Goal: Task Accomplishment & Management: Manage account settings

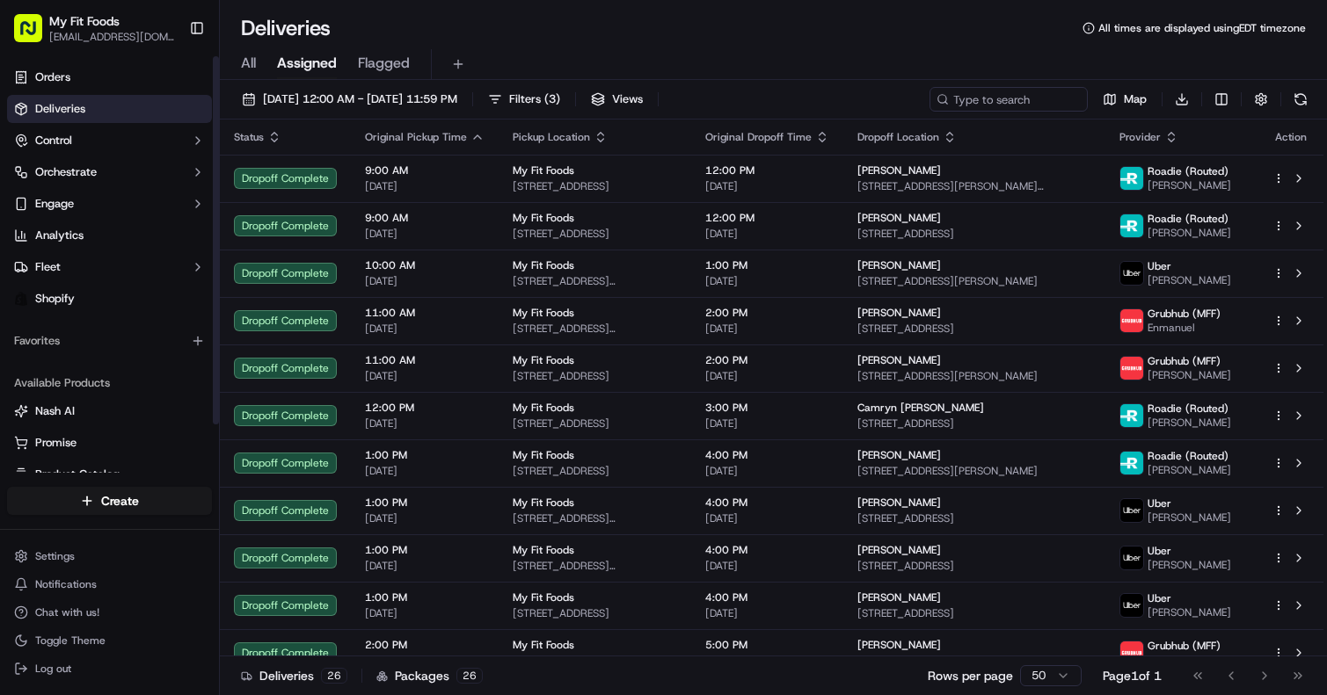
click at [251, 64] on span "All" at bounding box center [248, 63] width 15 height 21
click at [246, 99] on button "09/14/2025 12:00 AM - 09/14/2025 11:59 PM" at bounding box center [349, 99] width 231 height 25
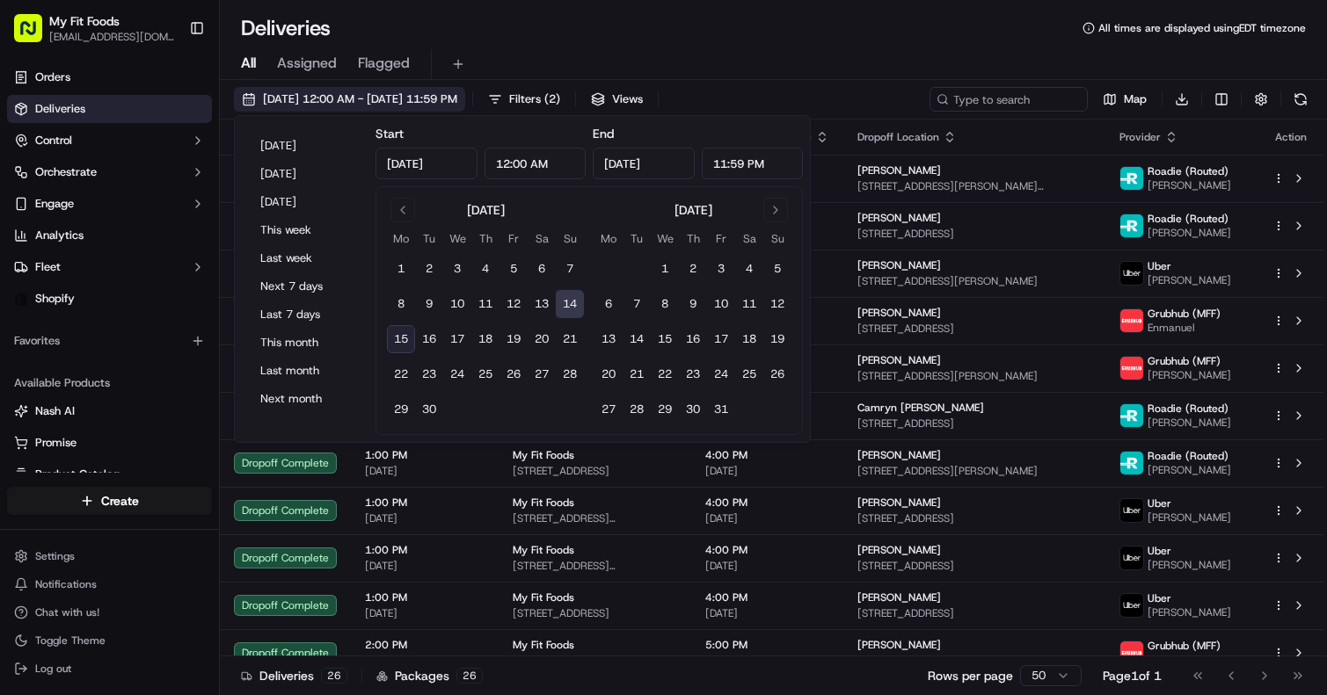
click at [246, 99] on button "09/14/2025 12:00 AM - 09/14/2025 11:59 PM" at bounding box center [349, 99] width 231 height 25
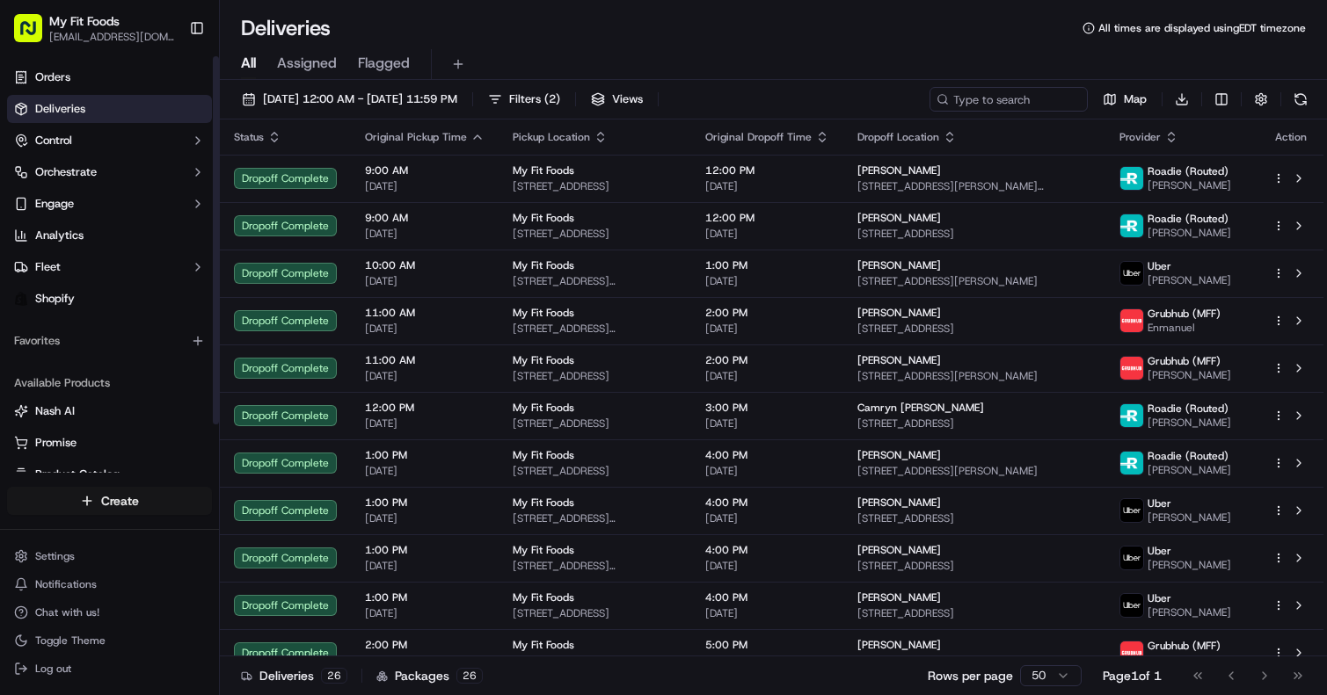
click at [80, 499] on html "My Fit Foods support@myfitfoods.com Toggle Sidebar Orders Deliveries Control Or…" at bounding box center [663, 347] width 1327 height 695
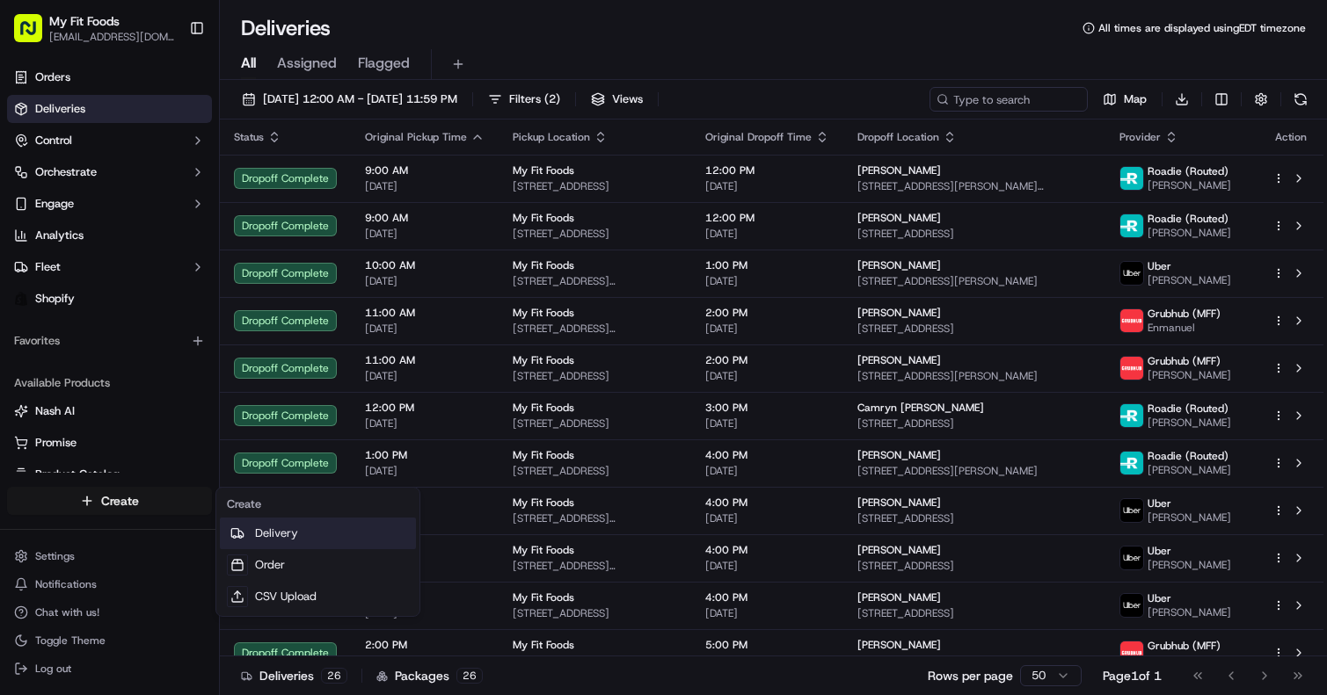
click at [264, 532] on link "Delivery" at bounding box center [318, 534] width 196 height 32
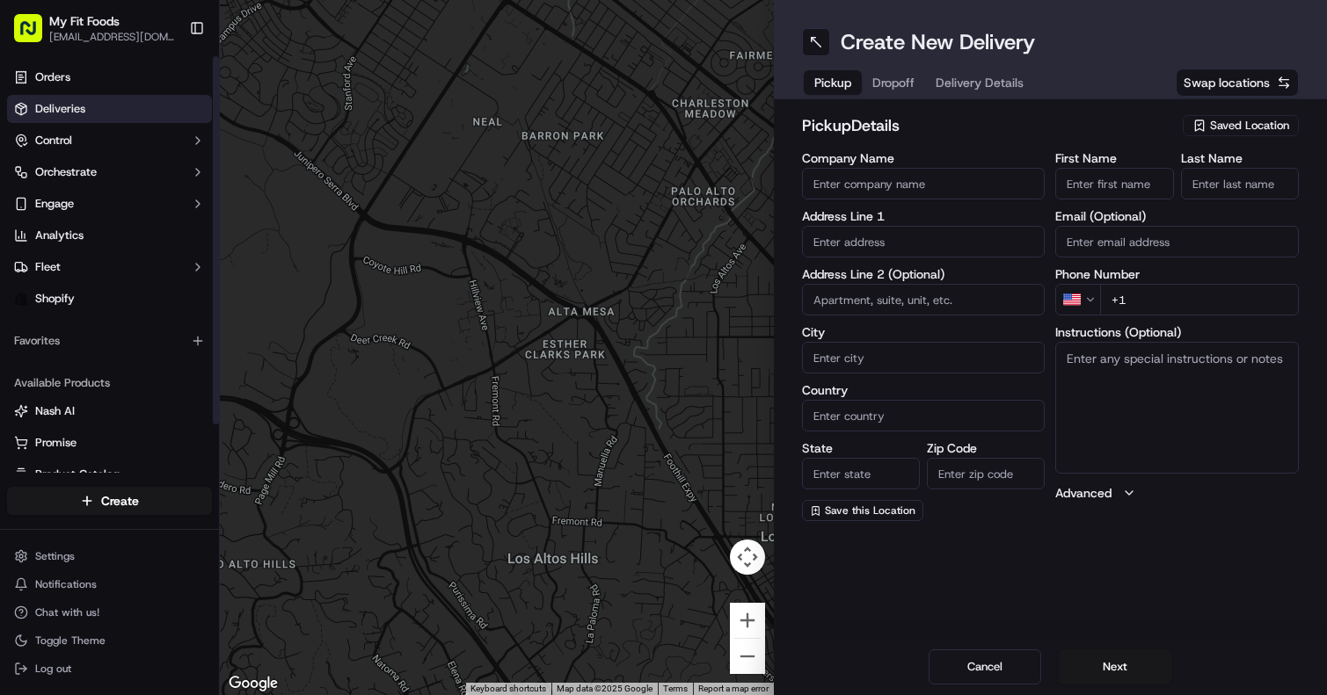
click at [71, 102] on span "Deliveries" at bounding box center [60, 109] width 50 height 16
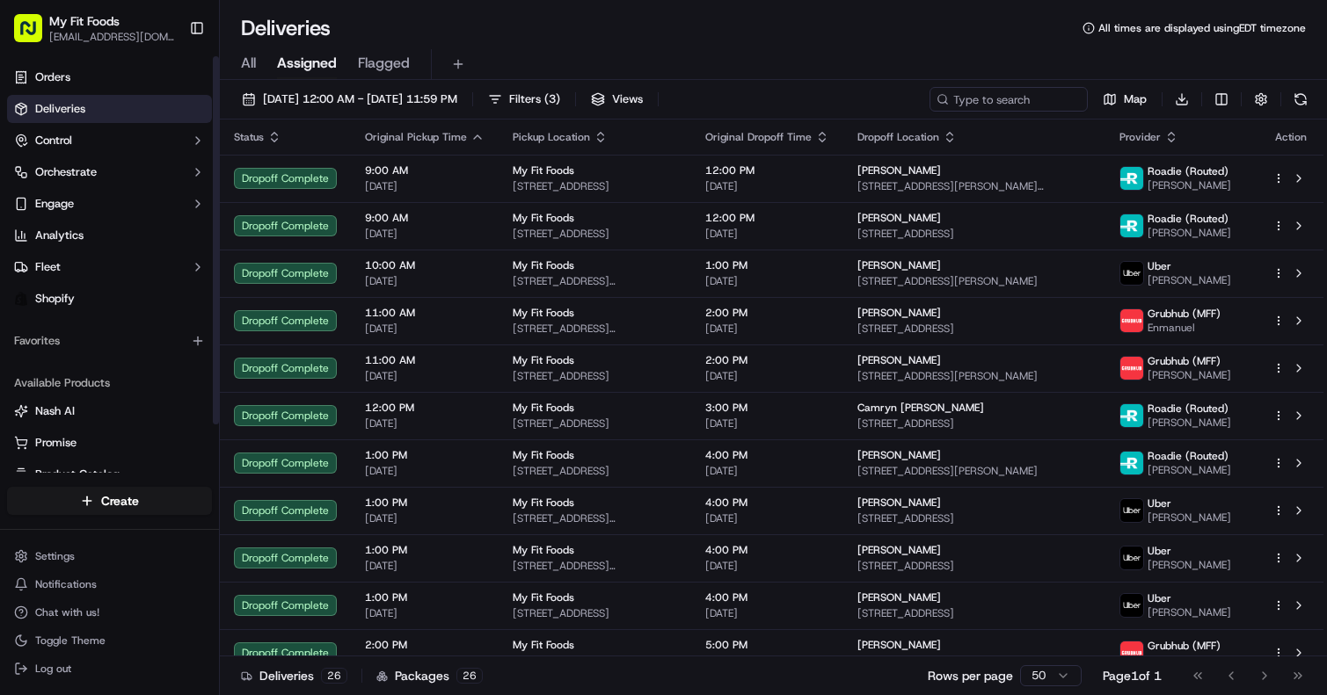
click at [254, 55] on span "All" at bounding box center [248, 63] width 15 height 21
click at [251, 97] on button "[DATE] 12:00 AM - [DATE] 11:59 PM" at bounding box center [349, 99] width 231 height 25
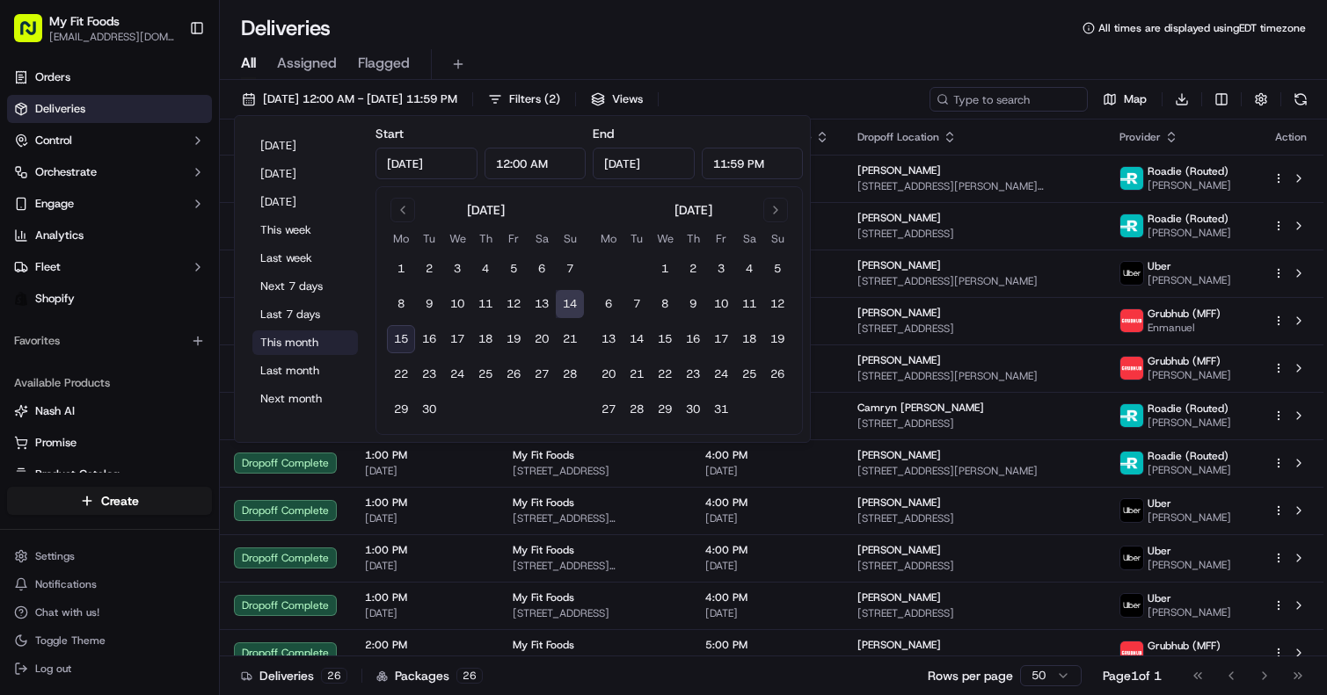
click at [304, 342] on button "This month" at bounding box center [304, 343] width 105 height 25
type input "Sep 1, 2025"
type input "Sep 30, 2025"
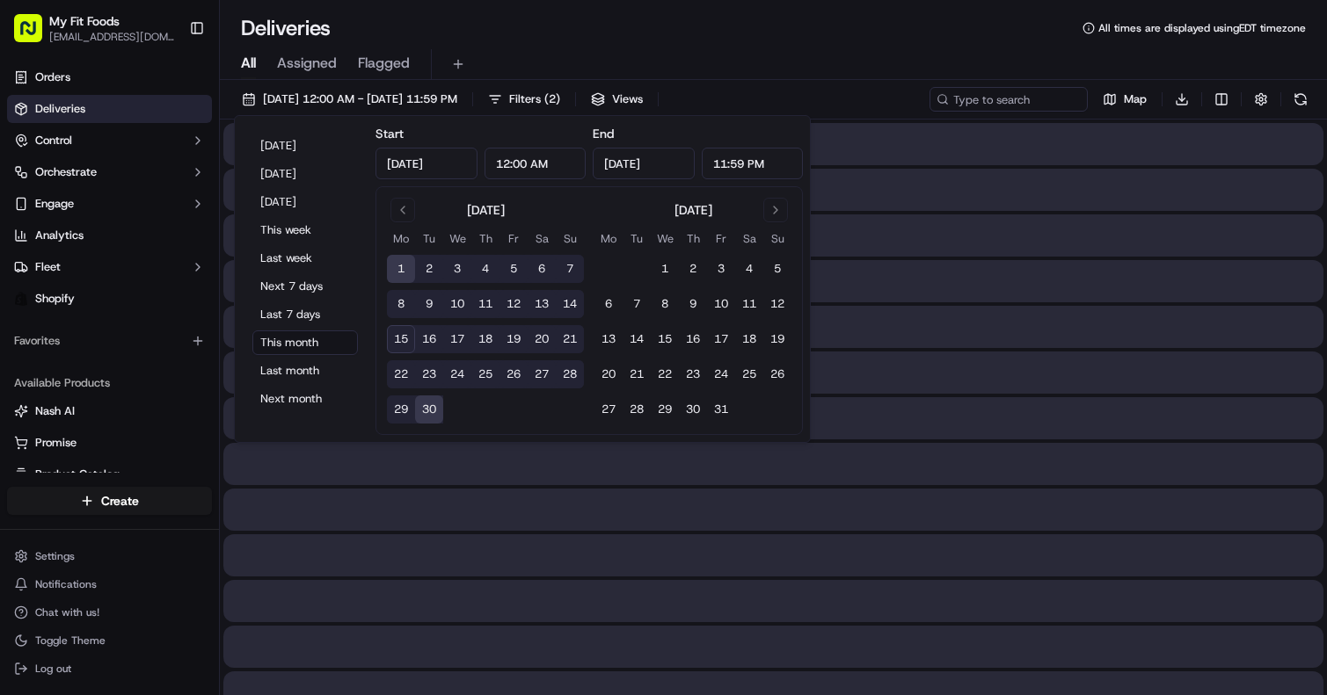
click at [746, 13] on div "Deliveries All times are displayed using EDT timezone All Assigned Flagged 09/0…" at bounding box center [773, 347] width 1107 height 695
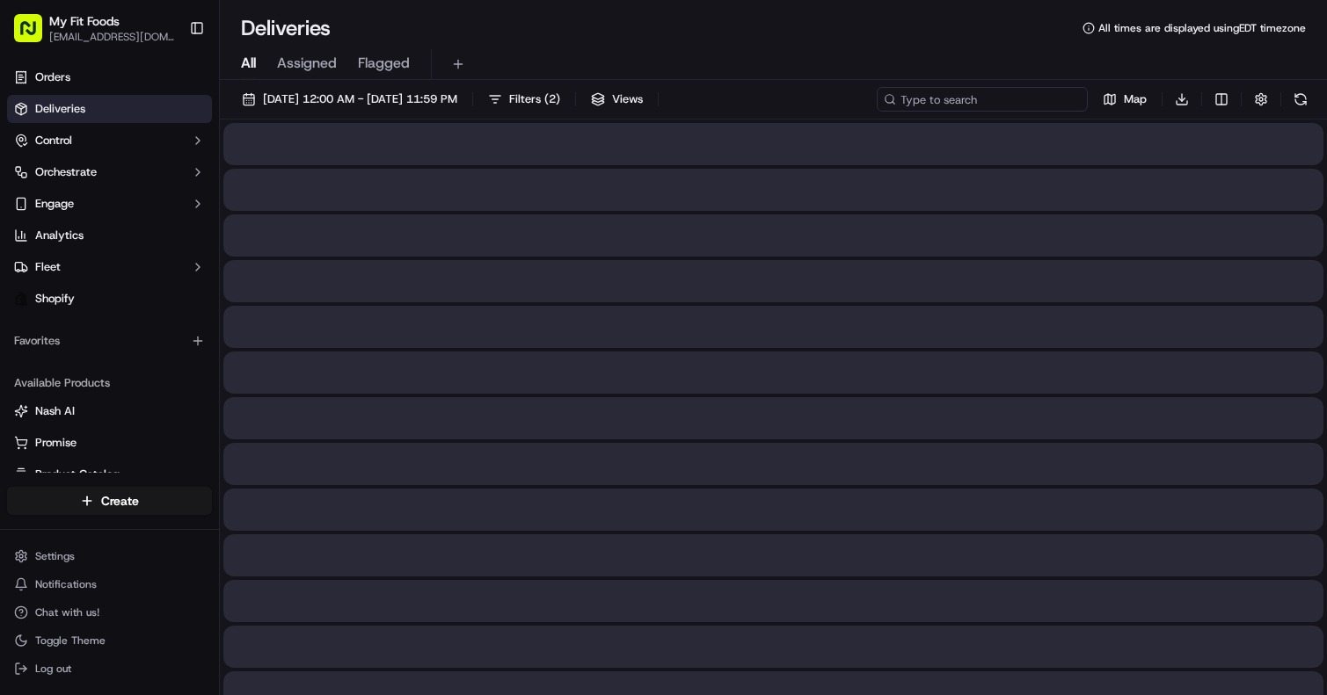
click at [988, 103] on input at bounding box center [982, 99] width 211 height 25
paste input "#928419"
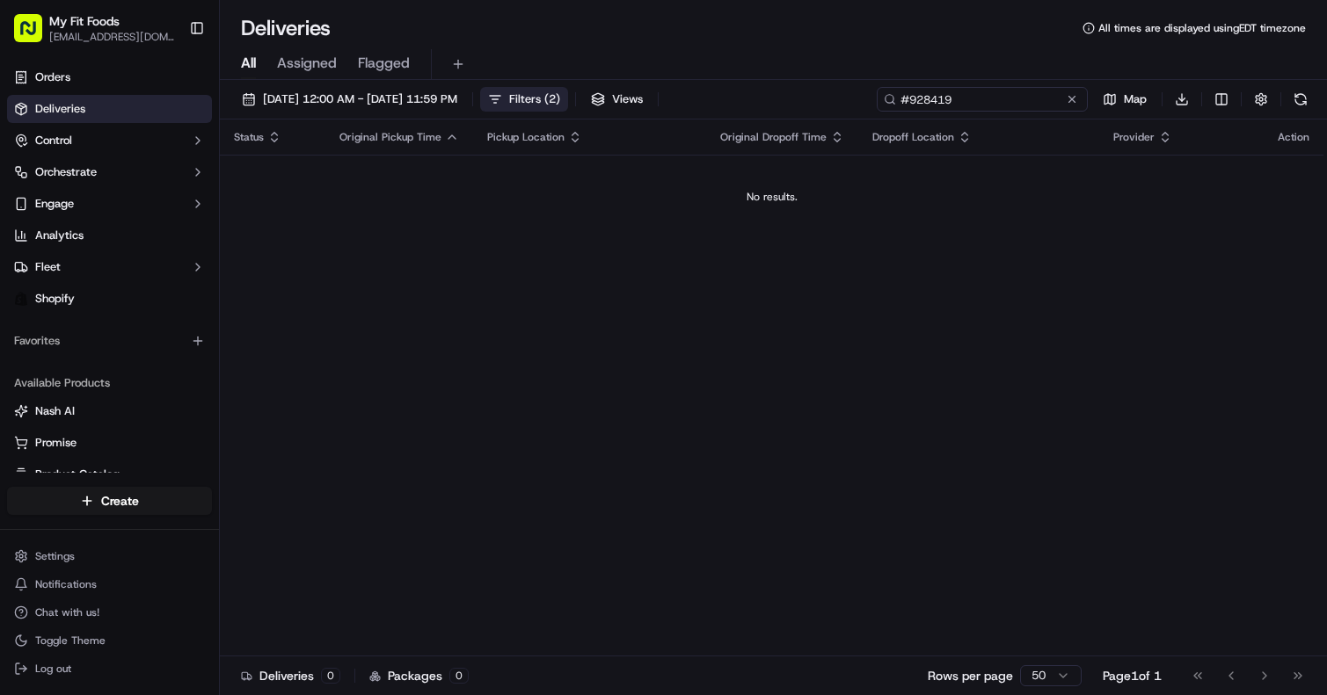
type input "#928419"
click at [560, 102] on span "Filters ( 2 )" at bounding box center [534, 99] width 51 height 16
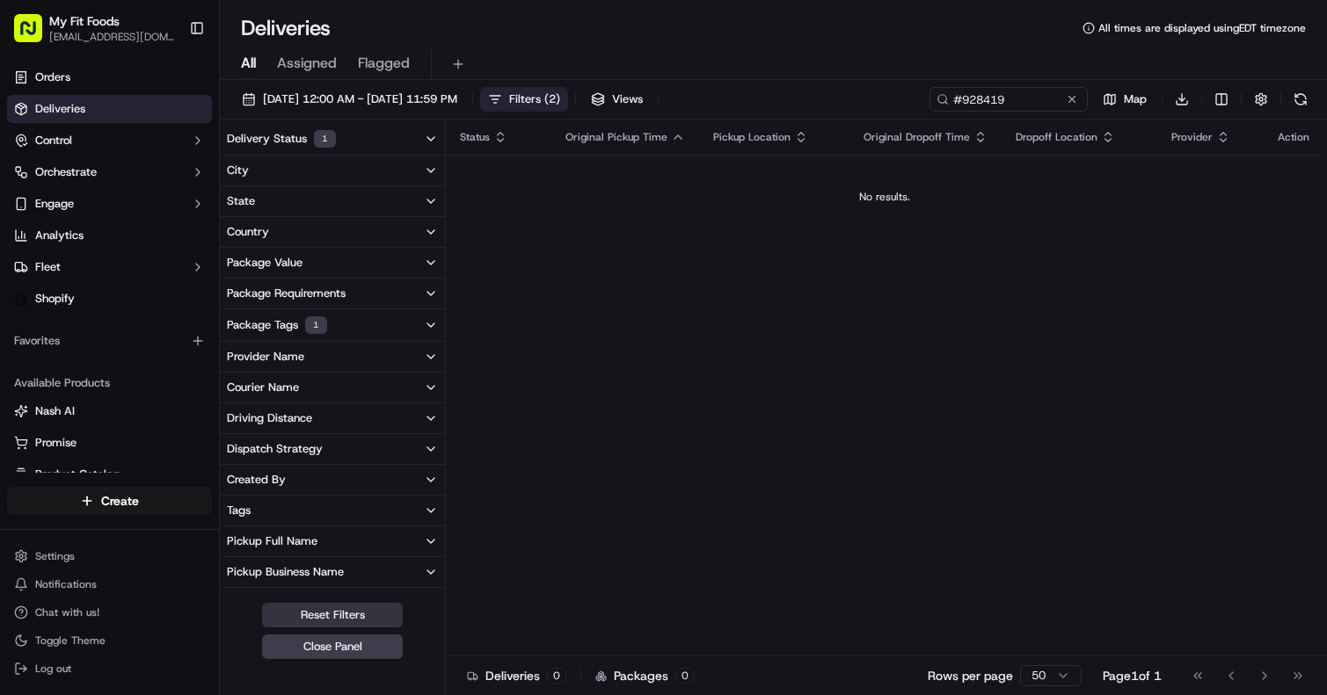
click at [328, 613] on button "Reset Filters" at bounding box center [332, 615] width 141 height 25
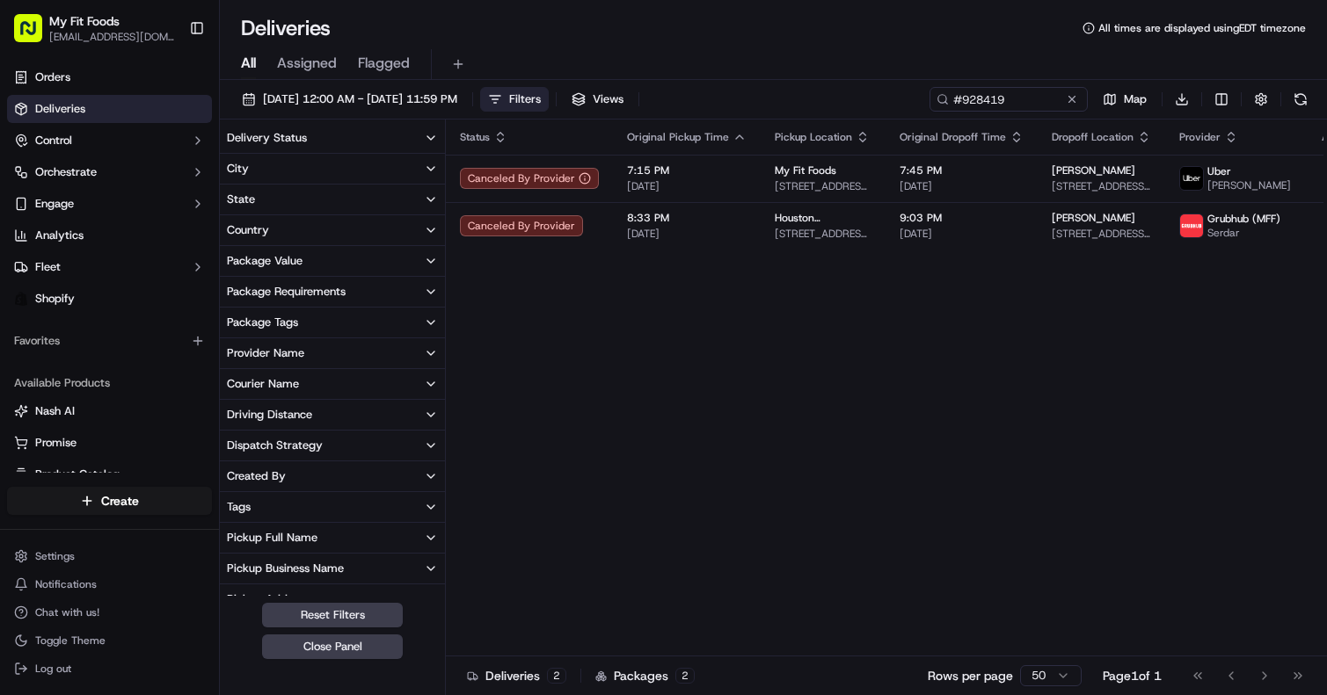
click at [921, 24] on div "Deliveries All times are displayed using EDT timezone" at bounding box center [773, 28] width 1107 height 28
click at [823, 294] on div "Status Original Pickup Time Pickup Location Original Dropoff Time Dropoff Locat…" at bounding box center [908, 388] width 924 height 537
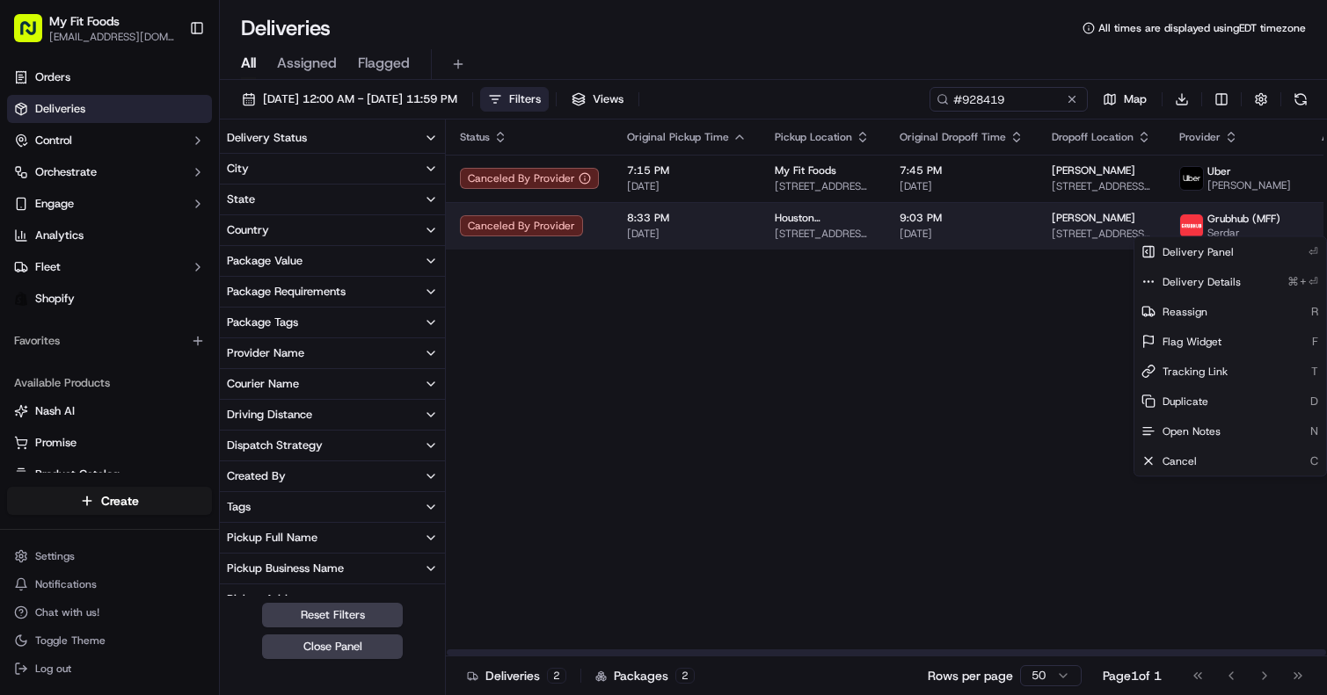
click at [1294, 228] on html "My Fit Foods support@myfitfoods.com Toggle Sidebar Orders Deliveries Control Or…" at bounding box center [663, 347] width 1327 height 695
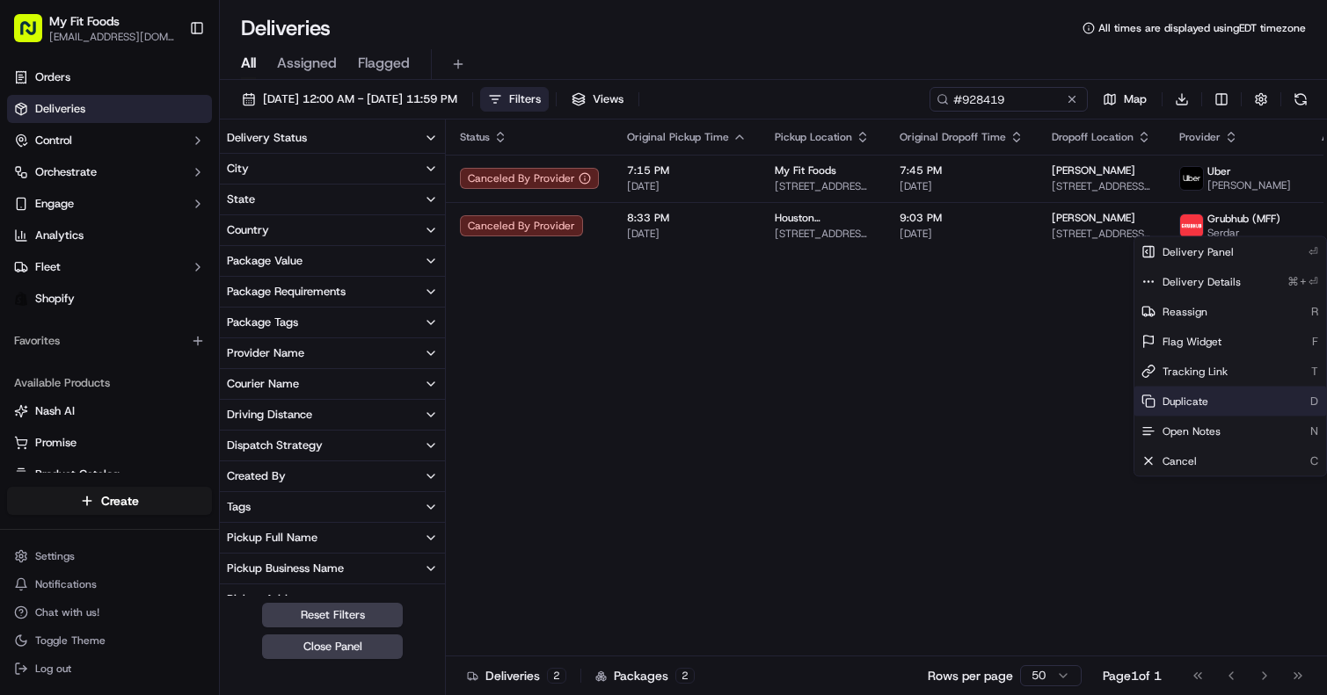
click at [1173, 406] on span "Duplicate" at bounding box center [1185, 402] width 46 height 14
click at [1183, 398] on span "Duplicate" at bounding box center [1185, 402] width 46 height 14
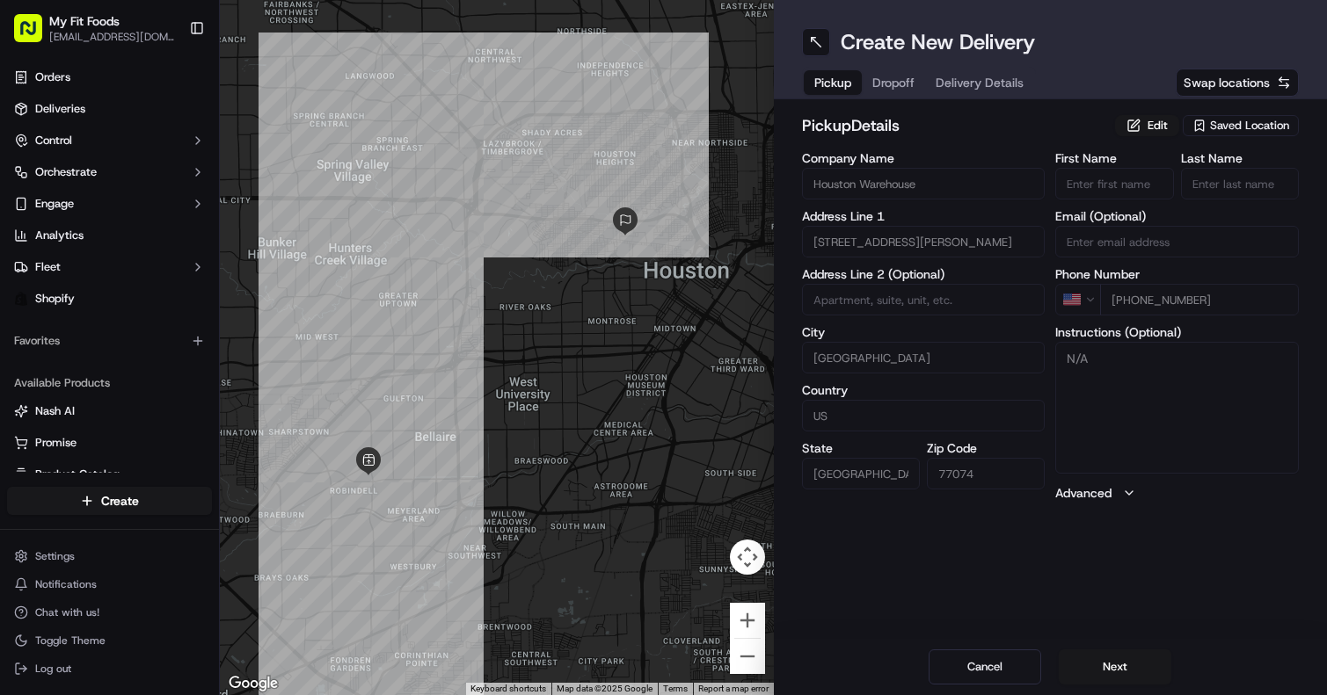
click at [1238, 125] on span "Saved Location" at bounding box center [1249, 126] width 79 height 16
click at [1255, 120] on span "Saved Location" at bounding box center [1249, 126] width 79 height 16
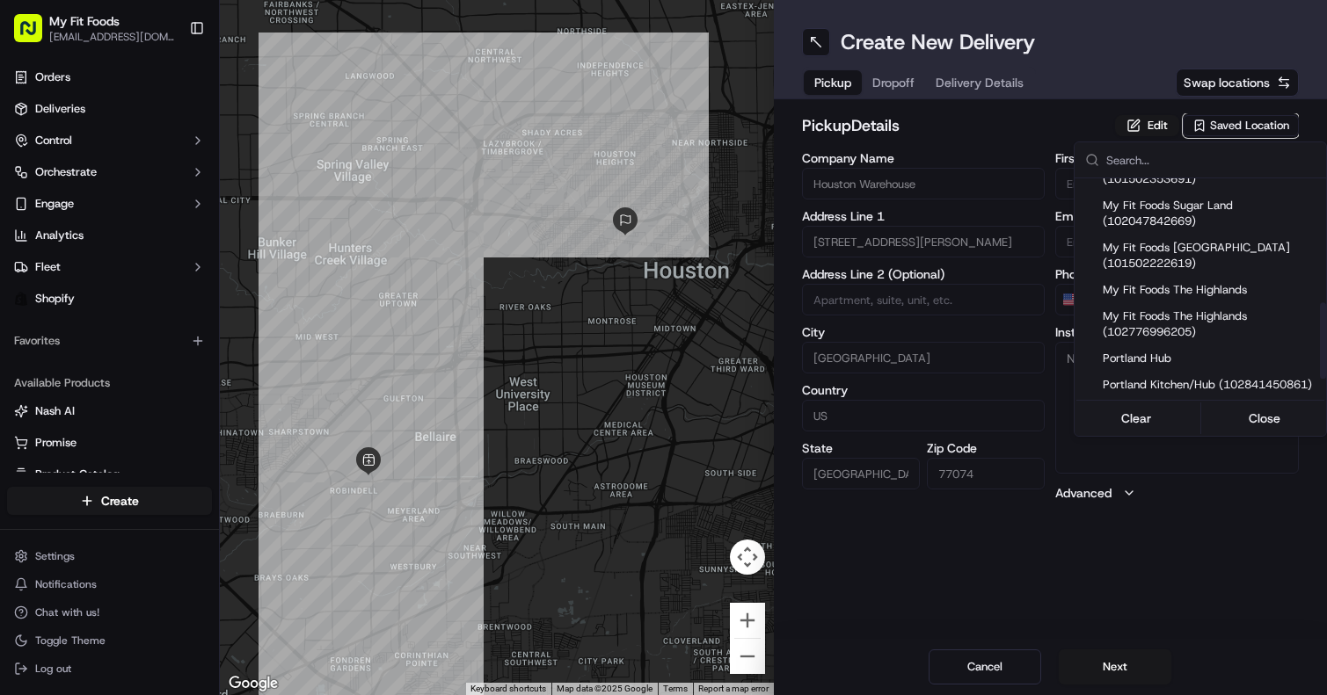
scroll to position [411, 0]
click at [1182, 252] on span "My Fit Foods [GEOGRAPHIC_DATA] (101502222619)" at bounding box center [1210, 256] width 216 height 32
type input "My Fit Foods The Heights"
type input "2802 N Shepherd Dr"
type input "Ste 100"
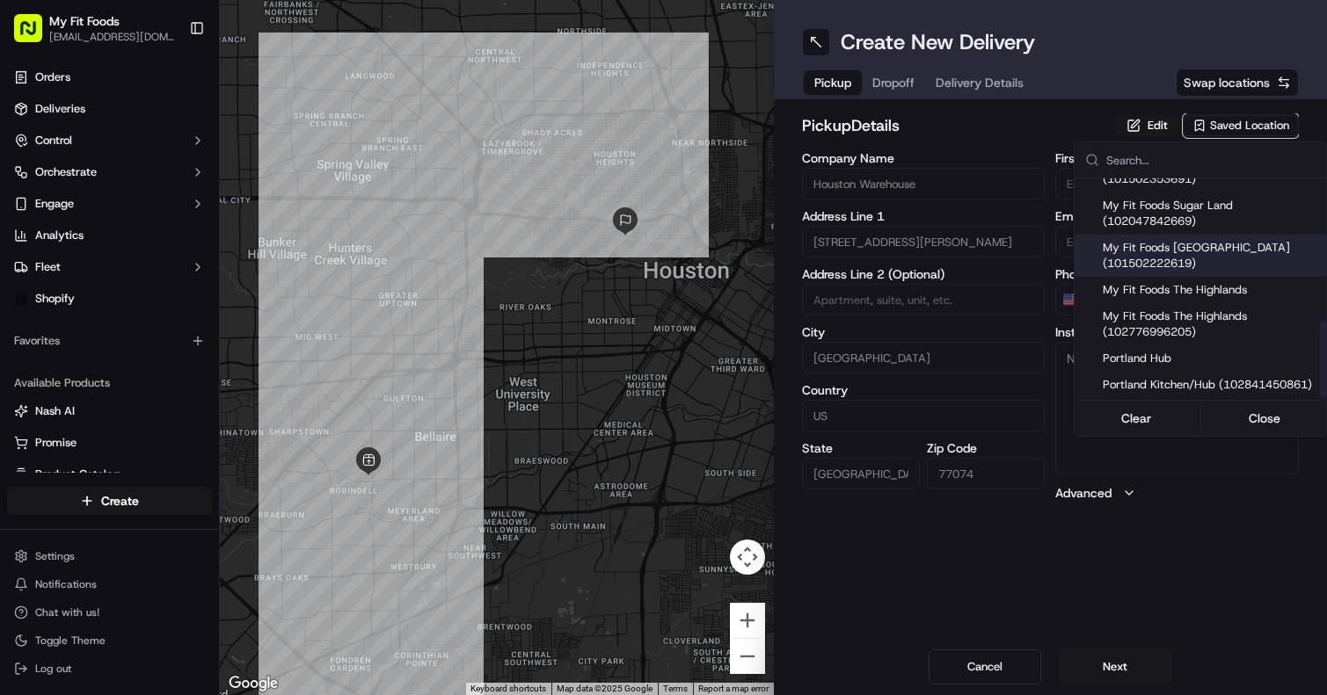
type input "77008"
type input "+1 281 720 8662"
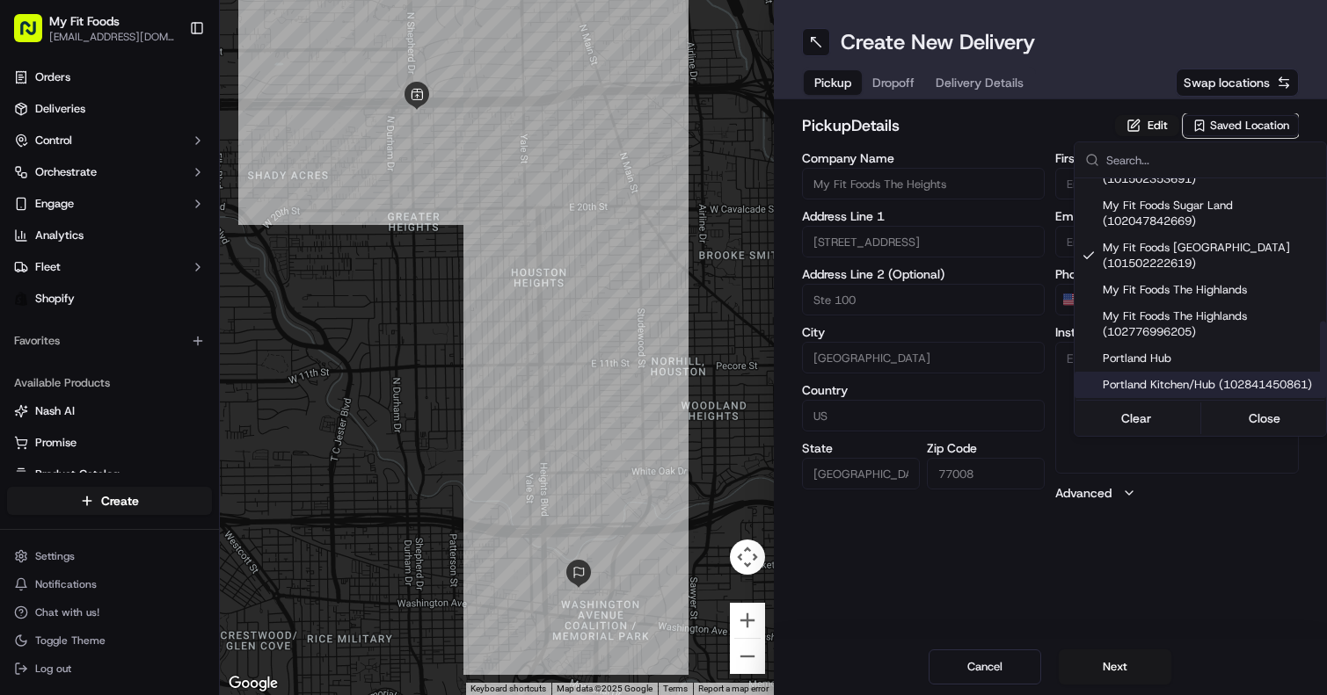
click at [1131, 538] on html "My Fit Foods support@myfitfoods.com Toggle Sidebar Orders Deliveries Control Or…" at bounding box center [663, 347] width 1327 height 695
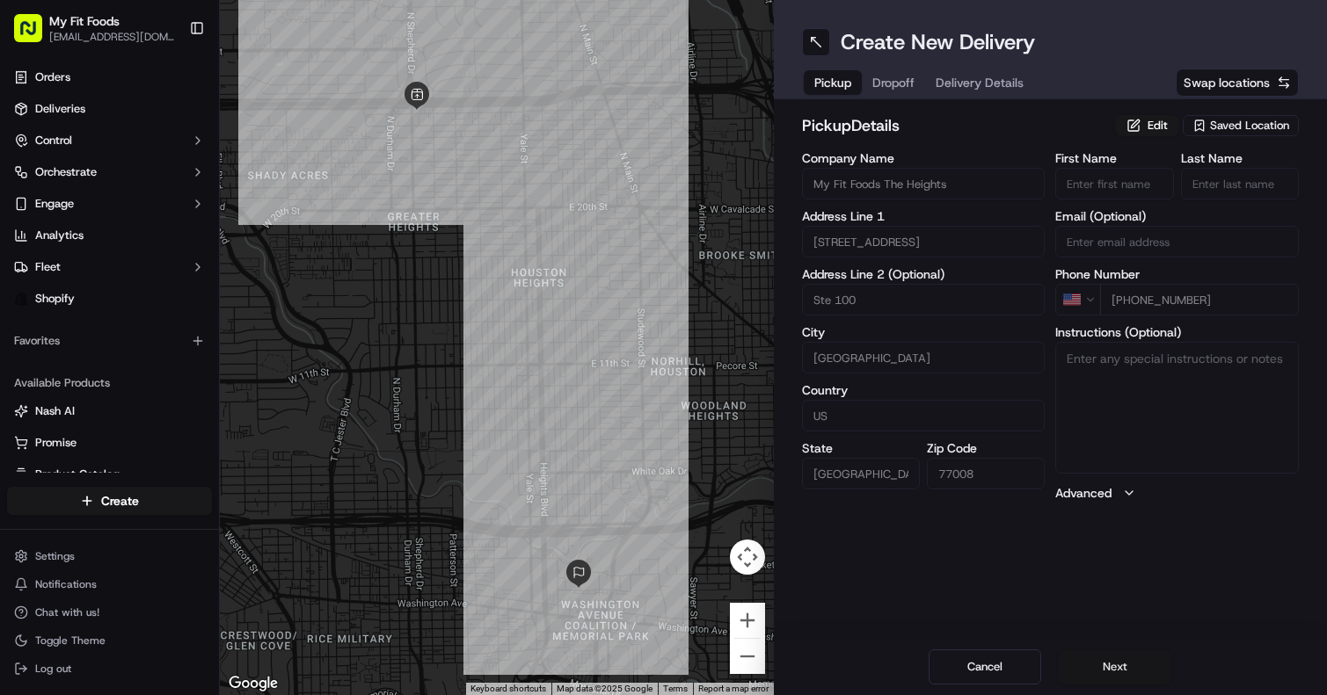
click at [1111, 661] on button "Next" at bounding box center [1114, 667] width 113 height 35
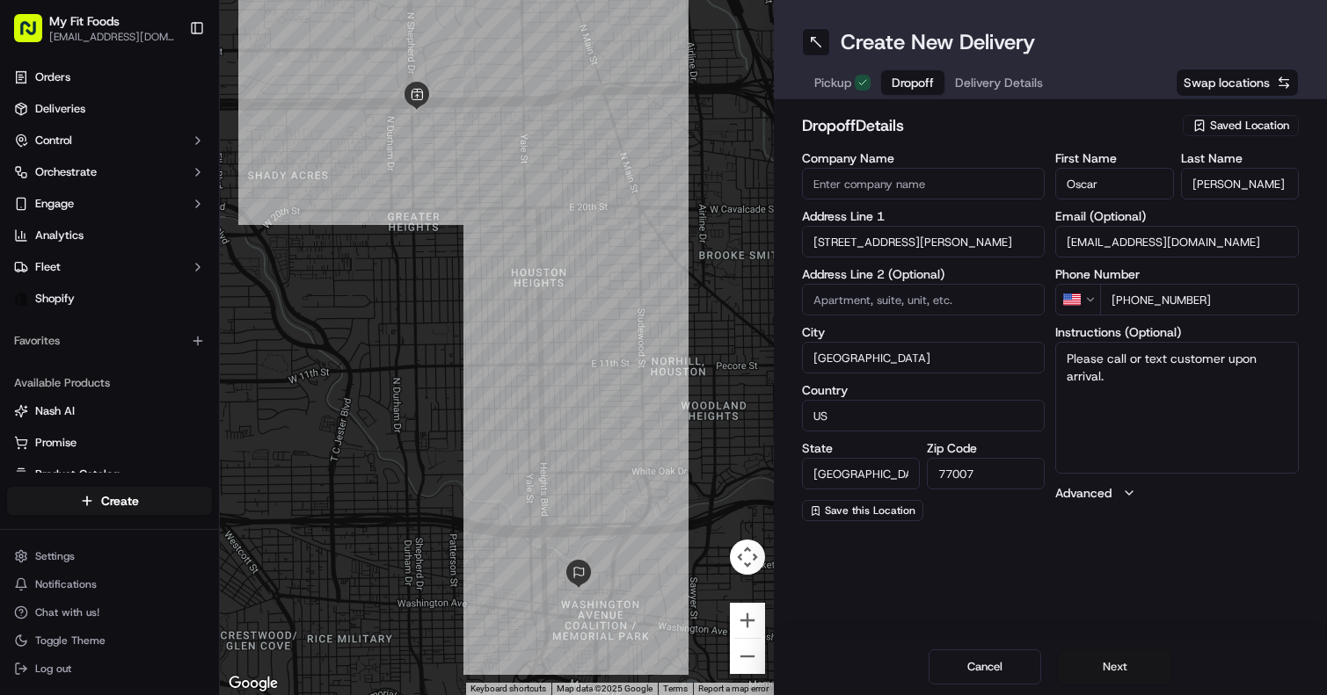
click at [1124, 662] on button "Next" at bounding box center [1114, 667] width 113 height 35
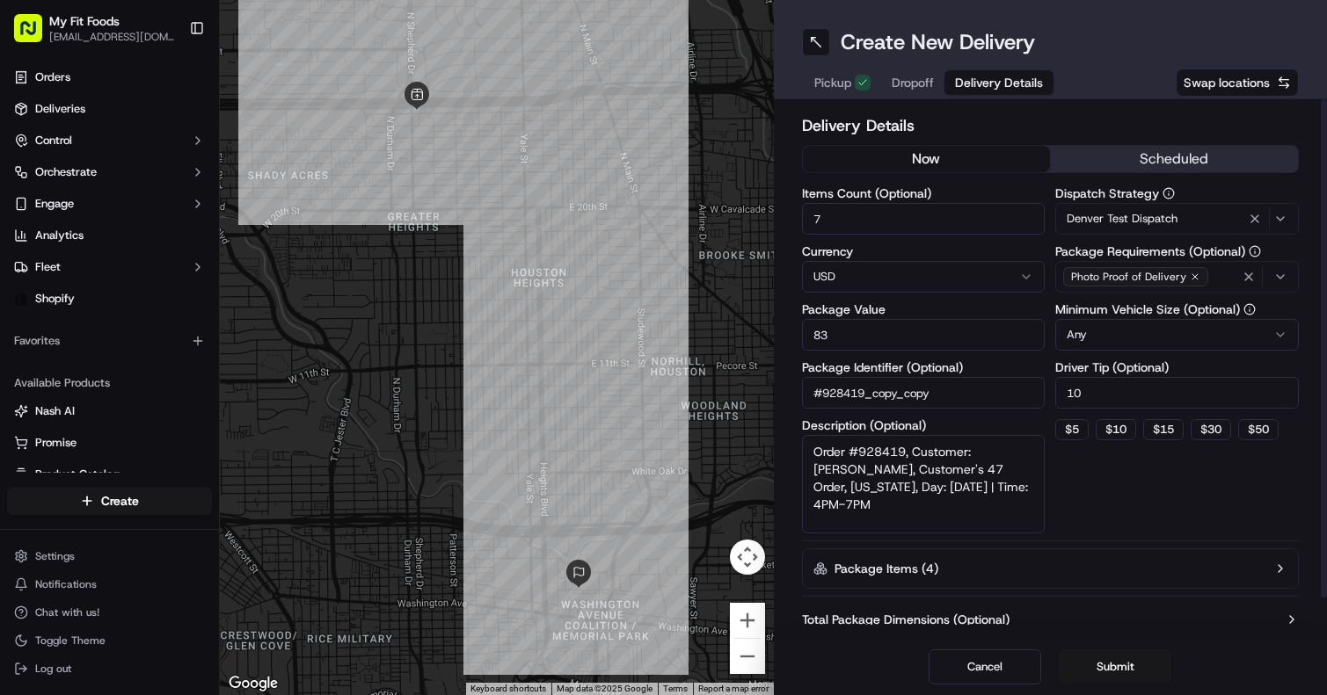
click at [1139, 219] on span "Denver Test Dispatch" at bounding box center [1121, 219] width 111 height 16
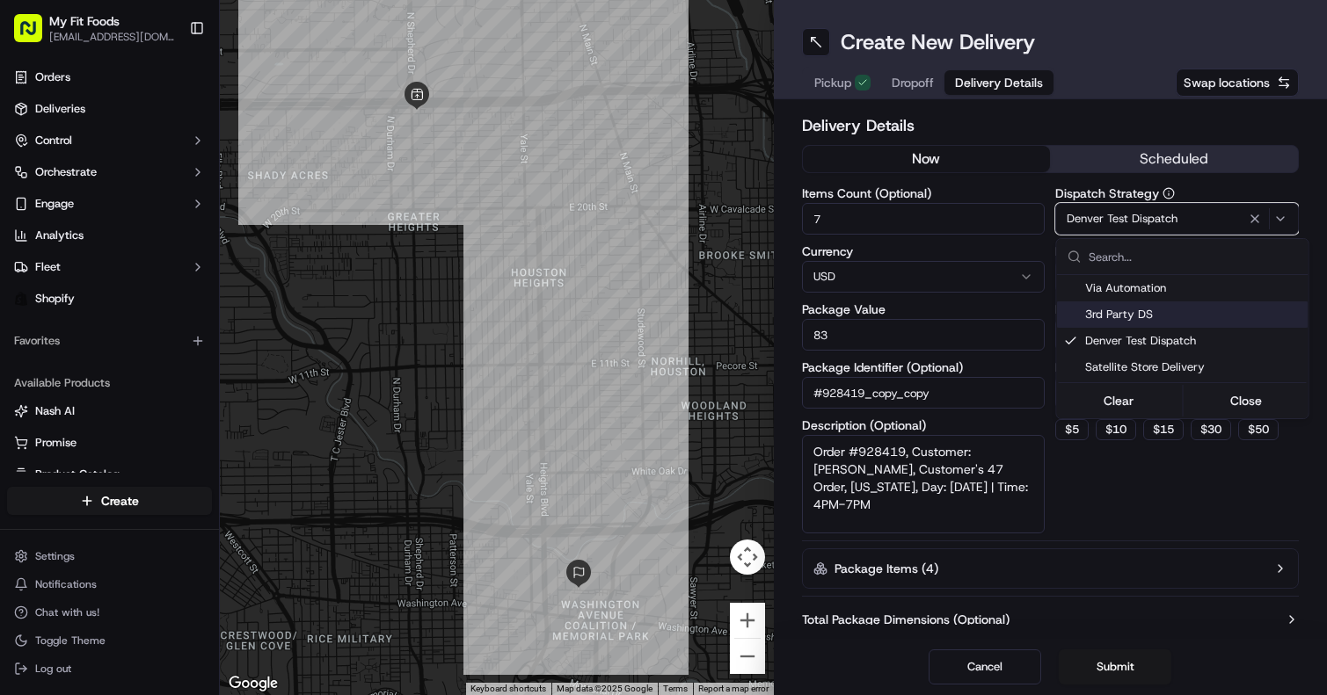
click at [1134, 318] on span "3rd Party DS" at bounding box center [1193, 315] width 216 height 16
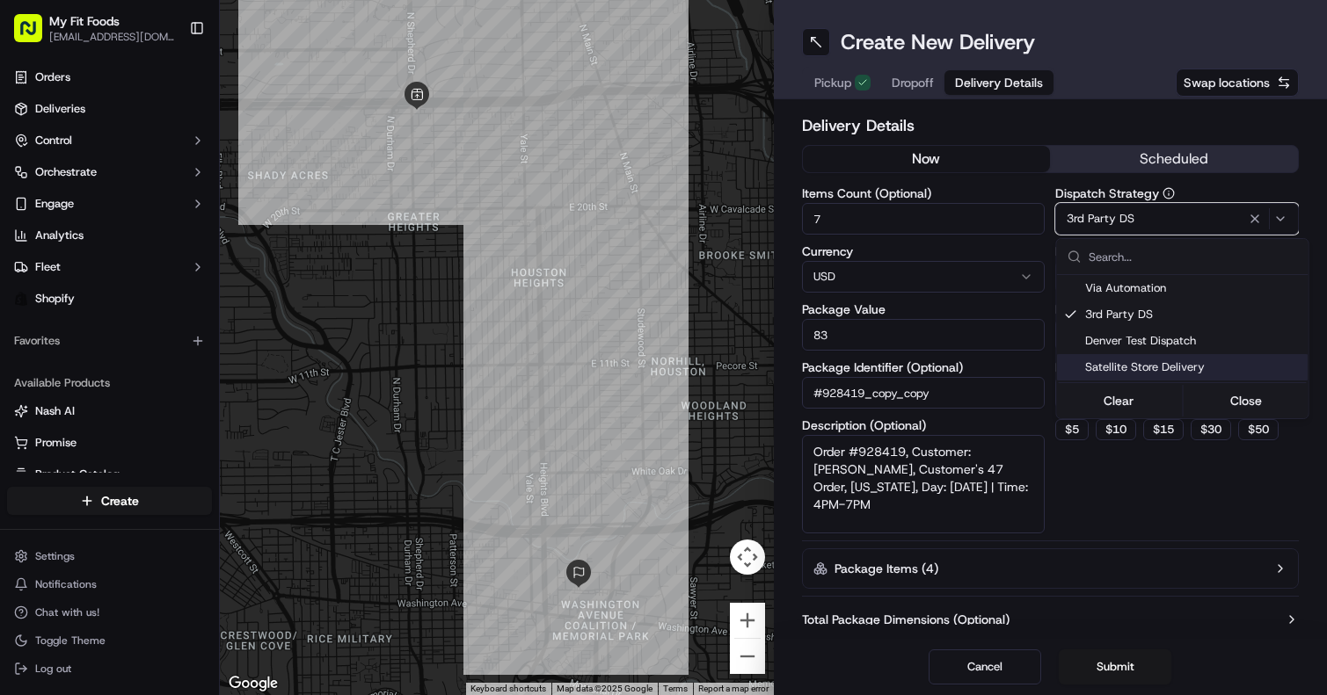
click at [1117, 508] on html "My Fit Foods support@myfitfoods.com Toggle Sidebar Orders Deliveries Control Or…" at bounding box center [663, 347] width 1327 height 695
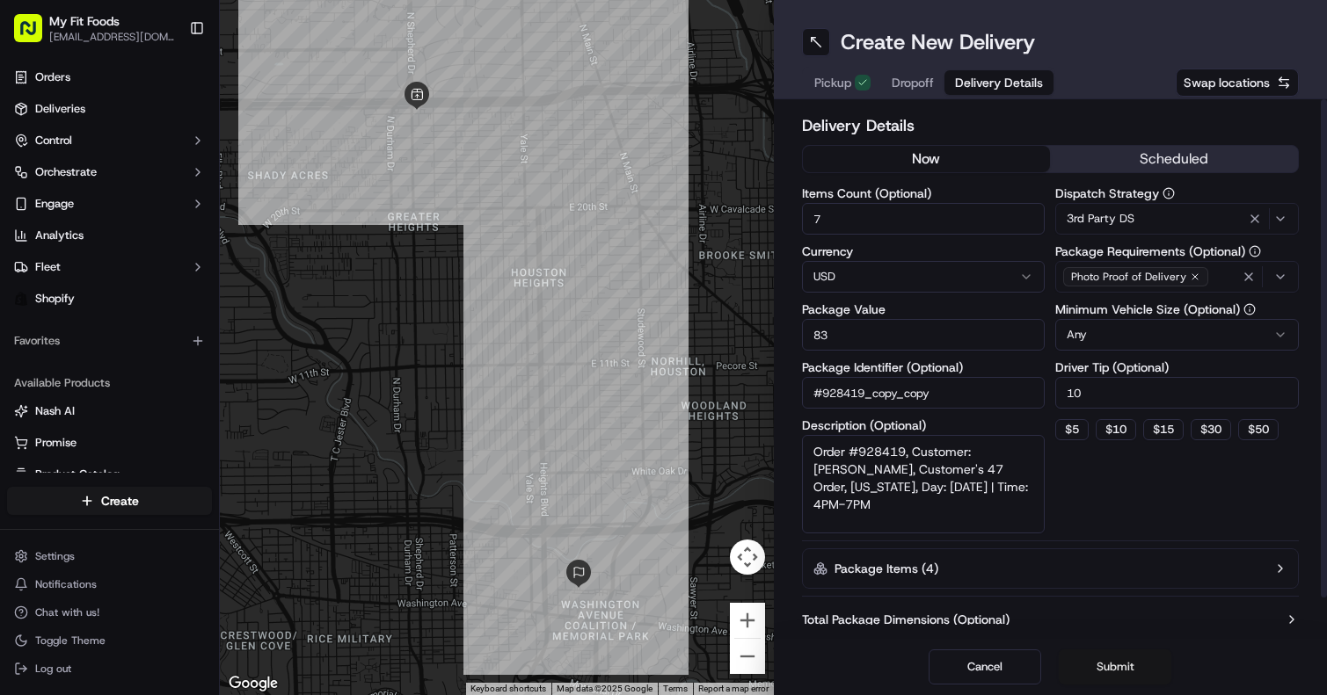
click at [1109, 665] on button "Submit" at bounding box center [1114, 667] width 113 height 35
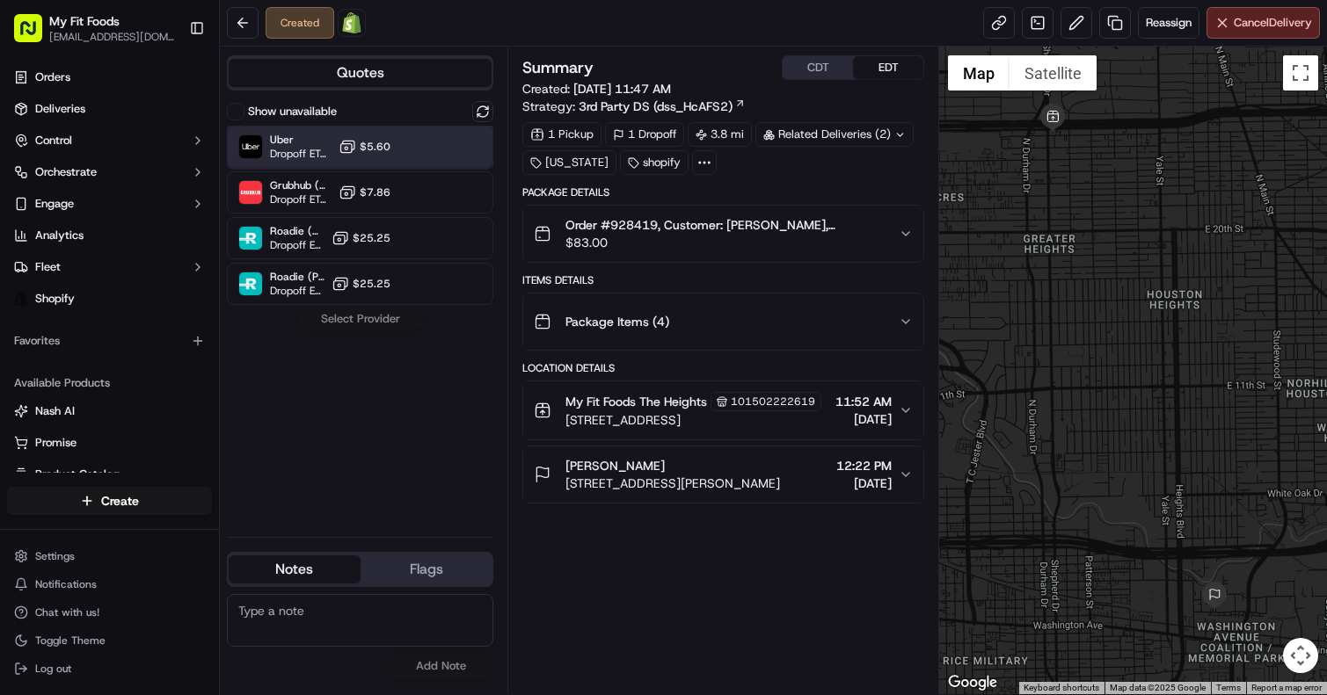
click at [409, 152] on div "Uber Dropoff ETA 34 minutes $5.60" at bounding box center [360, 147] width 266 height 42
click at [369, 317] on button "Assign Provider" at bounding box center [360, 319] width 125 height 21
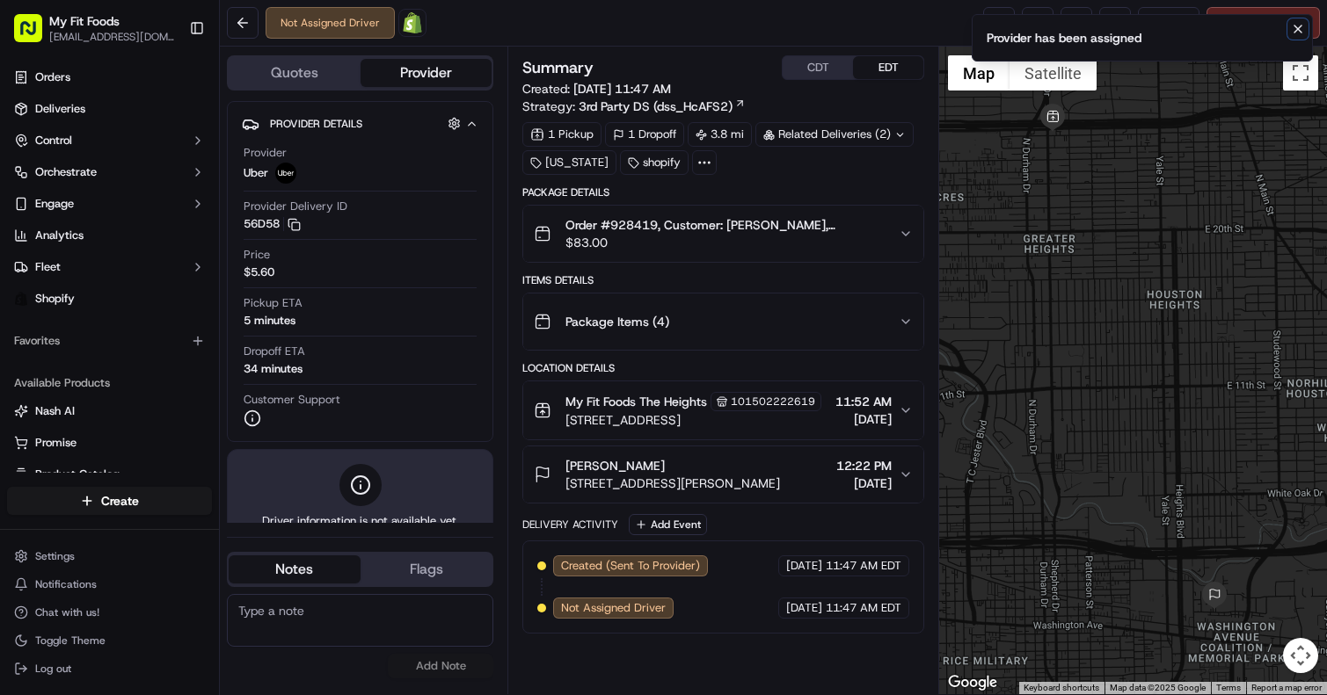
click at [1294, 32] on icon "Notifications (F8)" at bounding box center [1297, 28] width 7 height 7
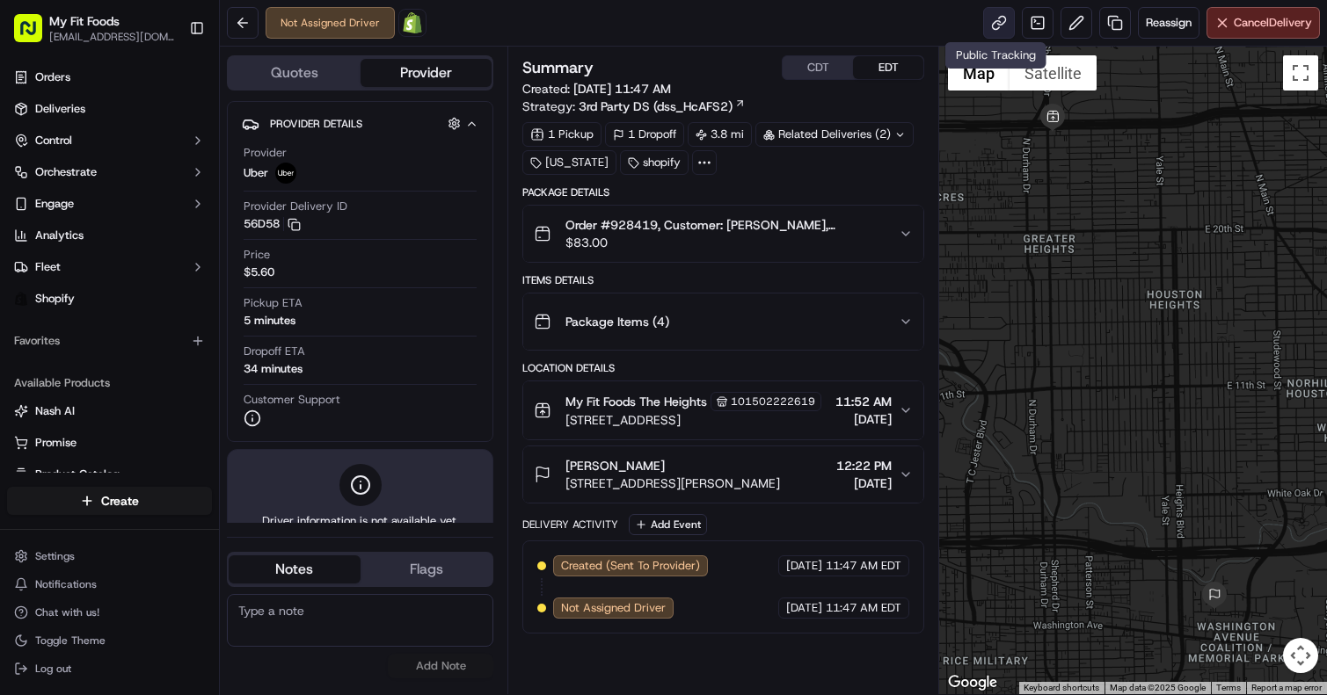
click at [997, 30] on link at bounding box center [999, 23] width 32 height 32
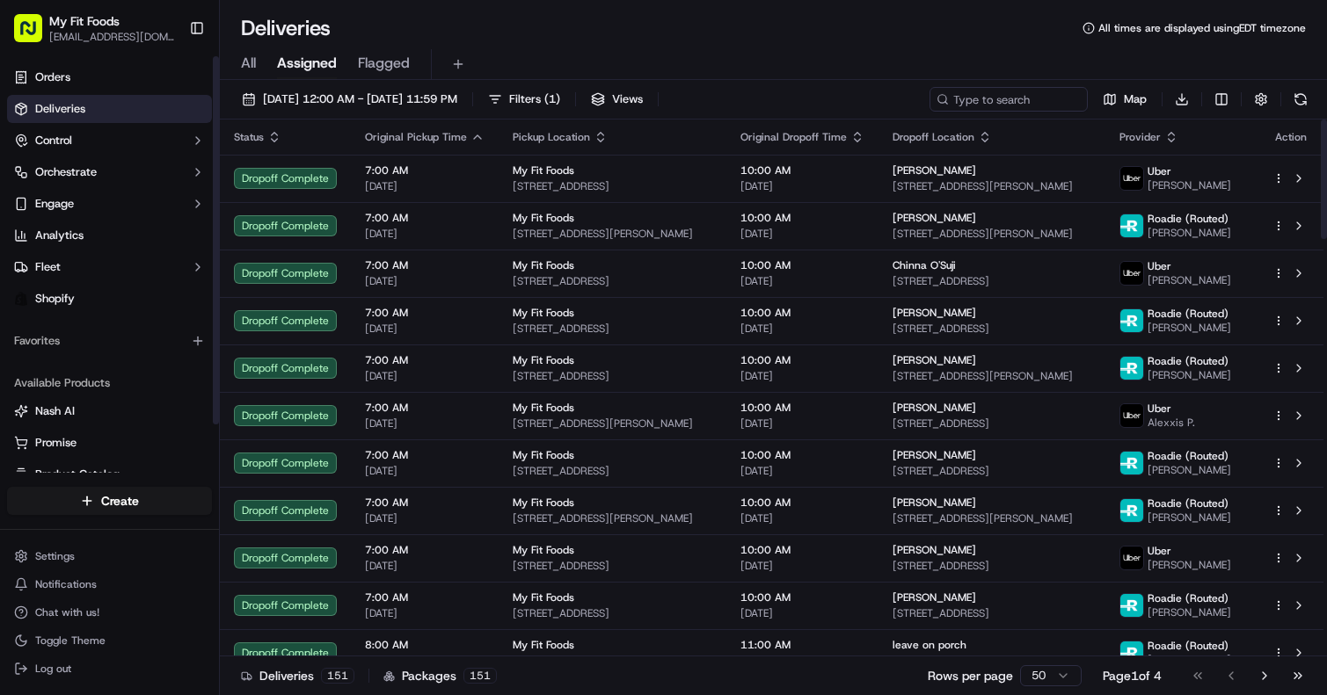
click at [249, 62] on span "All" at bounding box center [248, 63] width 15 height 21
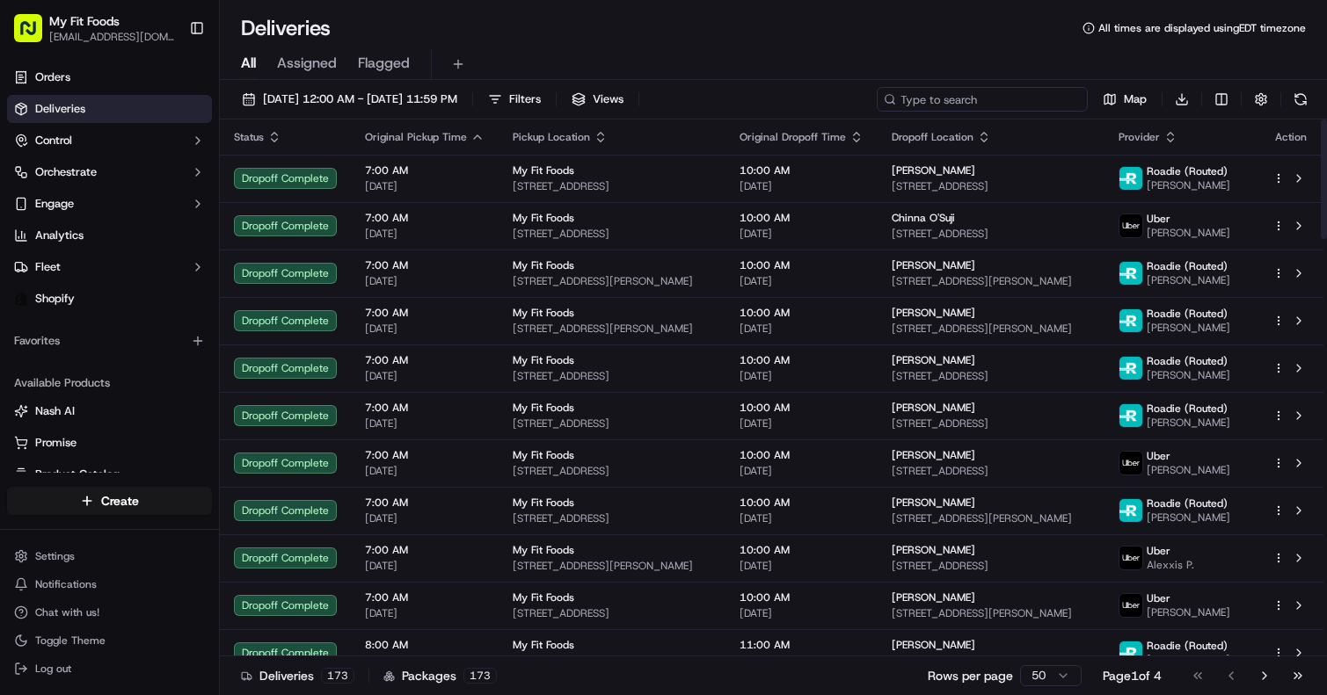
click at [968, 106] on input at bounding box center [982, 99] width 211 height 25
paste input "#921298"
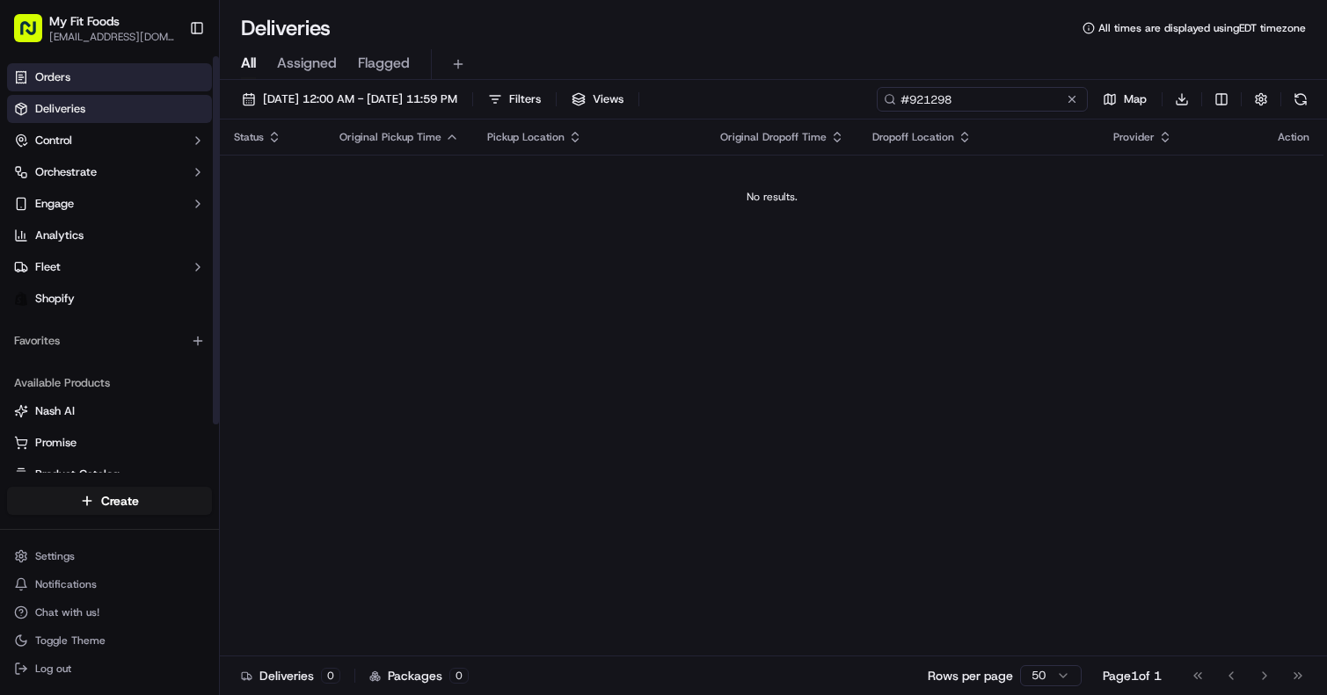
type input "#921298"
click at [60, 82] on span "Orders" at bounding box center [52, 77] width 35 height 16
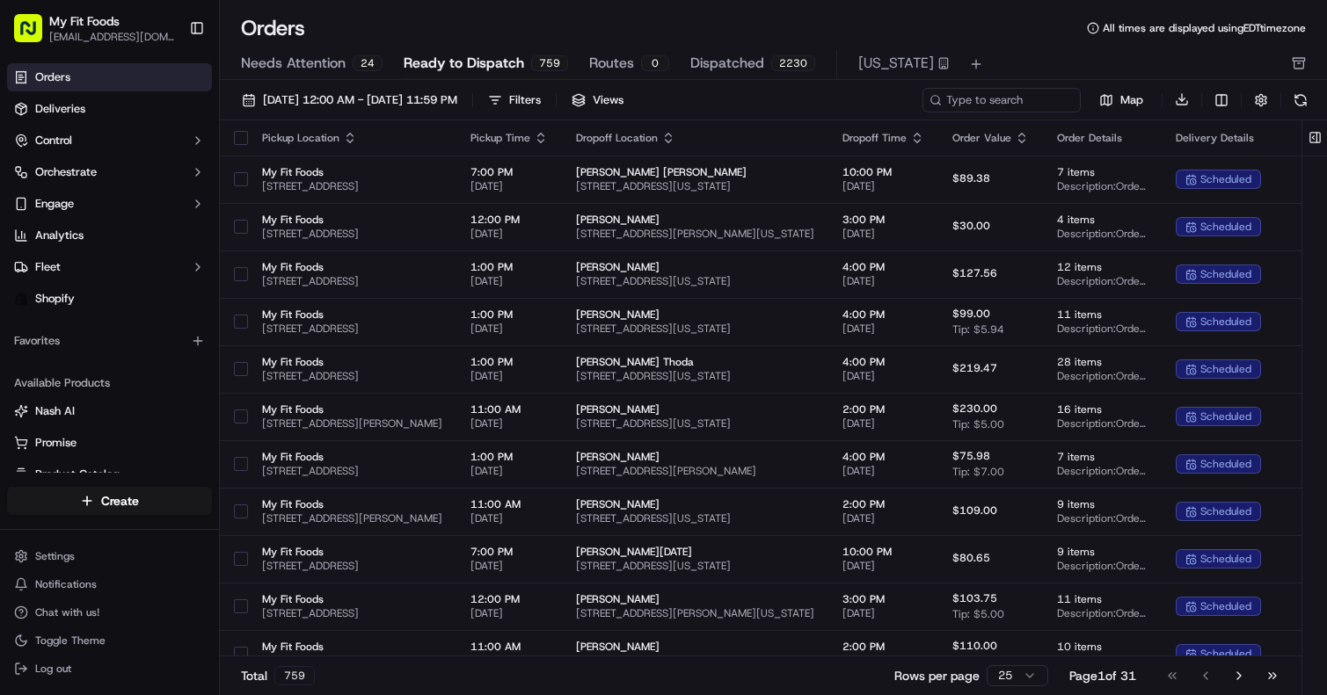
click at [275, 62] on span "Needs Attention" at bounding box center [293, 63] width 105 height 21
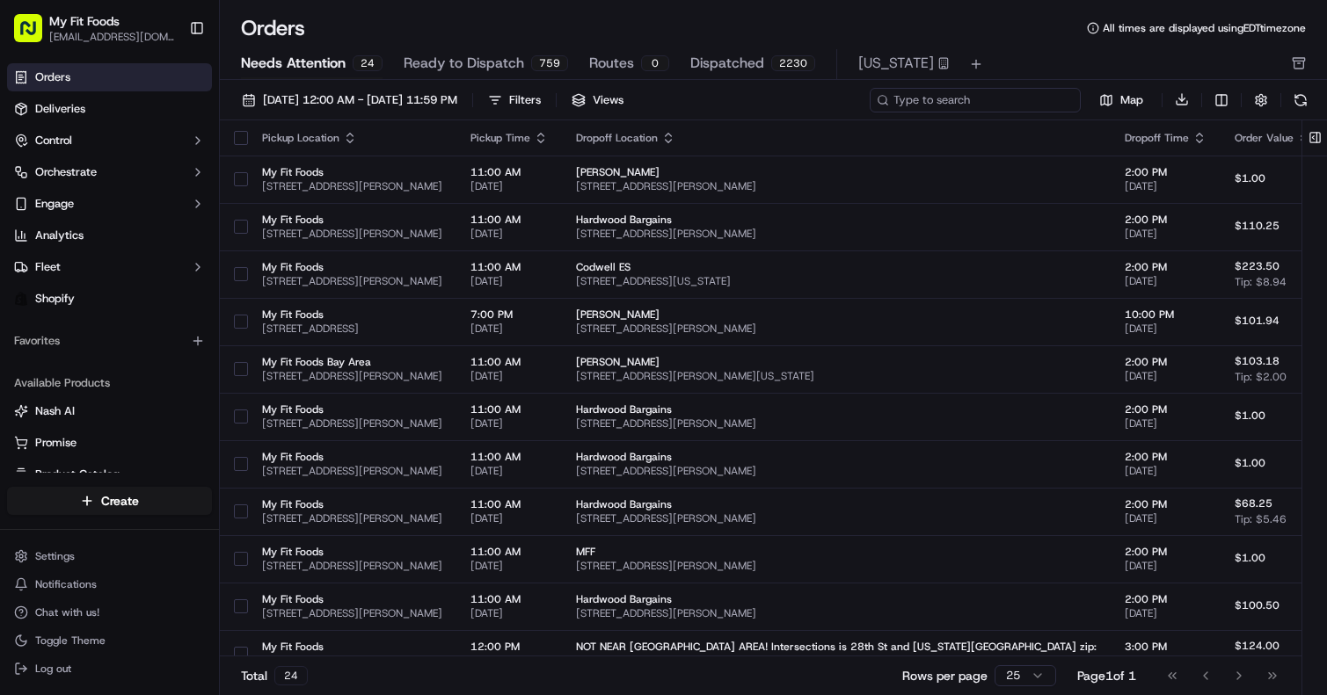
click at [995, 100] on input at bounding box center [974, 100] width 211 height 25
paste input "#921298"
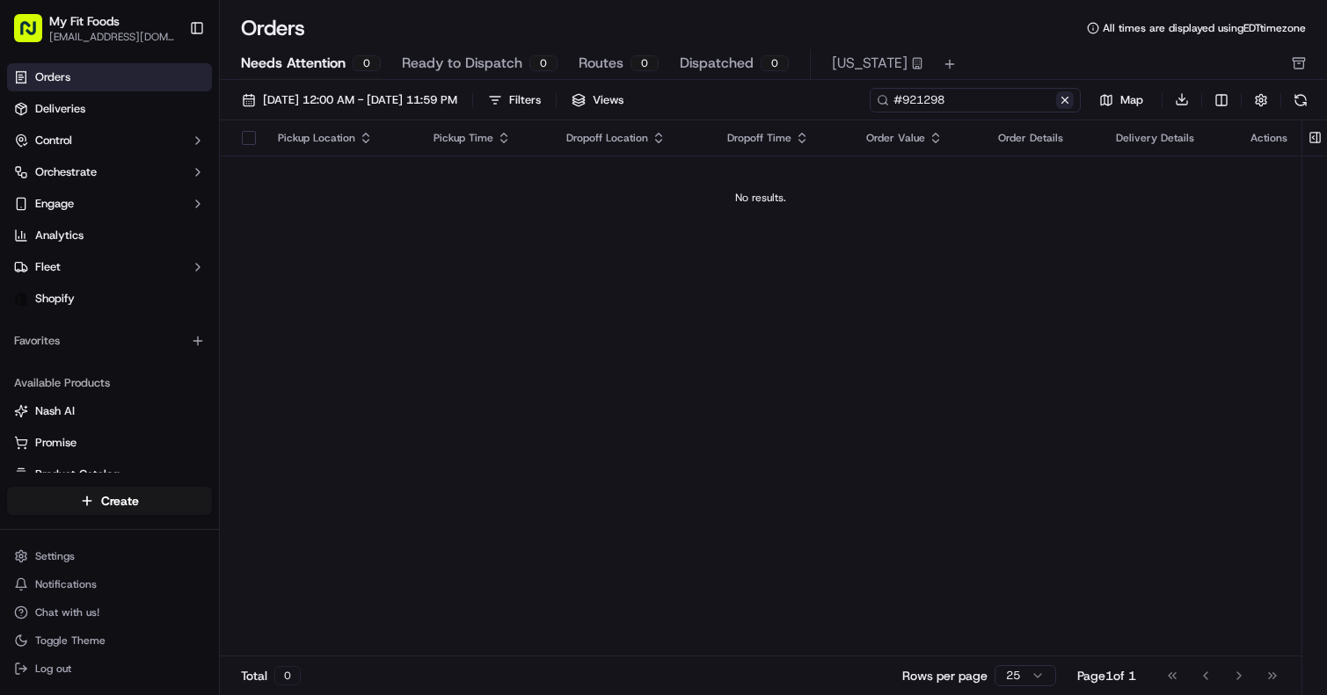
type input "#921298"
click at [1068, 99] on button at bounding box center [1065, 100] width 18 height 18
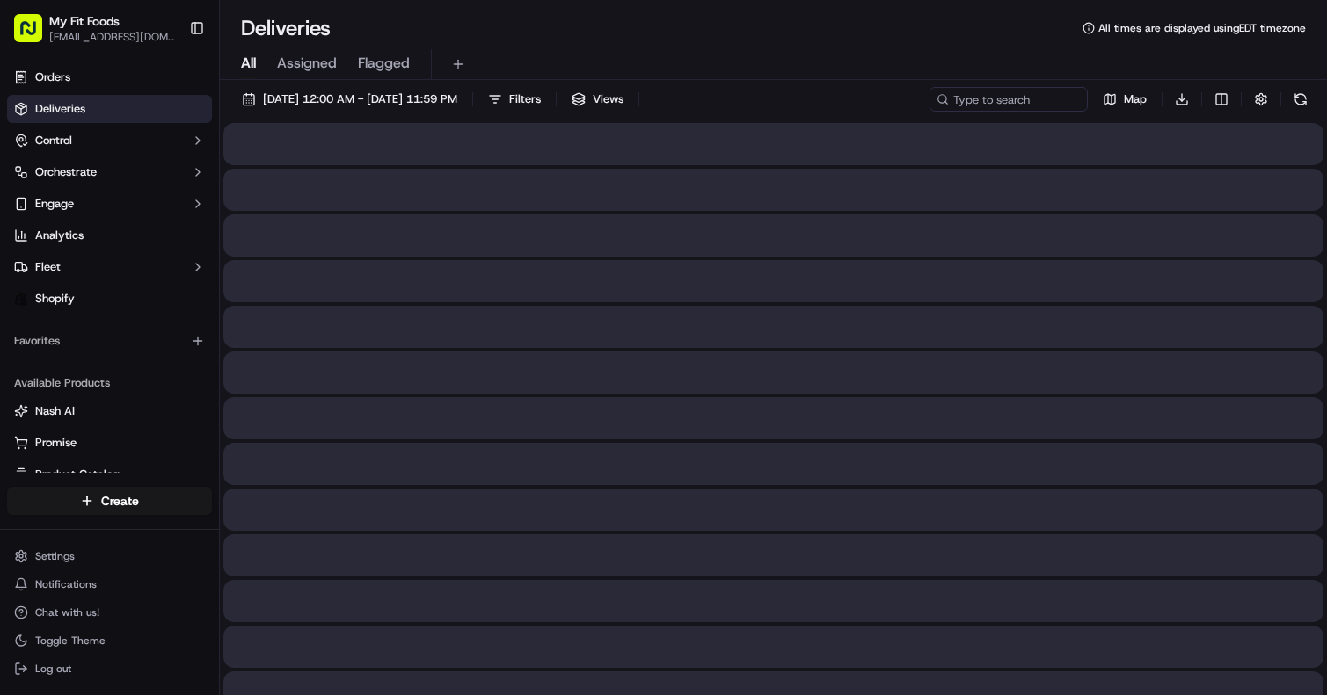
click at [253, 63] on span "All" at bounding box center [248, 63] width 15 height 21
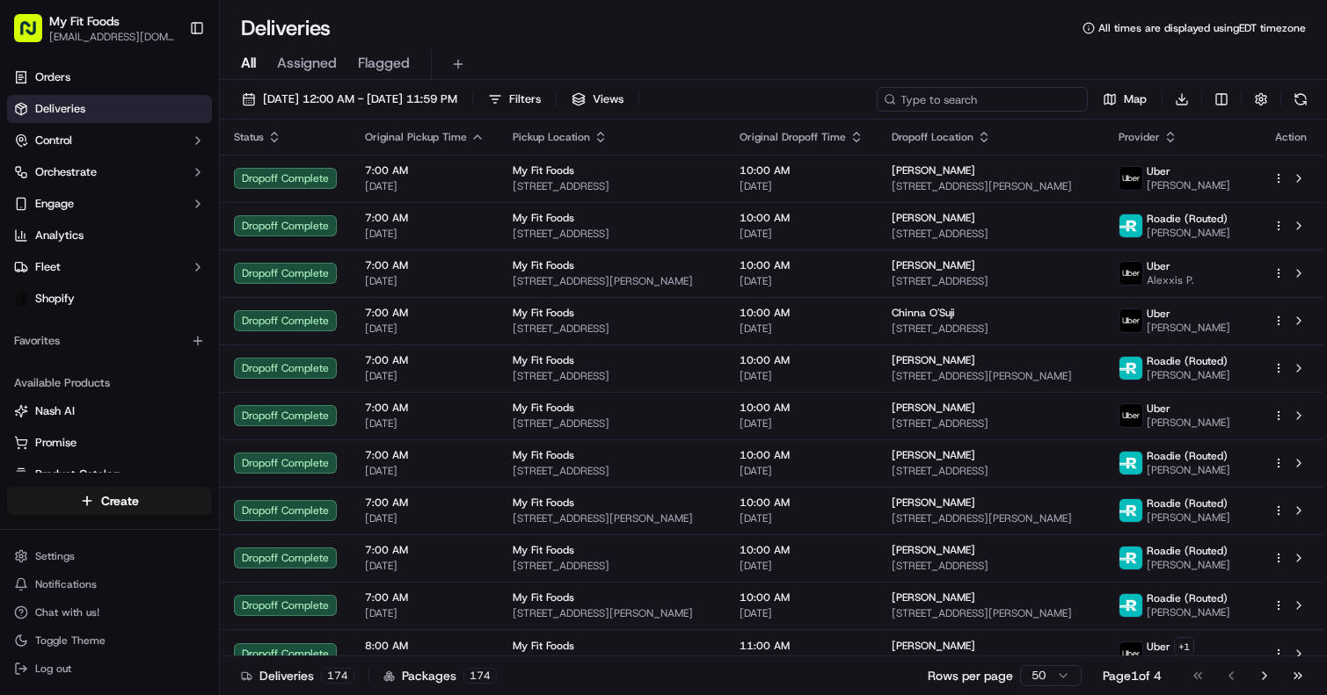
click at [1002, 94] on input at bounding box center [982, 99] width 211 height 25
paste input "Yes, that would be great, thank you, anytime [DATE] would be great, before noon…"
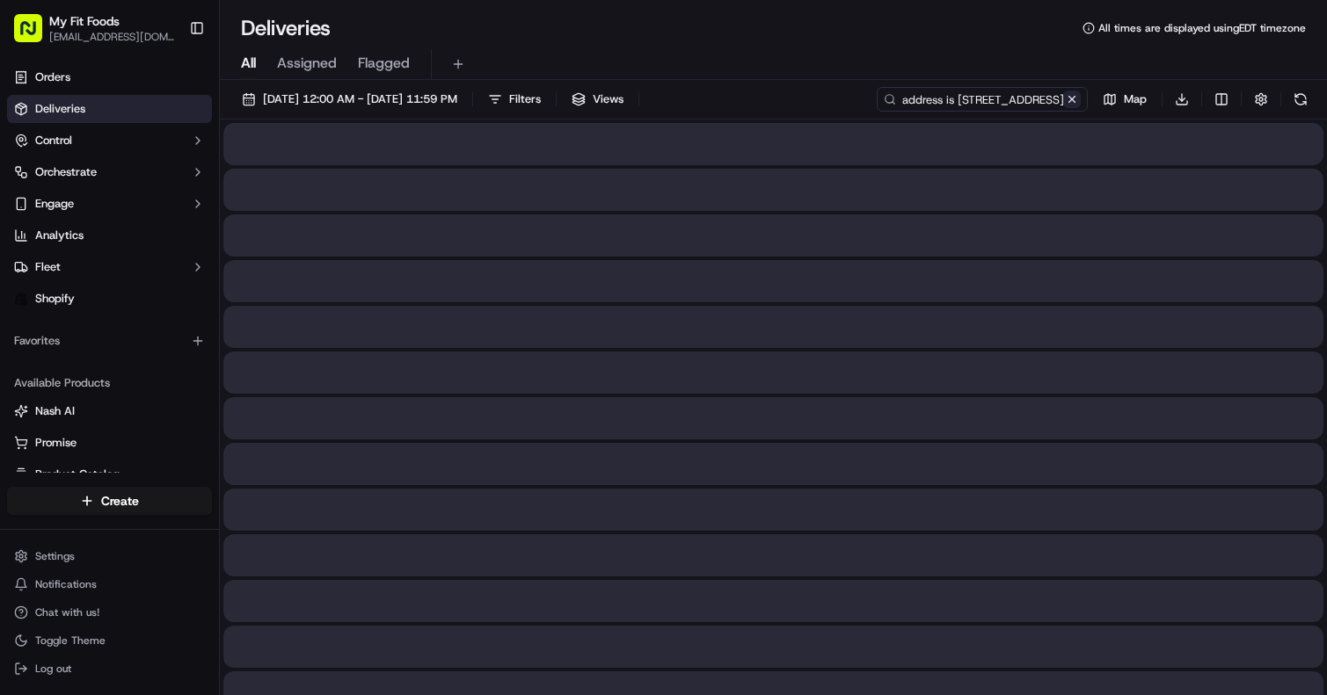
type input "Yes, that would be great, thank you, anytime [DATE] would be great, before noon…"
click at [1069, 99] on button at bounding box center [1072, 100] width 18 height 18
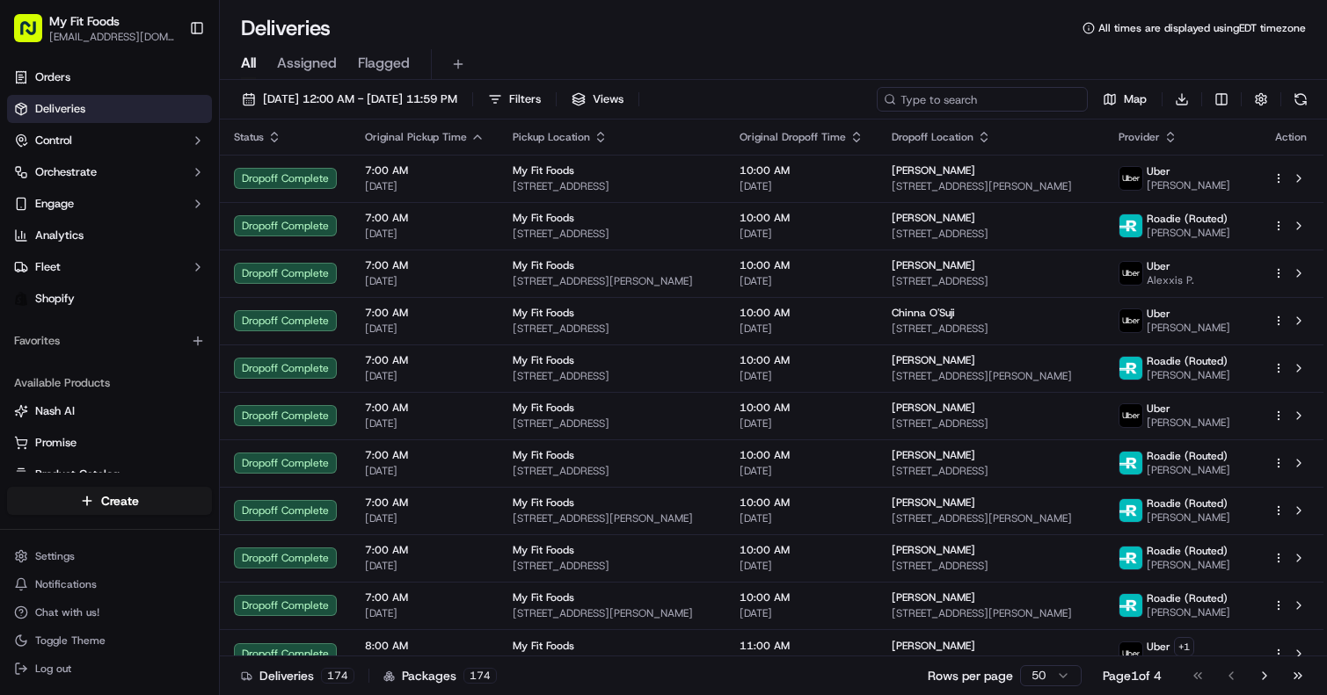
click at [983, 99] on input at bounding box center [982, 99] width 211 height 25
paste input "#926660 Complete"
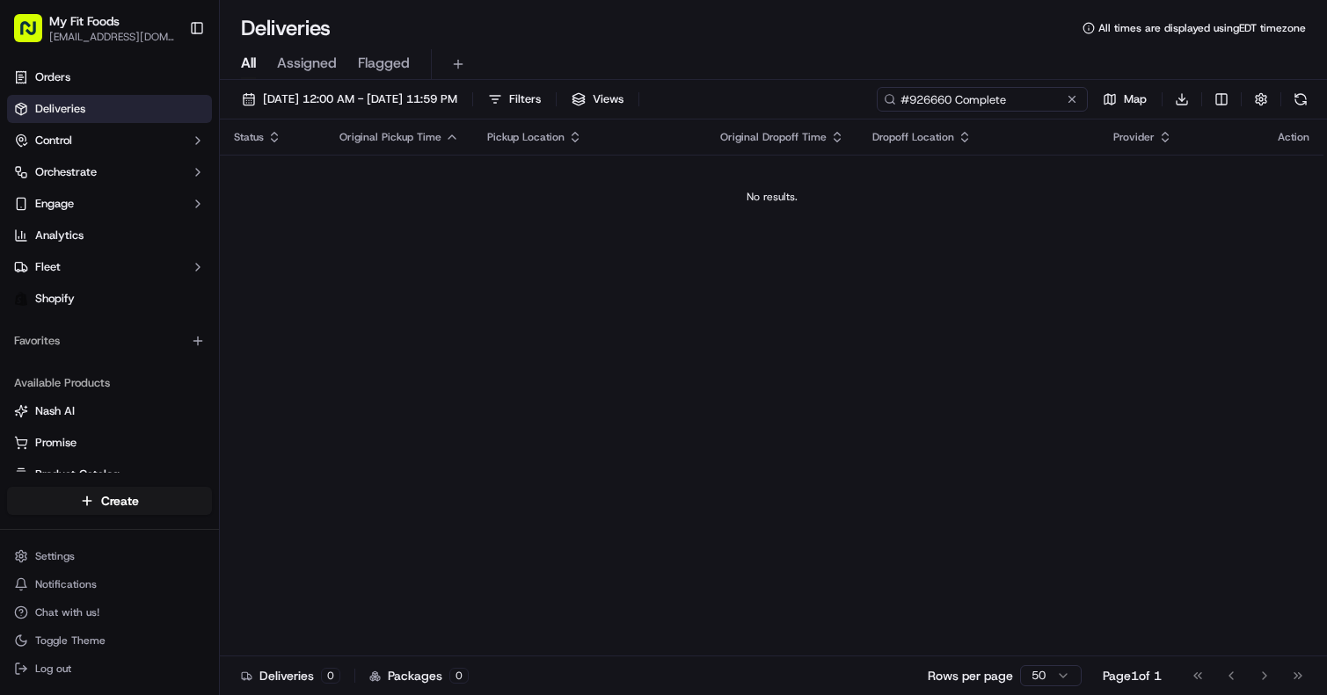
drag, startPoint x: 953, startPoint y: 98, endPoint x: 1041, endPoint y: 98, distance: 87.9
click at [1041, 98] on input "#926660 Complete" at bounding box center [982, 99] width 211 height 25
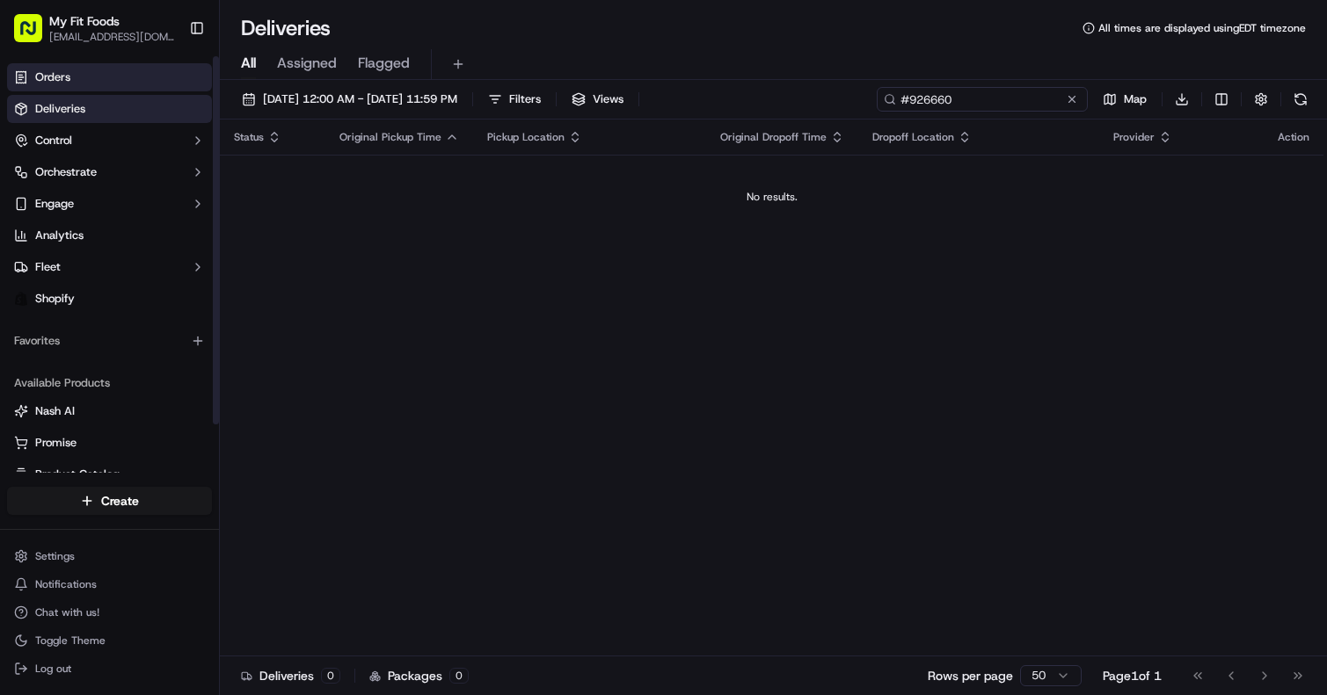
type input "#926660"
click at [92, 84] on link "Orders" at bounding box center [109, 77] width 205 height 28
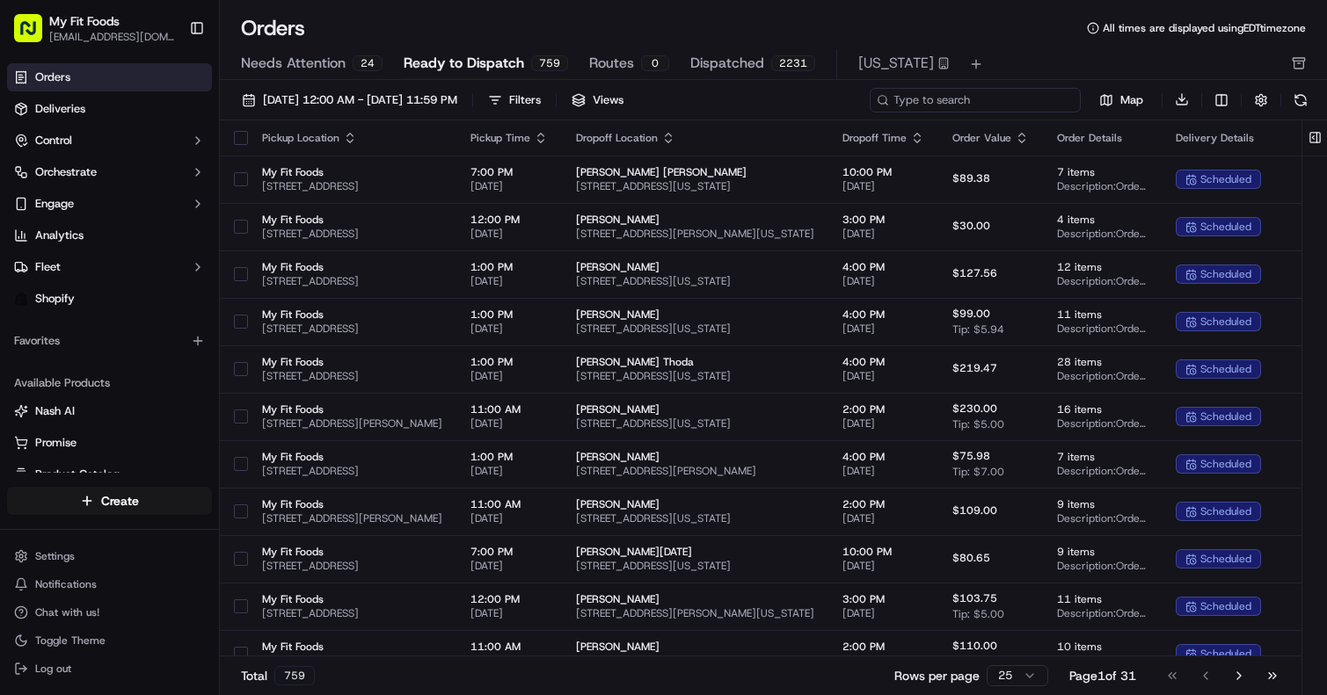
click at [985, 103] on input at bounding box center [974, 100] width 211 height 25
paste input "#926660 Complete"
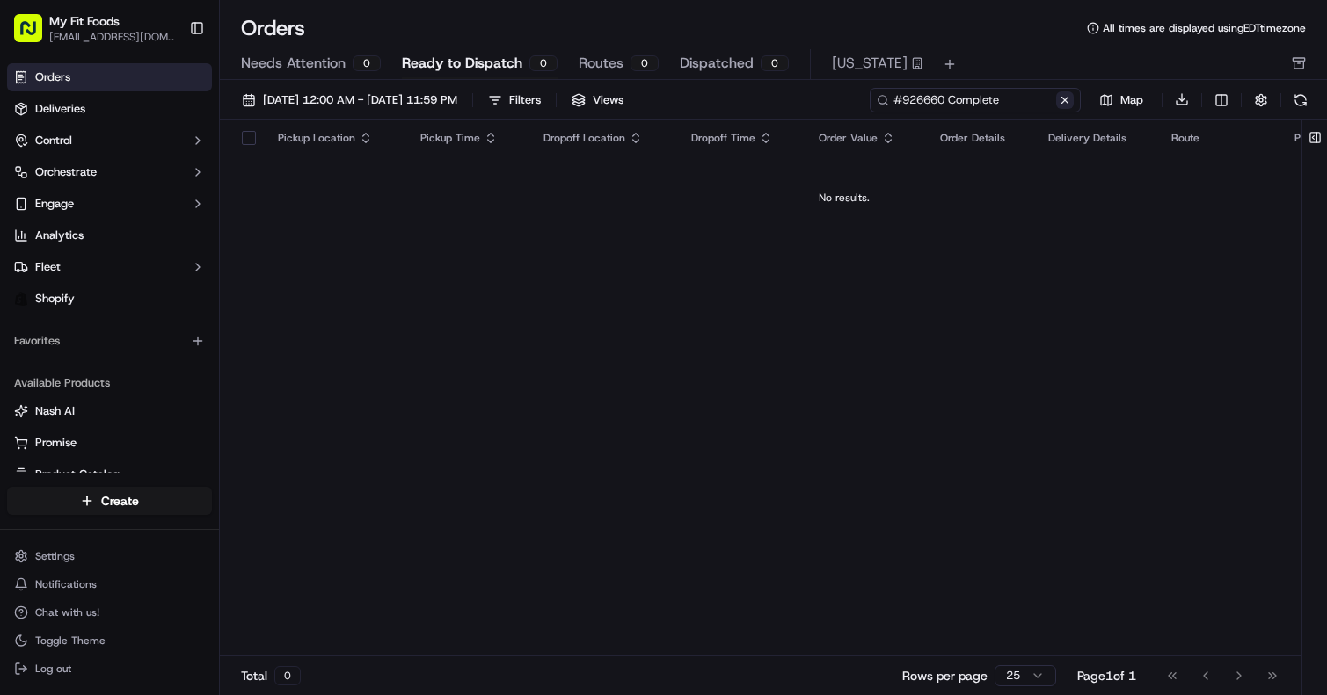
drag, startPoint x: 950, startPoint y: 101, endPoint x: 1071, endPoint y: 102, distance: 120.4
click at [1071, 102] on div "#926660 Complete" at bounding box center [974, 100] width 211 height 25
type input "#926660"
click at [57, 102] on span "Deliveries" at bounding box center [60, 109] width 50 height 16
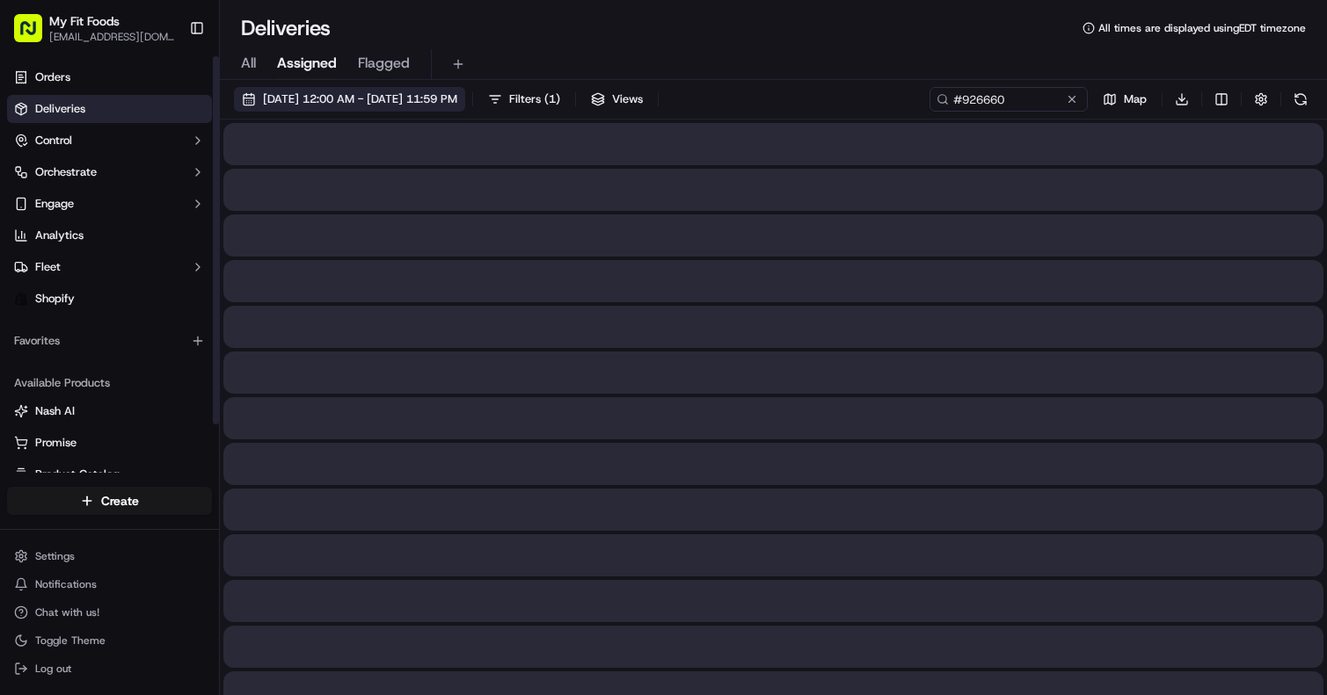
click at [372, 98] on span "[DATE] 12:00 AM - [DATE] 11:59 PM" at bounding box center [360, 99] width 194 height 16
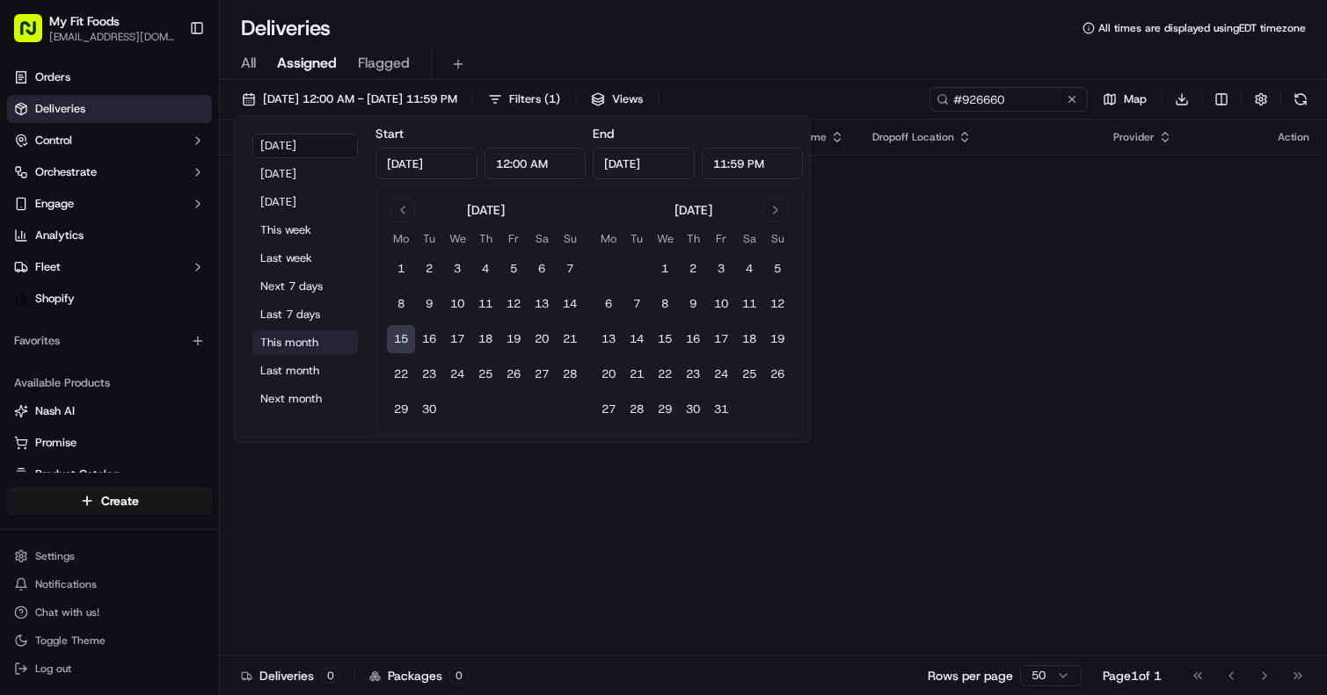
click at [288, 331] on button "This month" at bounding box center [304, 343] width 105 height 25
type input "Sep 1, 2025"
type input "Sep 30, 2025"
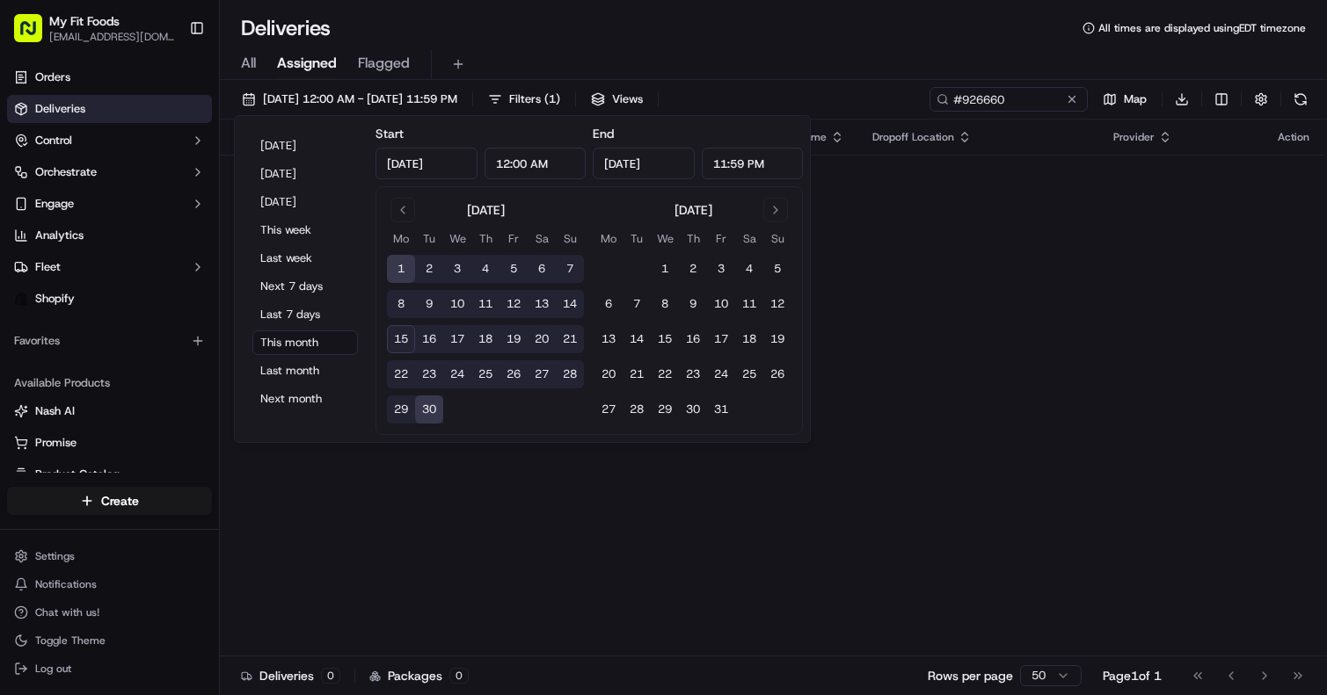
click at [717, 43] on div "All Assigned Flagged" at bounding box center [773, 61] width 1107 height 38
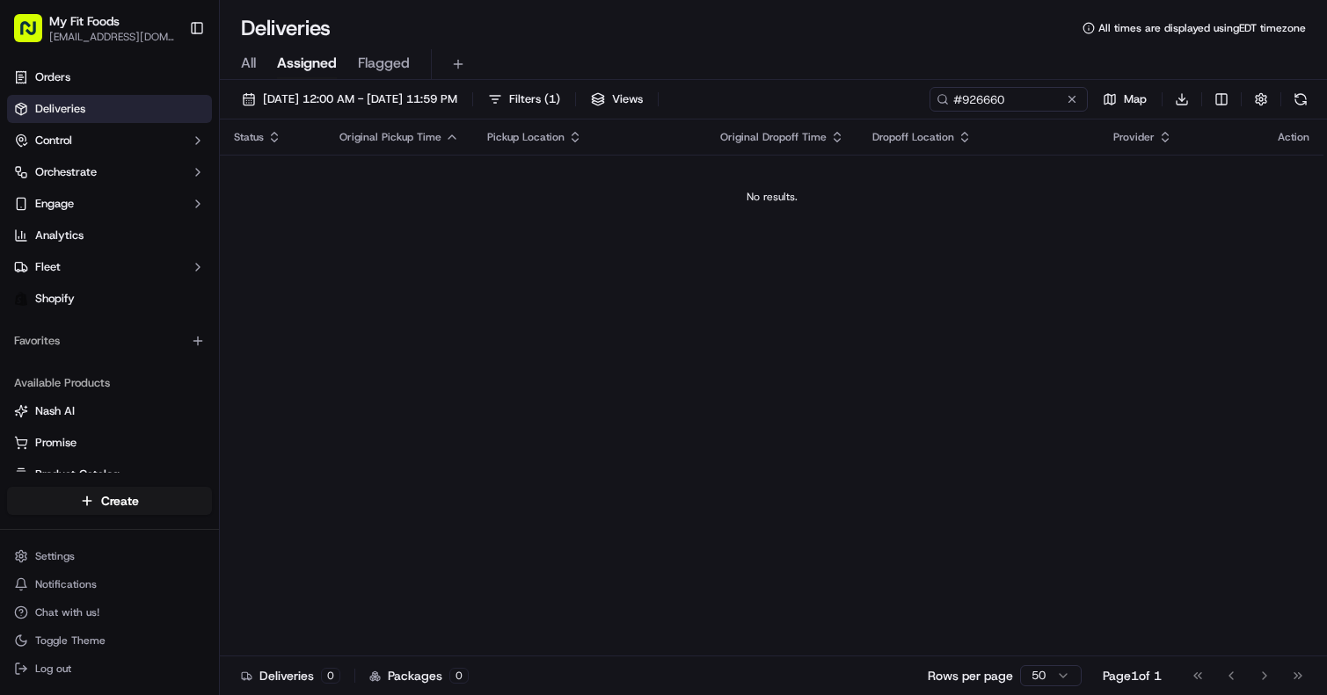
click at [254, 61] on span "All" at bounding box center [248, 63] width 15 height 21
click at [1008, 104] on input "#926660" at bounding box center [982, 99] width 211 height 25
paste input "Complete"
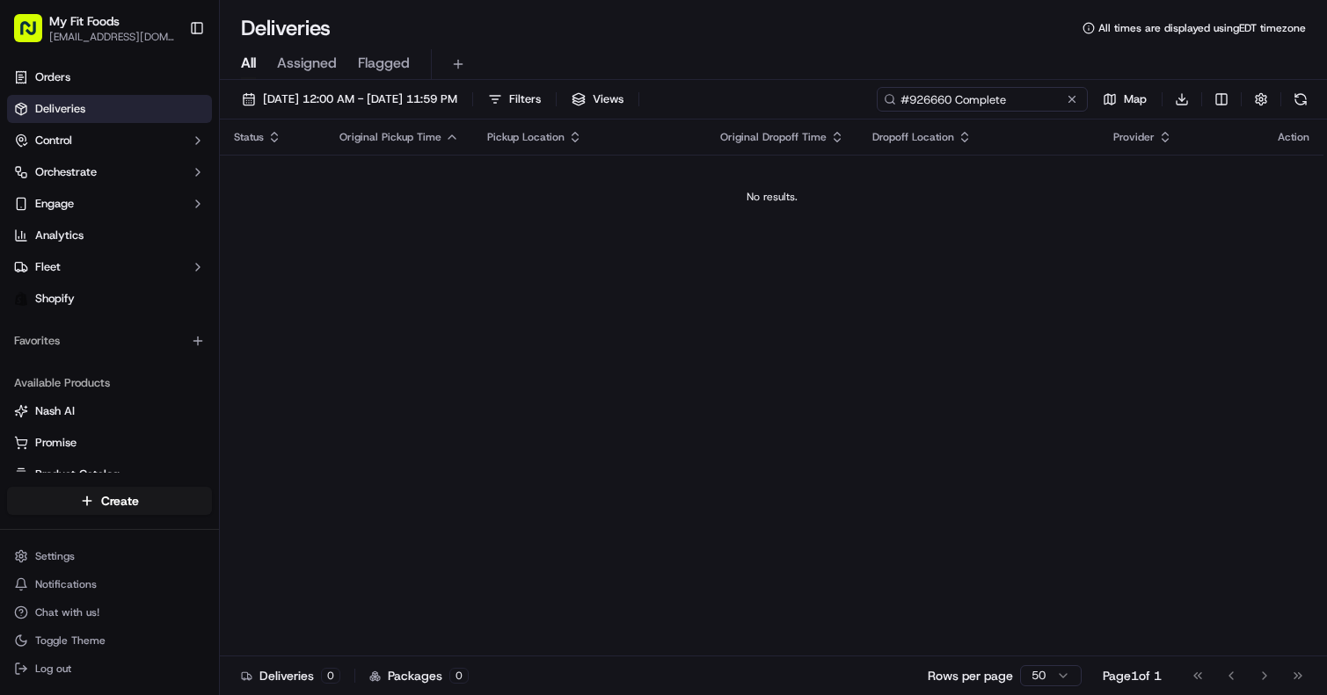
drag, startPoint x: 954, startPoint y: 99, endPoint x: 1061, endPoint y: 98, distance: 107.3
click at [1061, 98] on input "#926660 Complete" at bounding box center [982, 99] width 211 height 25
type input "#926660"
click at [1074, 98] on button at bounding box center [1072, 100] width 18 height 18
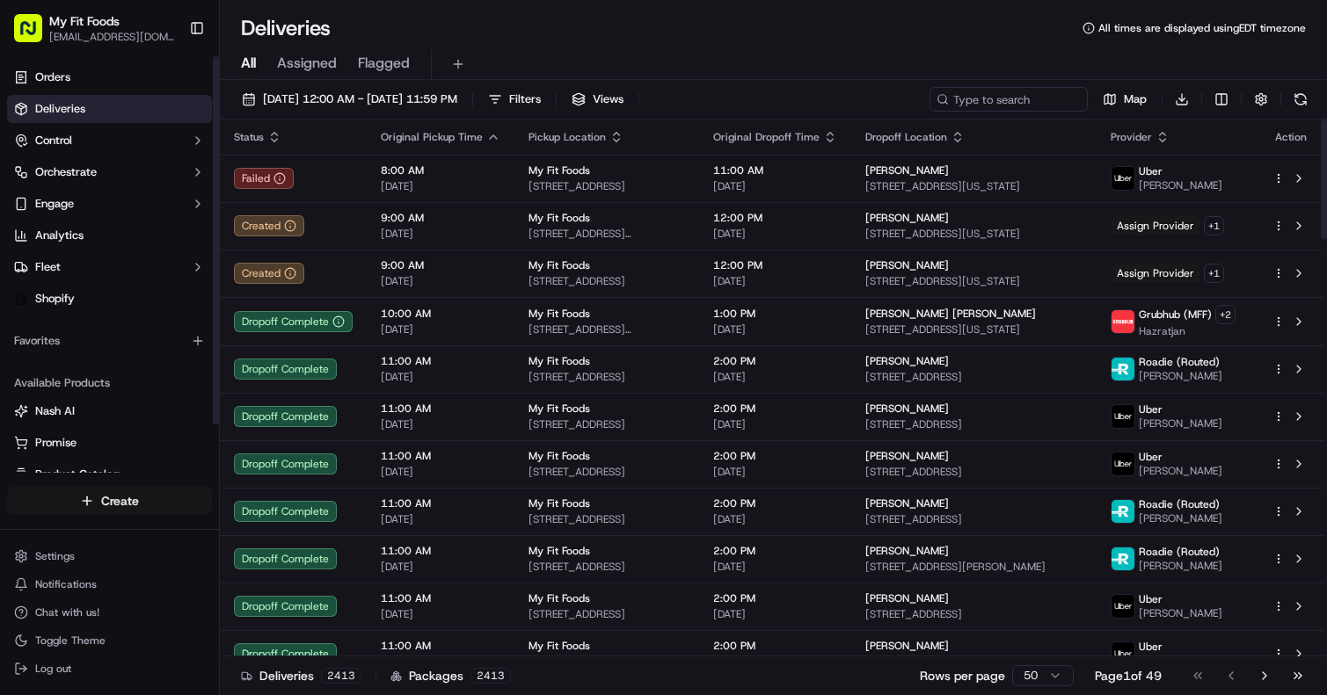
click at [95, 502] on html "My Fit Foods support@myfitfoods.com Toggle Sidebar Orders Deliveries Control Or…" at bounding box center [663, 347] width 1327 height 695
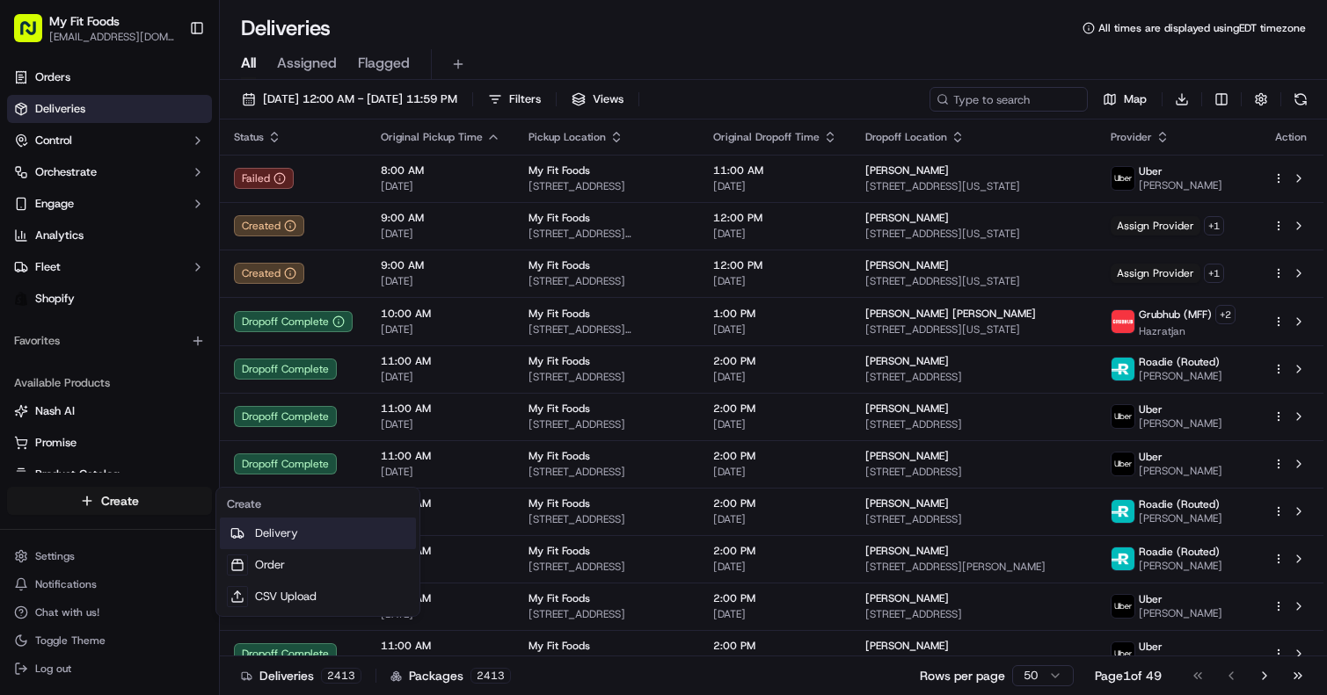
click at [269, 535] on link "Delivery" at bounding box center [318, 534] width 196 height 32
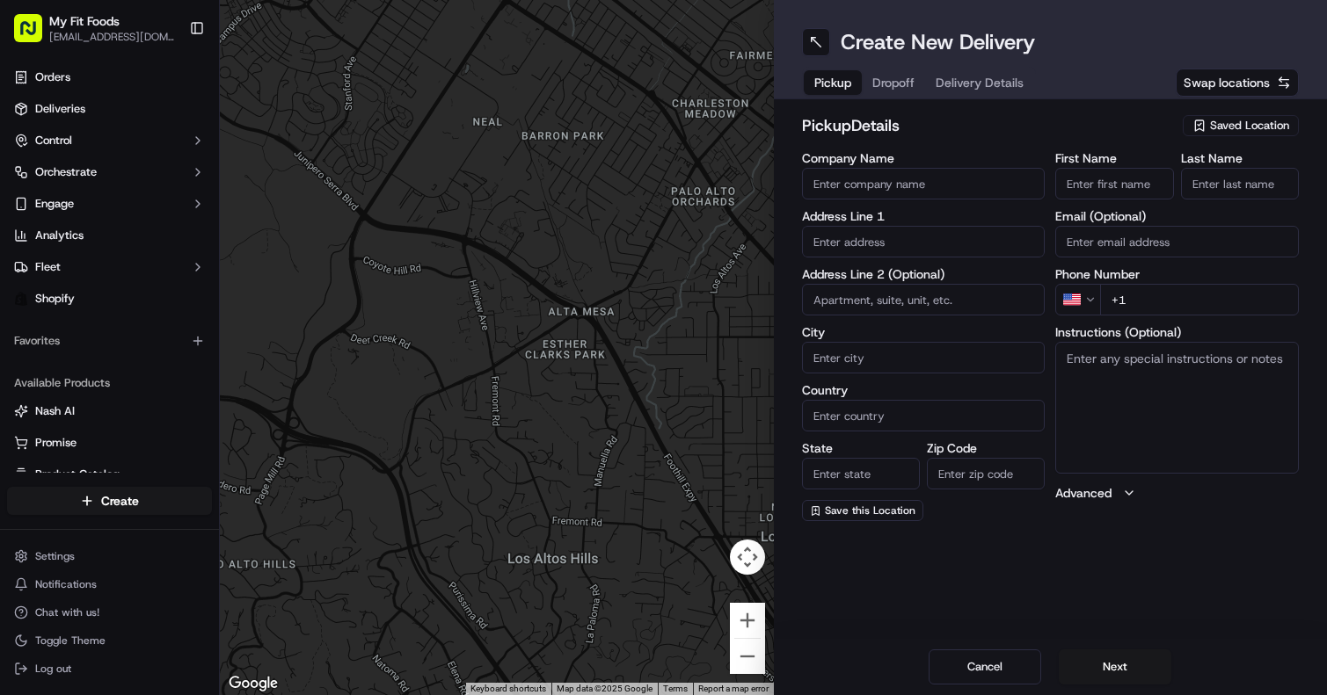
click at [1221, 125] on span "Saved Location" at bounding box center [1249, 126] width 79 height 16
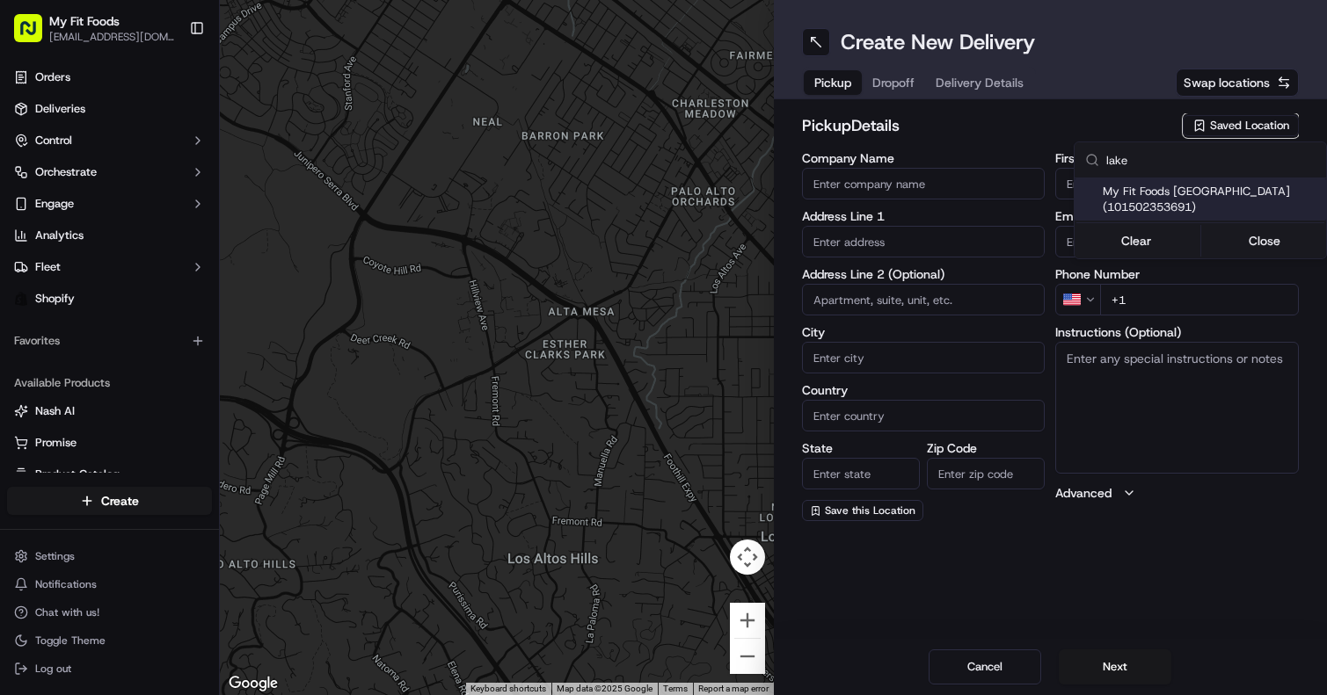
type input "lake"
click at [1155, 214] on span "My Fit Foods Lake Oswego (101502353691)" at bounding box center [1210, 200] width 216 height 32
type input "My Fit Foods Lake Oswego"
type input "4835 Meadows Rd"
type input "#137"
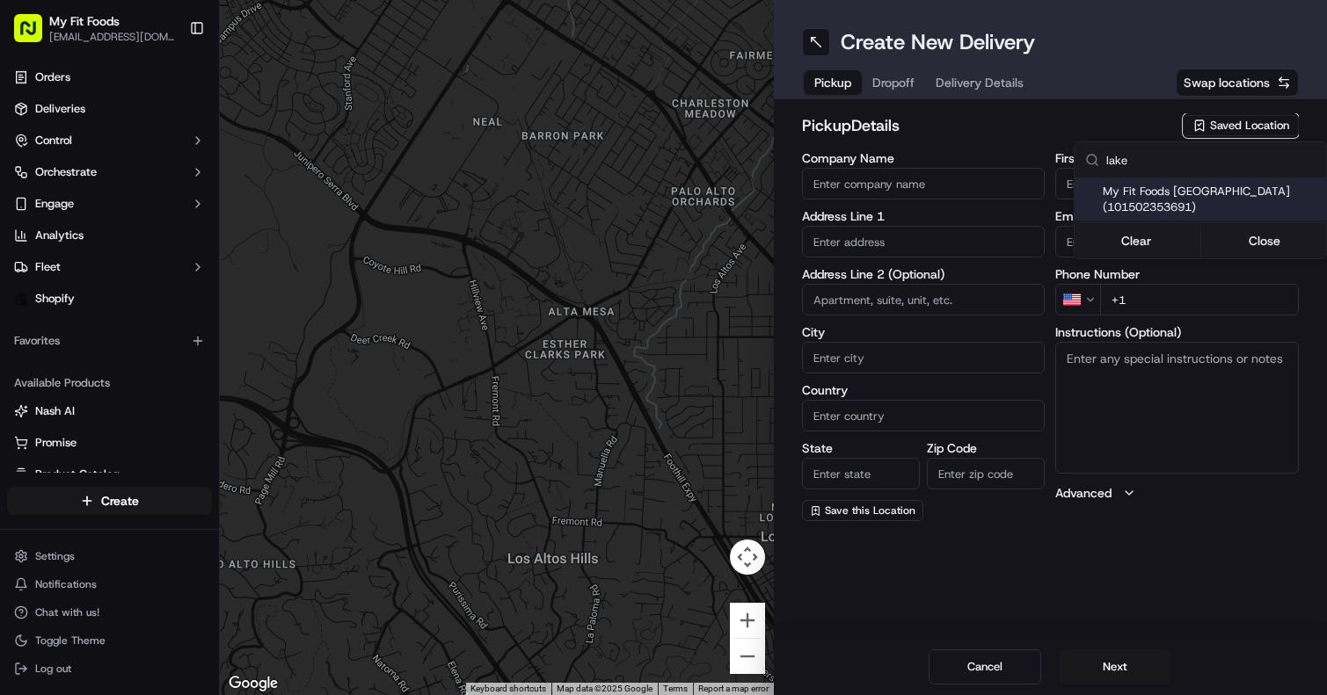
type input "Lake Oswego"
type input "US"
type input "OR"
type input "97035"
type input "+1 503 305 5038"
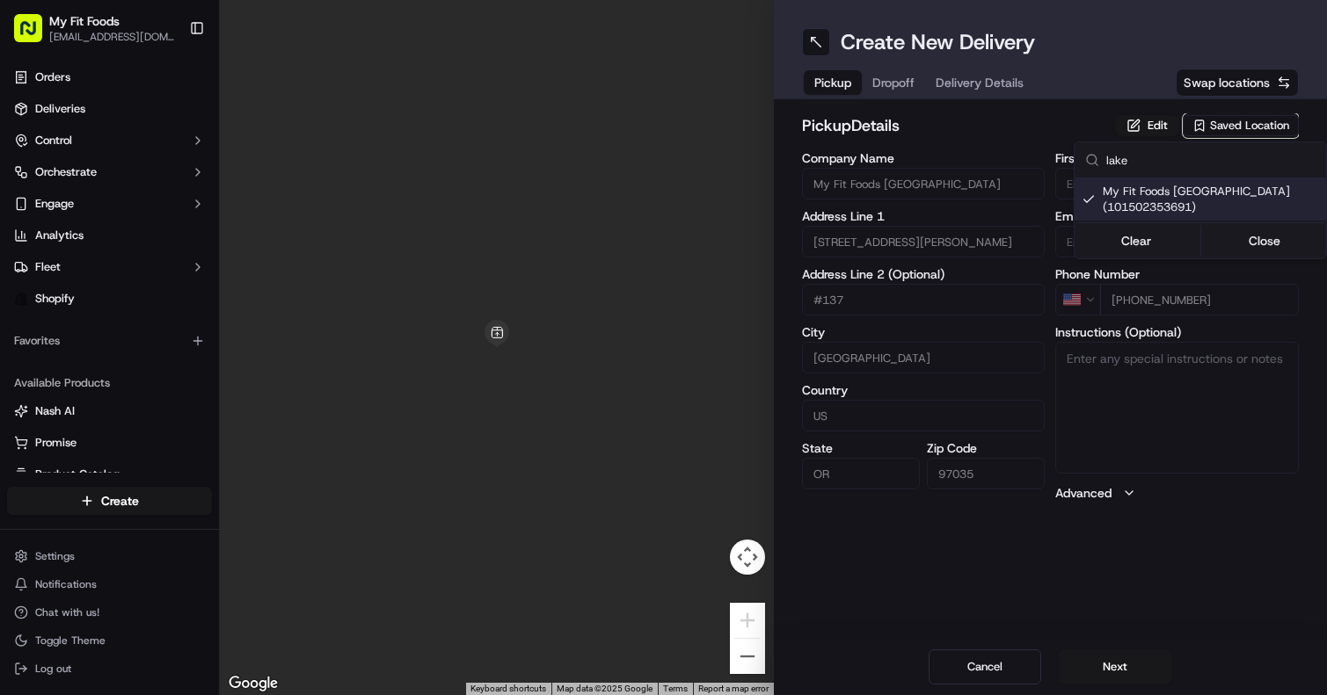
click at [1109, 545] on html "My Fit Foods support@myfitfoods.com Toggle Sidebar Orders Deliveries Control Or…" at bounding box center [663, 347] width 1327 height 695
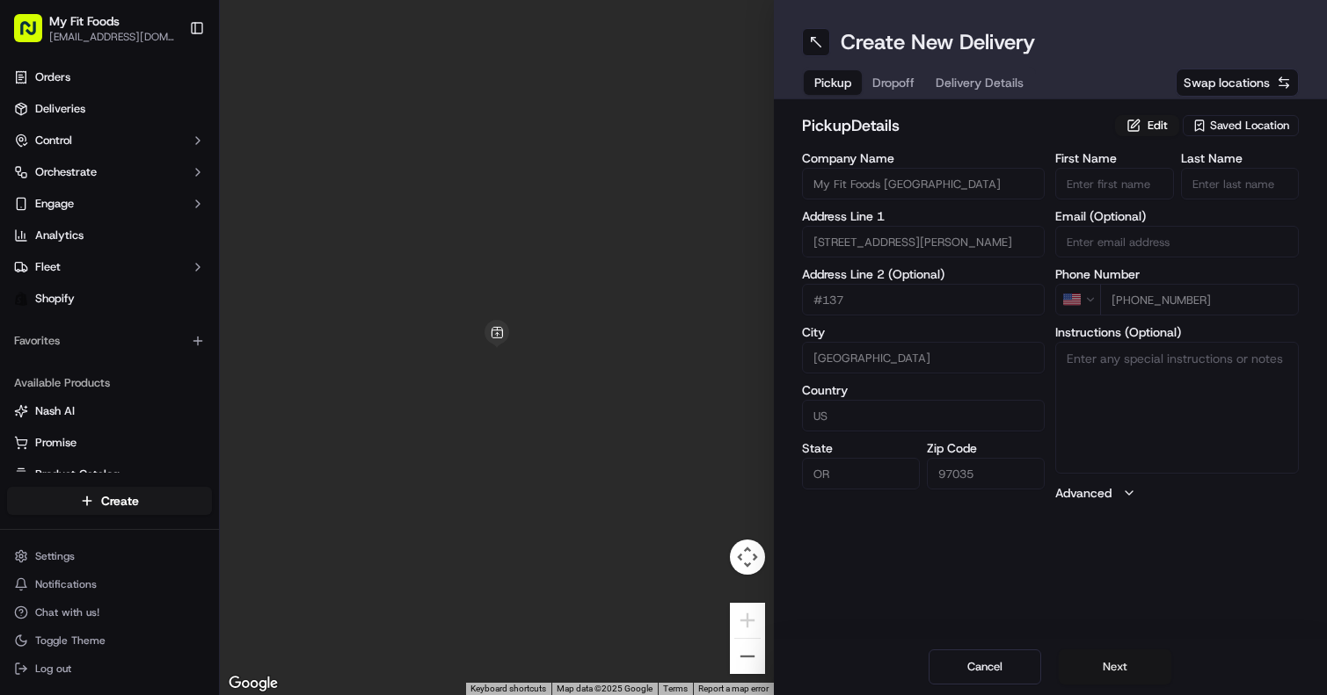
click at [1109, 664] on button "Next" at bounding box center [1114, 667] width 113 height 35
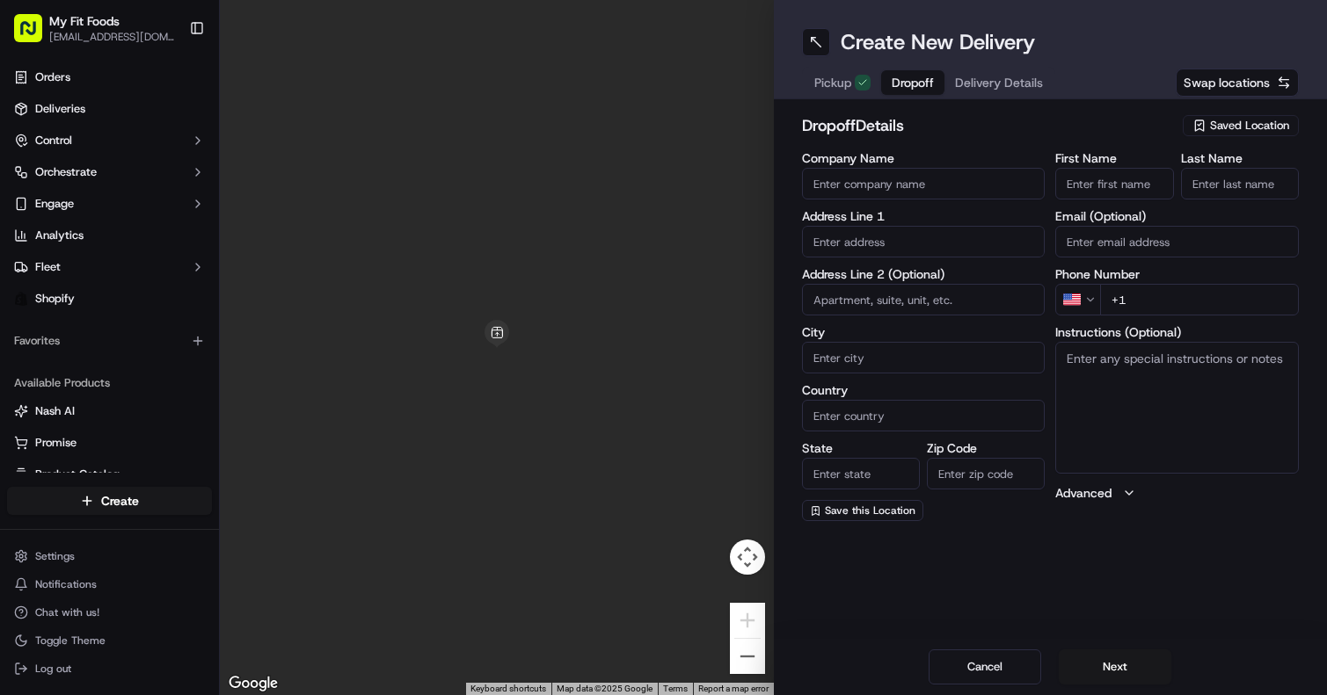
click at [931, 244] on input "text" at bounding box center [924, 242] width 244 height 32
paste input "2741 SE 65th Ave, Portland OR 97206"
click at [910, 279] on div "2741 SE 65th Ave, Portland, OR 97206" at bounding box center [923, 279] width 235 height 26
type input "2741 SE 65th Ave, Portland, OR 97206, USA"
type input "Portland"
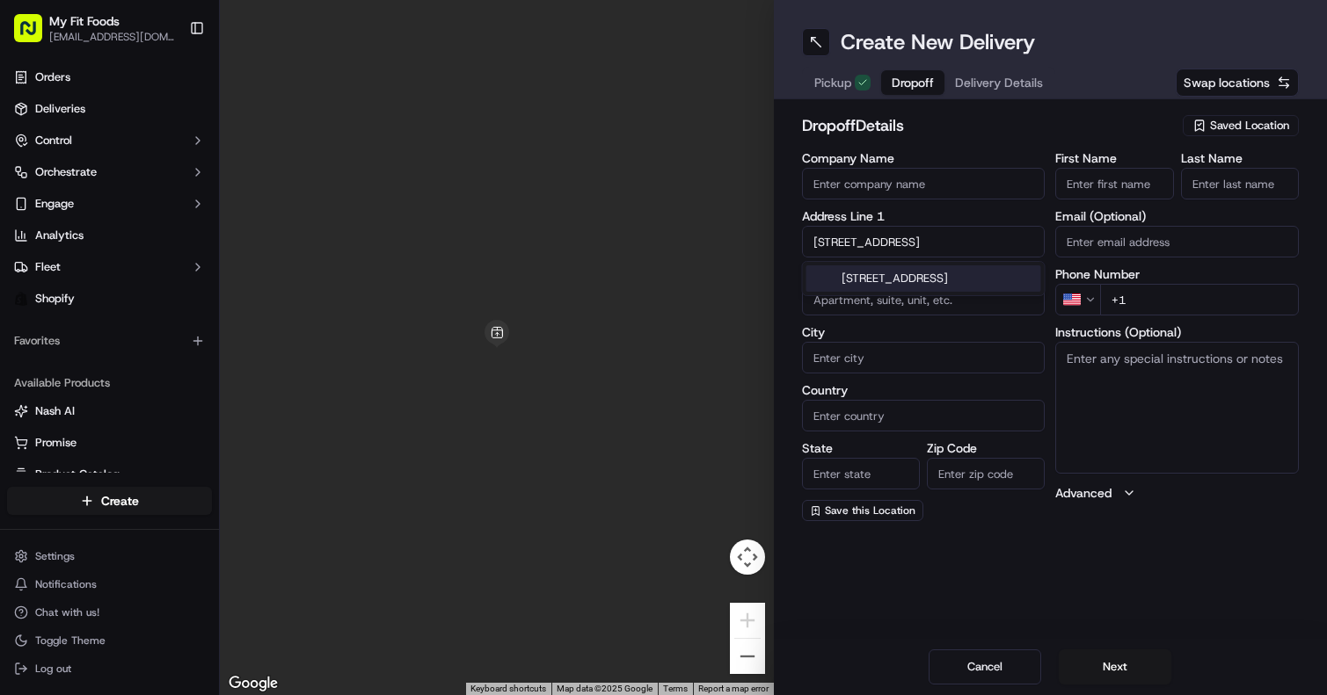
type input "United States"
type input "OR"
type input "97206"
type input "2741 Southeast 65th Avenue"
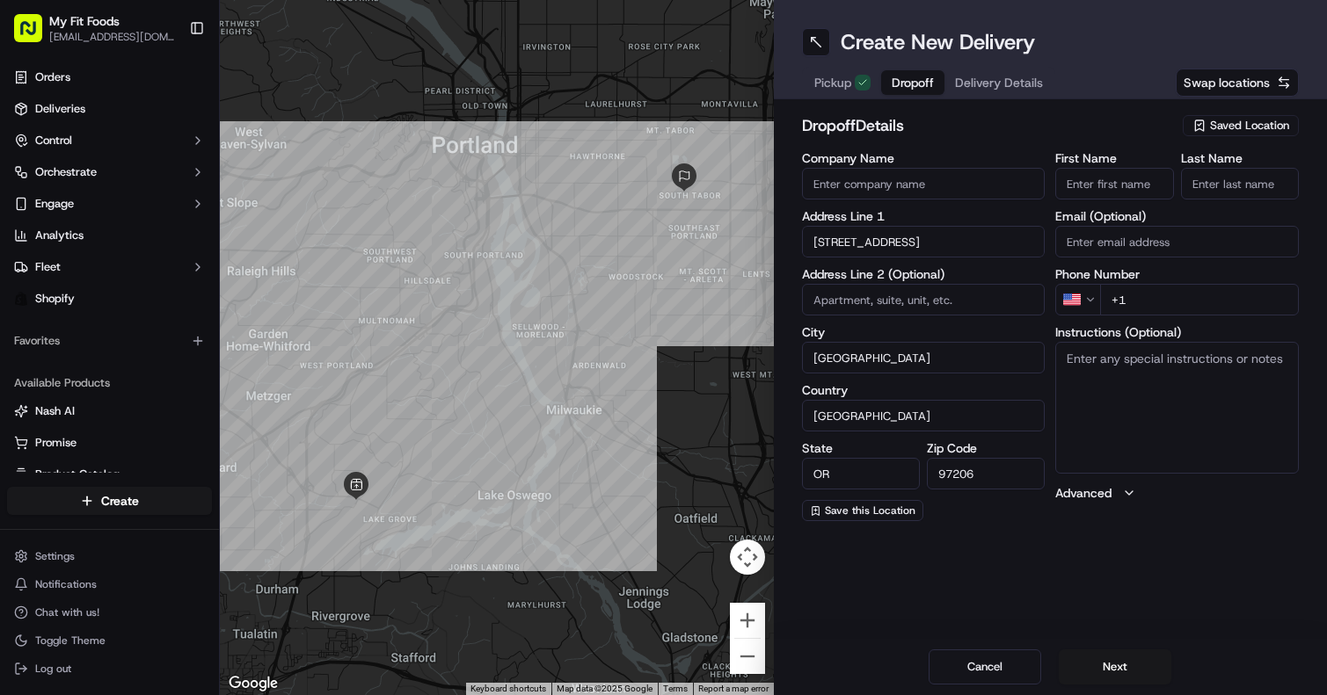
click at [1080, 186] on input "First Name" at bounding box center [1114, 184] width 118 height 32
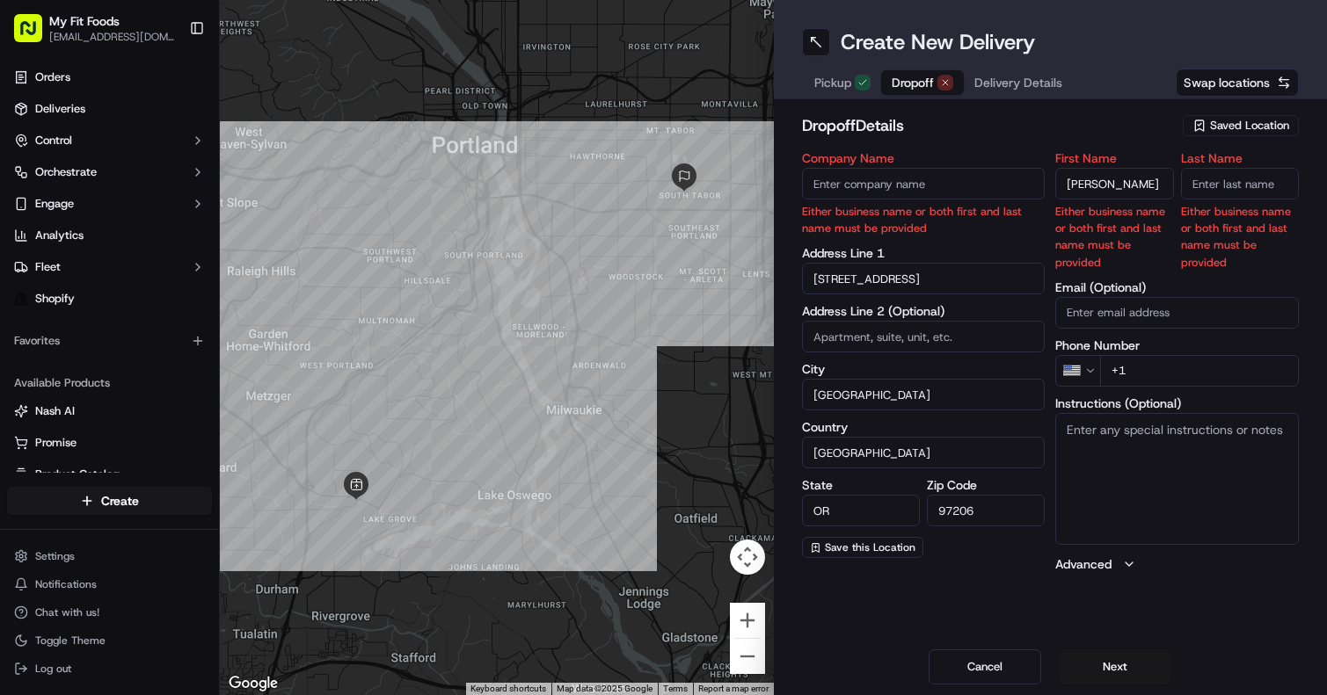
type input "Diana"
click at [1225, 187] on input "Last Name" at bounding box center [1240, 184] width 118 height 32
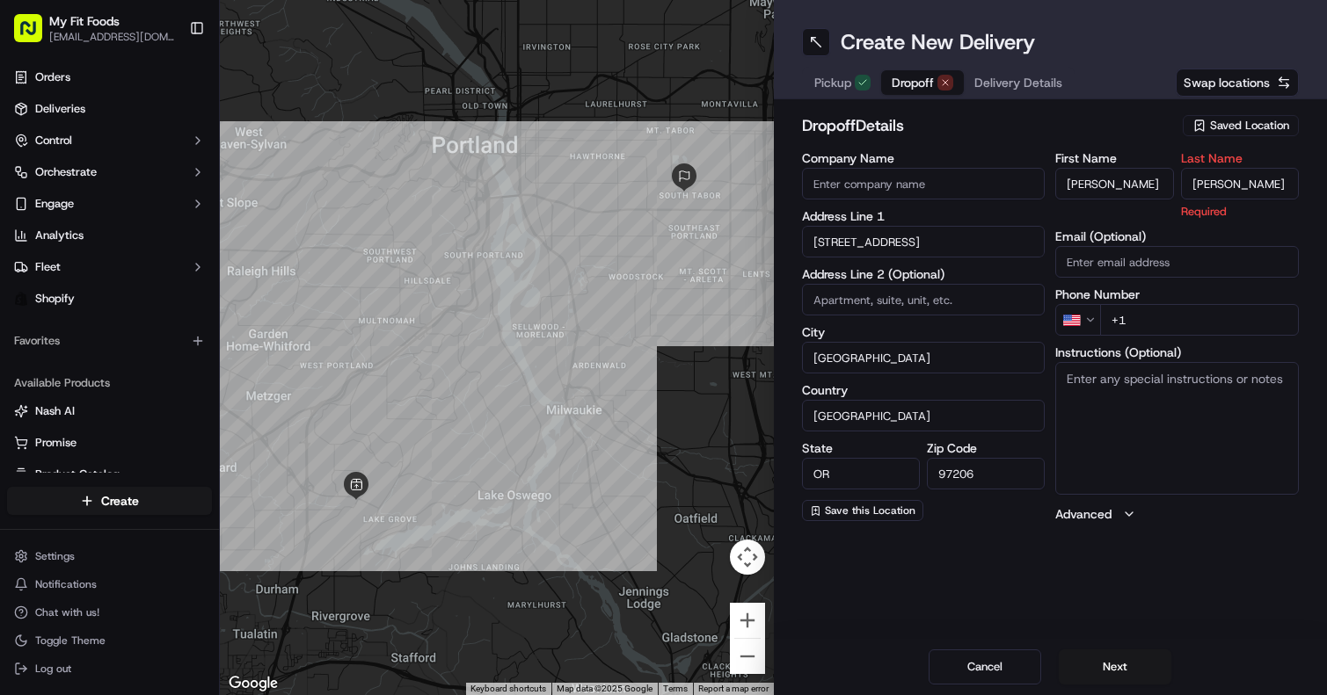
type input "Woodburn"
click at [1023, 591] on div "Create New Delivery Pickup Dropoff Delivery Details Swap locations dropoff Deta…" at bounding box center [1051, 347] width 554 height 695
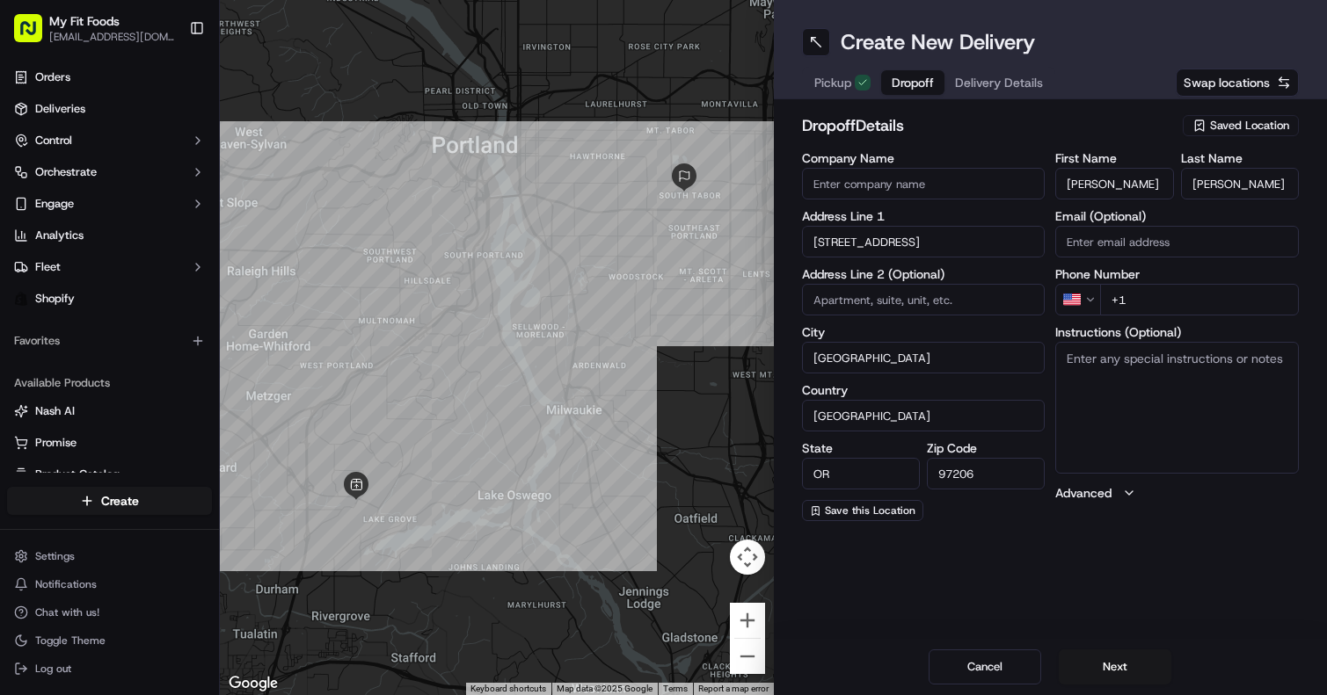
click at [1105, 368] on textarea "Instructions (Optional)" at bounding box center [1177, 408] width 244 height 132
paste textarea "#926660 Complete"
type textarea "#926660 replacement"
click at [1066, 513] on div "First Name Diana Last Name Woodburn Email (Optional) Phone Number US +1 Instruc…" at bounding box center [1177, 336] width 244 height 369
click at [1139, 296] on input "+1" at bounding box center [1199, 300] width 199 height 32
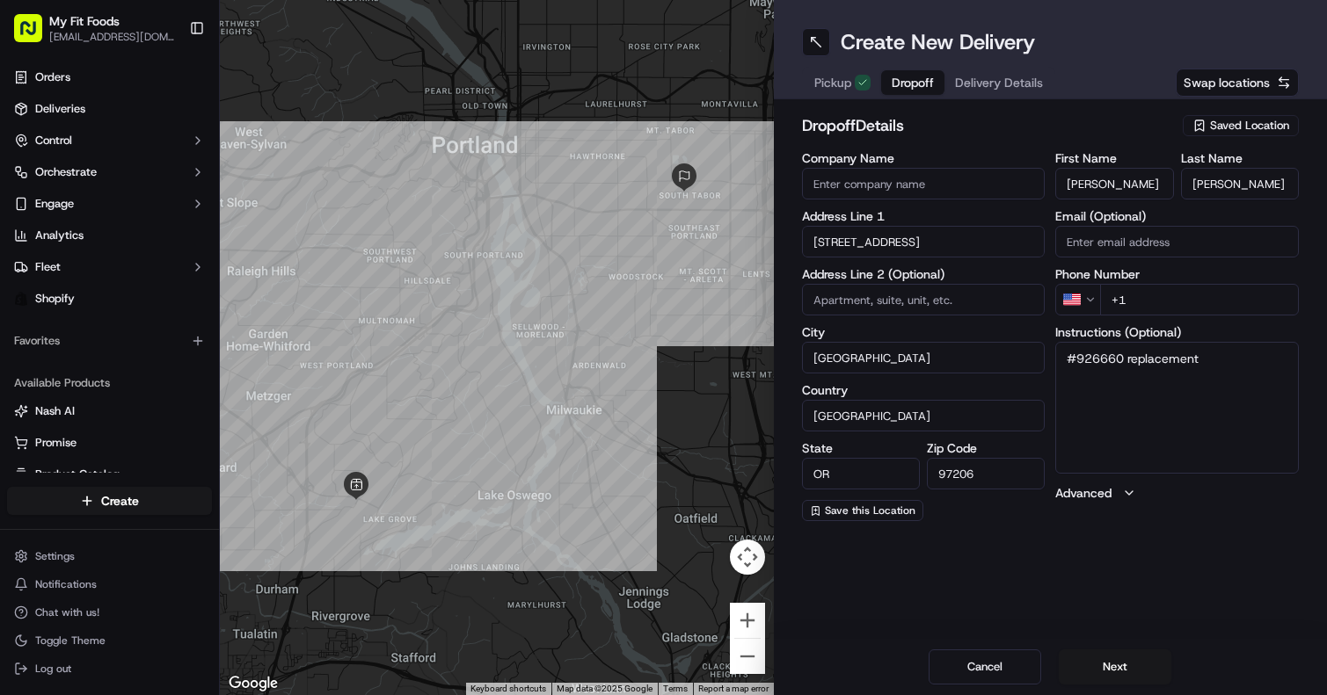
paste input "tel"
paste input "503 260 4033"
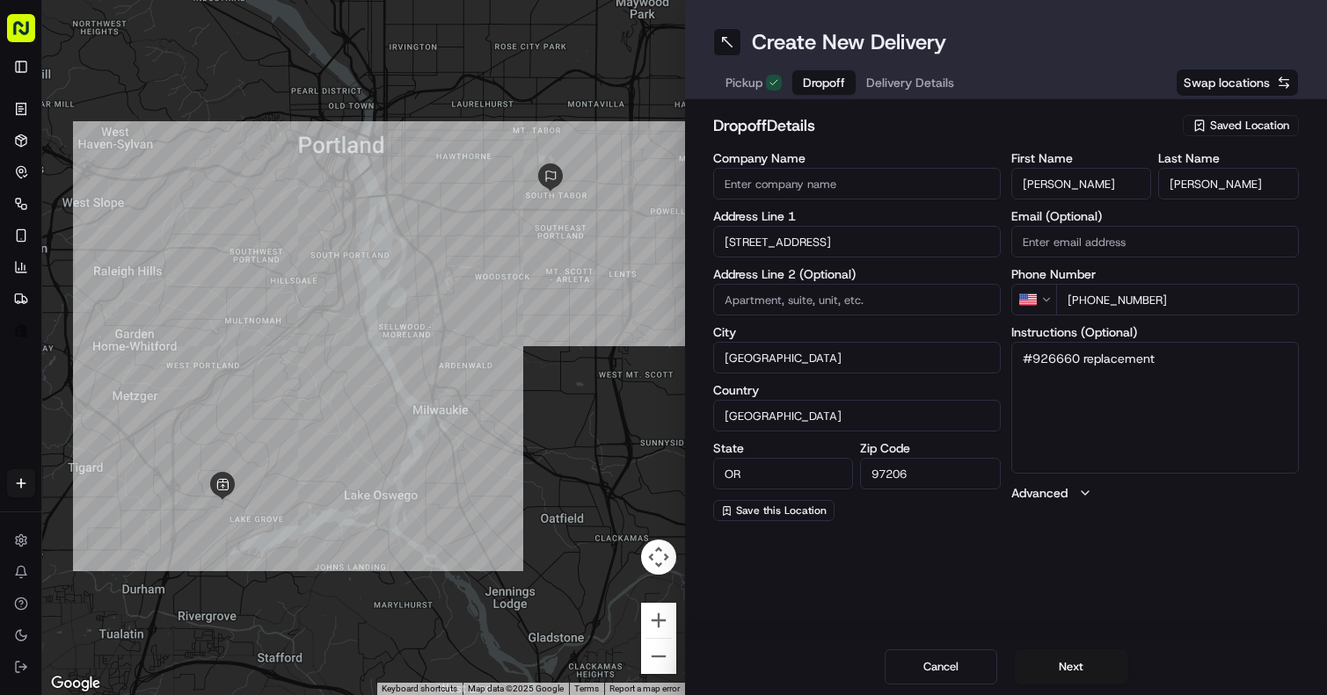
type input "+1 503 260 4033"
click at [1060, 555] on div "Create New Delivery Pickup Dropoff Delivery Details Swap locations dropoff Deta…" at bounding box center [1006, 347] width 643 height 695
click at [1060, 661] on button "Next" at bounding box center [1071, 667] width 113 height 35
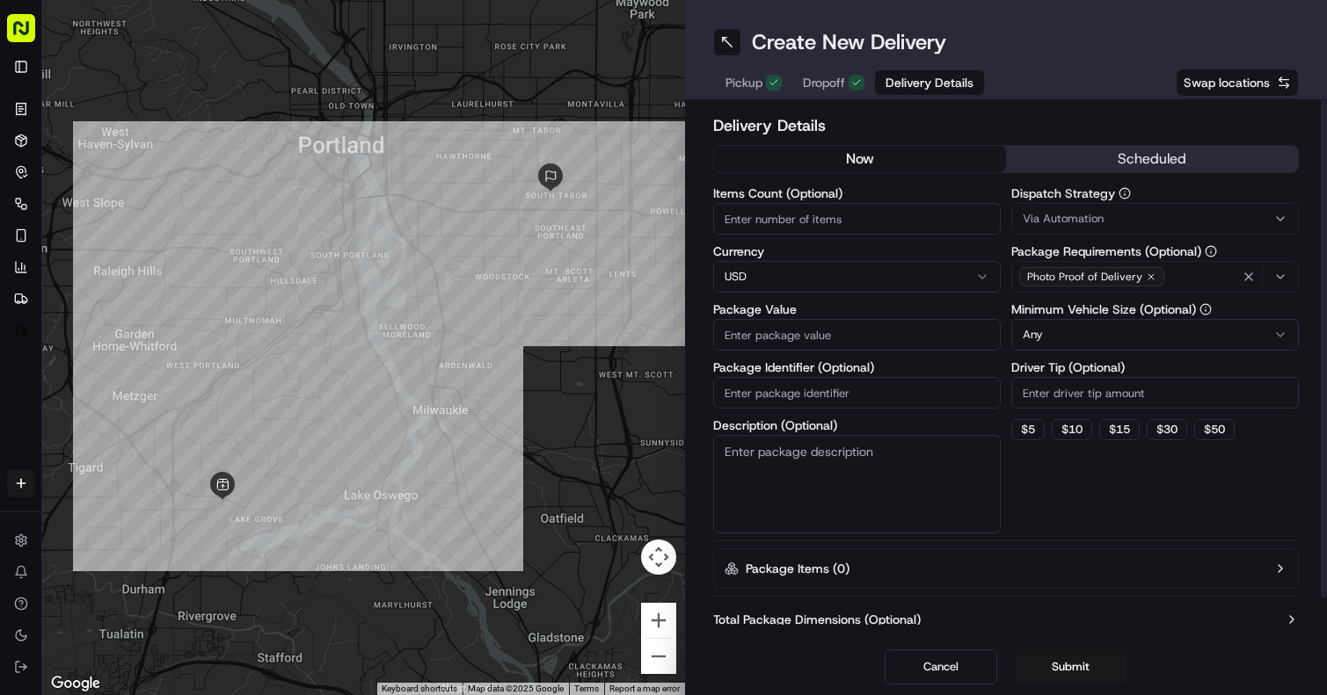
click at [803, 222] on input "Items Count (Optional)" at bounding box center [856, 219] width 287 height 32
type input "12"
click at [768, 334] on input "Package Value" at bounding box center [856, 335] width 287 height 32
paste input "144.51"
type input "144.51"
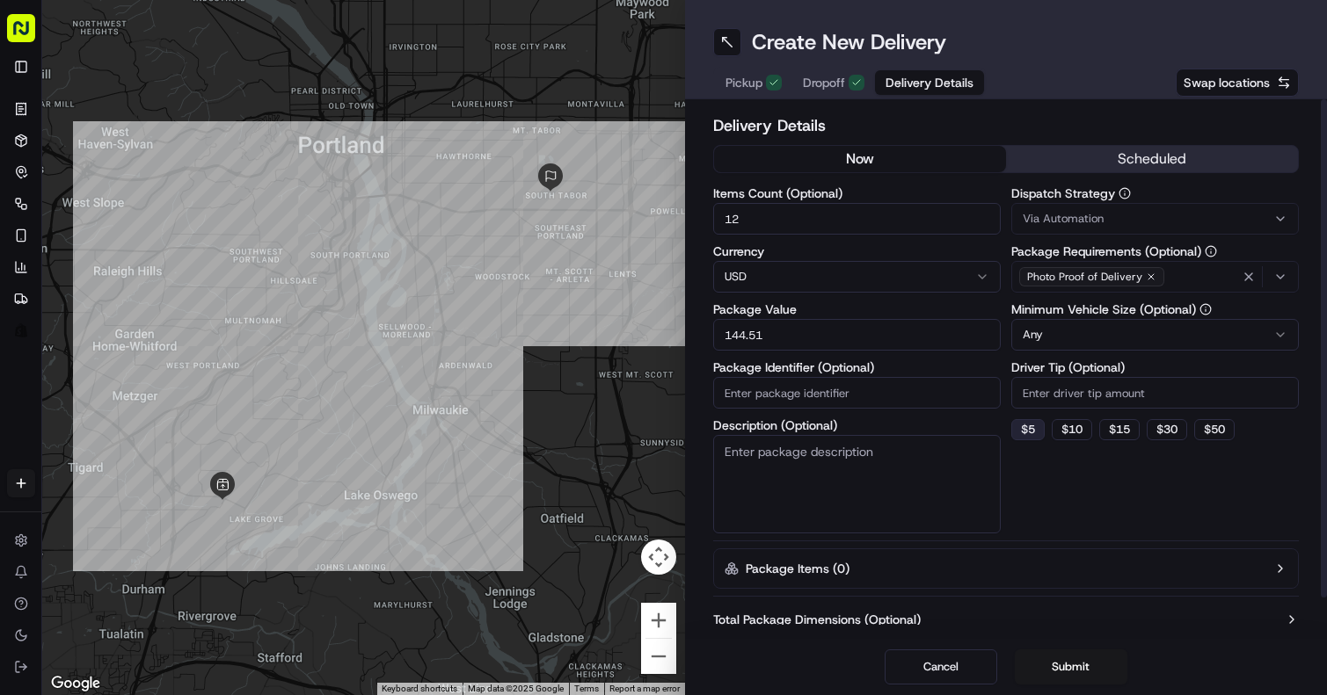
click at [1037, 435] on button "$ 5" at bounding box center [1027, 429] width 33 height 21
type input "5"
click at [1086, 221] on span "Via Automation" at bounding box center [1062, 219] width 81 height 16
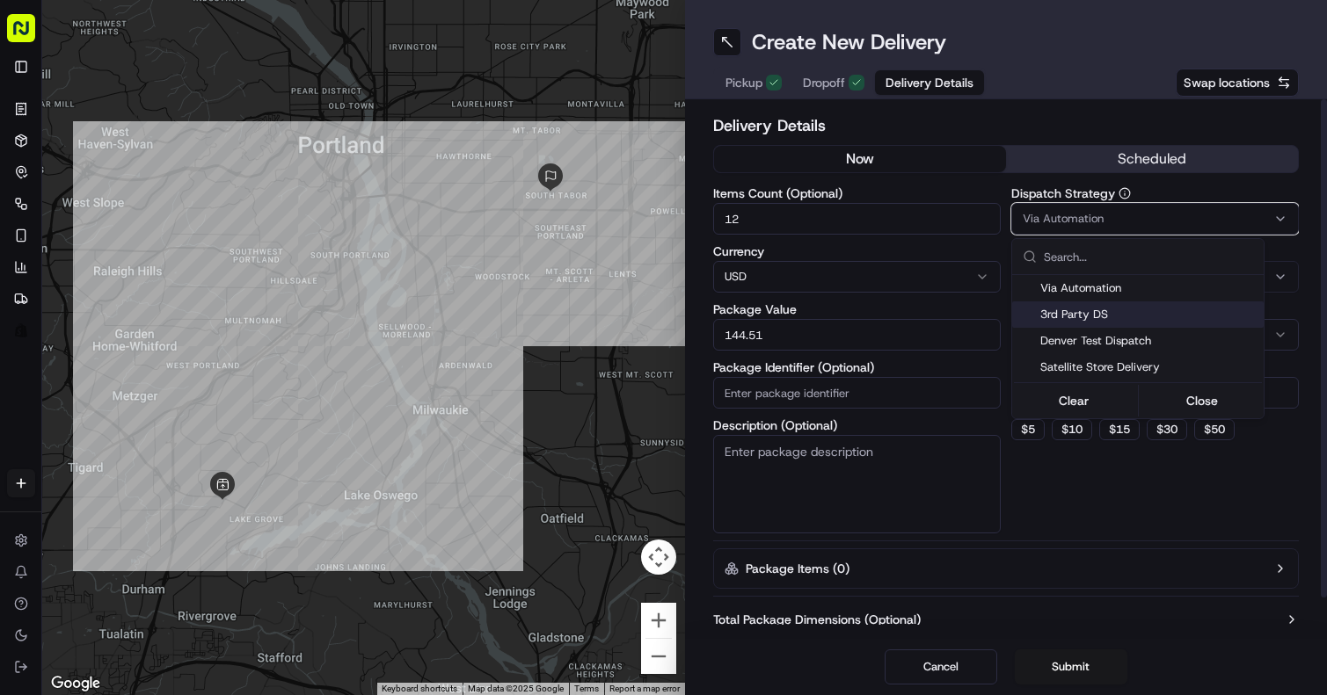
click at [1084, 310] on span "3rd Party DS" at bounding box center [1148, 315] width 216 height 16
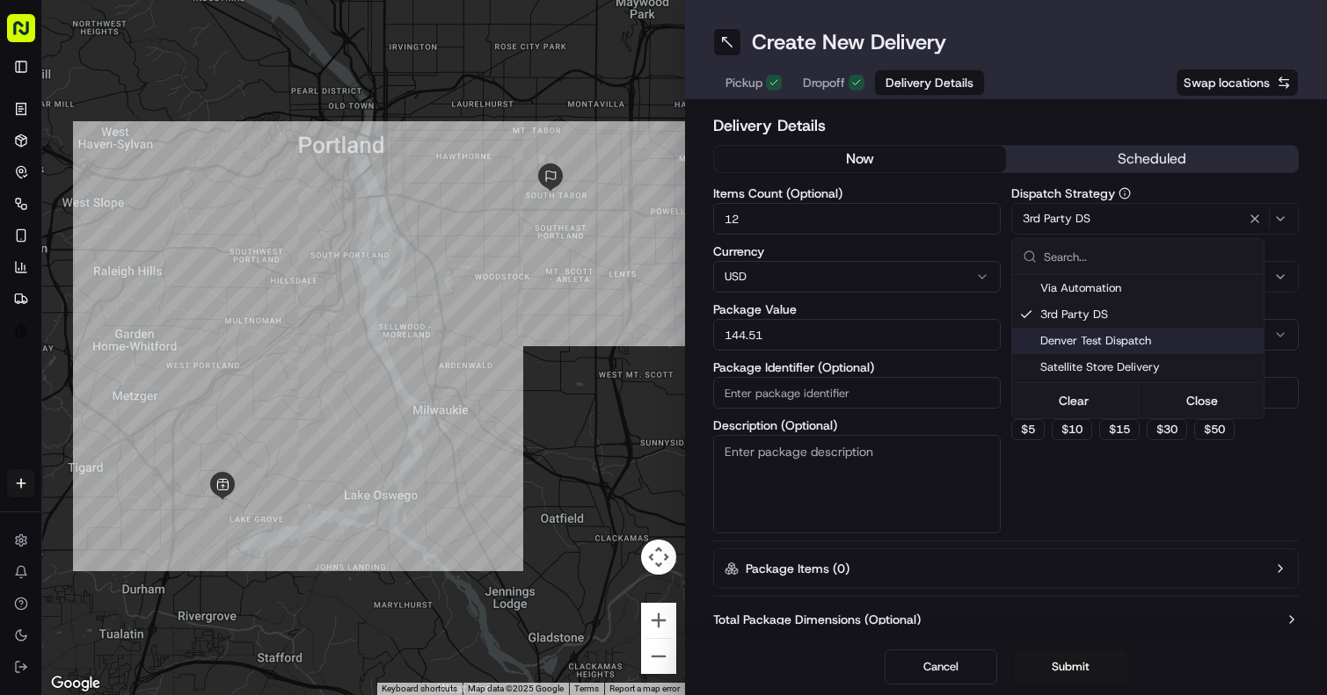
click at [1073, 661] on html "My Fit Foods support@myfitfoods.com Toggle Sidebar Orders Deliveries Control Or…" at bounding box center [663, 347] width 1327 height 695
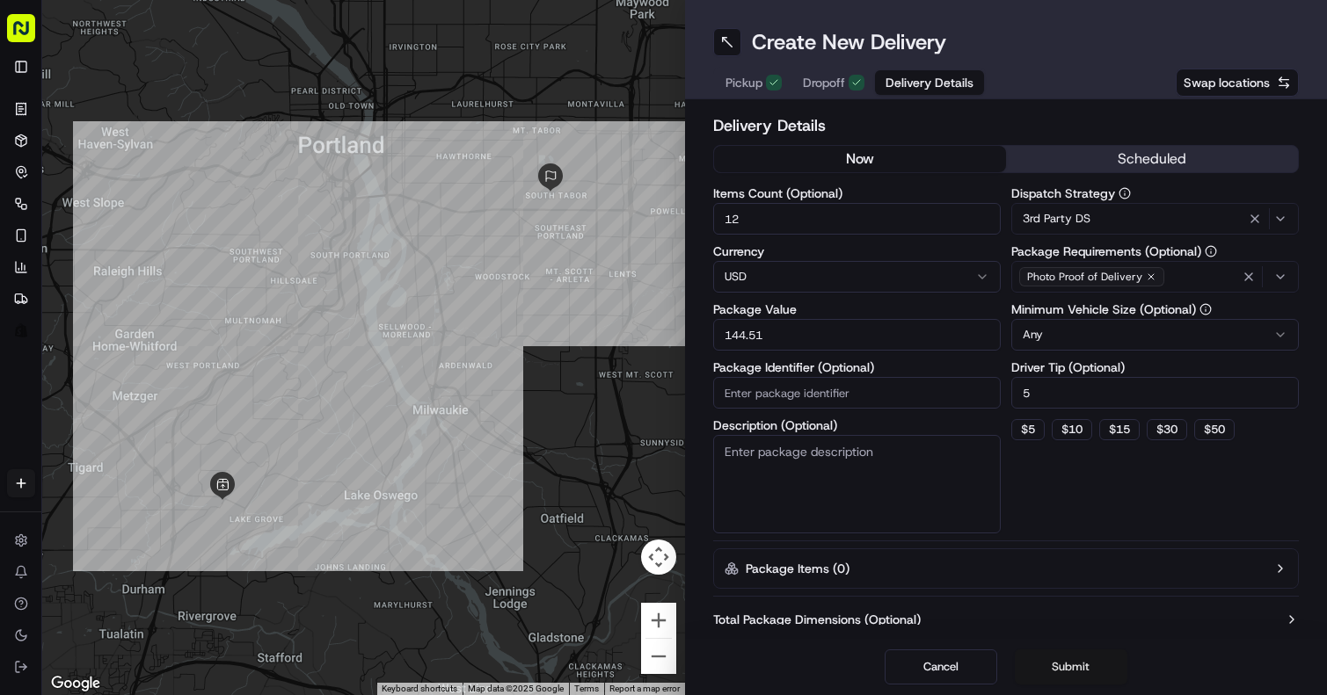
click at [1074, 668] on button "Submit" at bounding box center [1071, 667] width 113 height 35
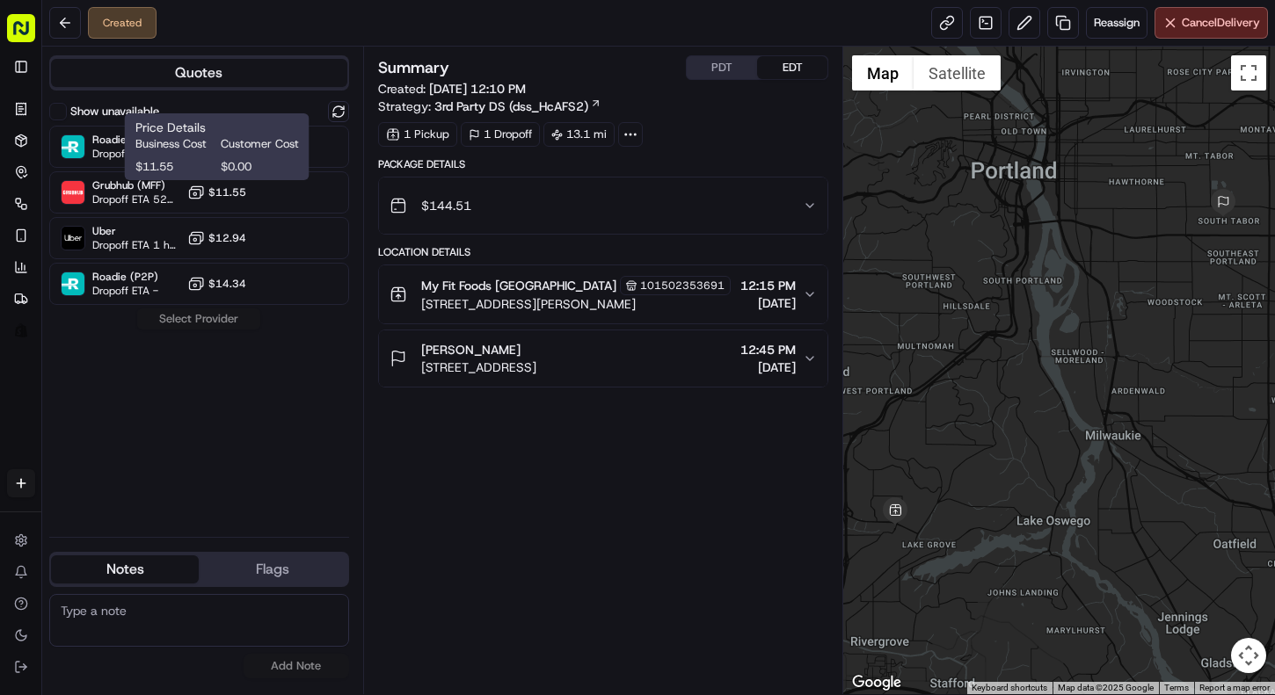
click at [204, 162] on span "$11.55" at bounding box center [174, 167] width 78 height 16
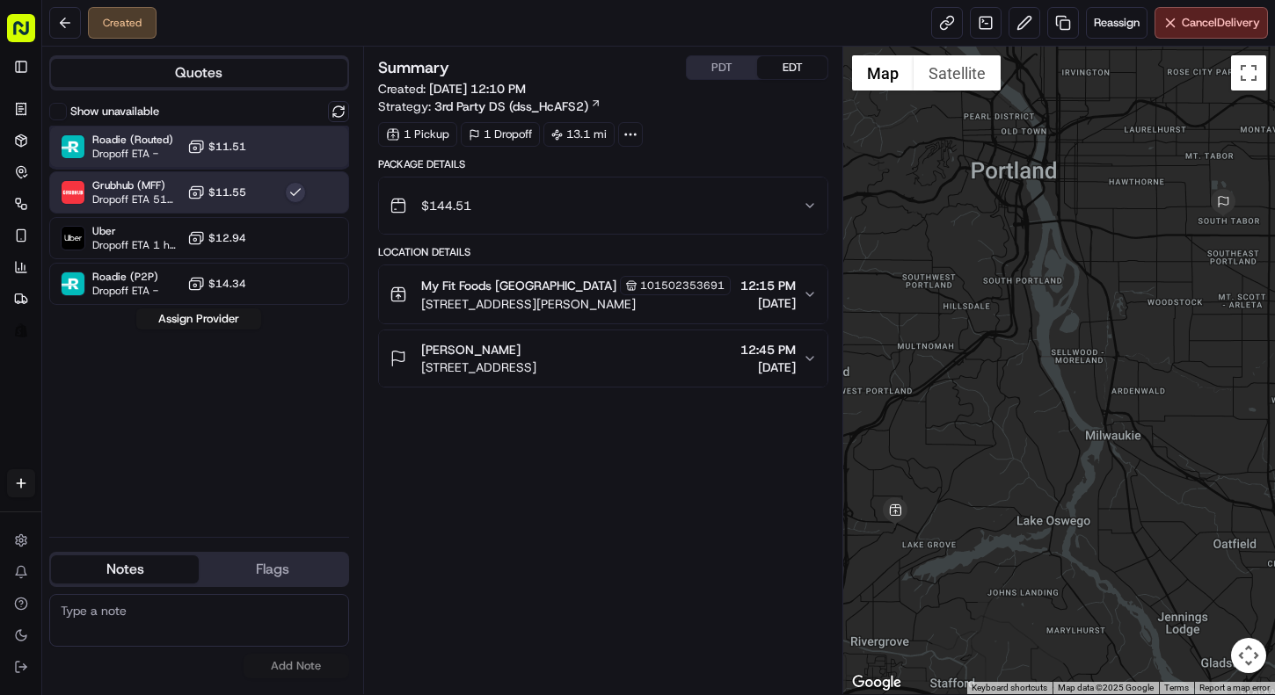
click at [338, 149] on div "Roadie (Routed) Dropoff ETA - $11.51" at bounding box center [199, 147] width 300 height 42
click at [218, 319] on button "Assign Provider" at bounding box center [198, 319] width 125 height 21
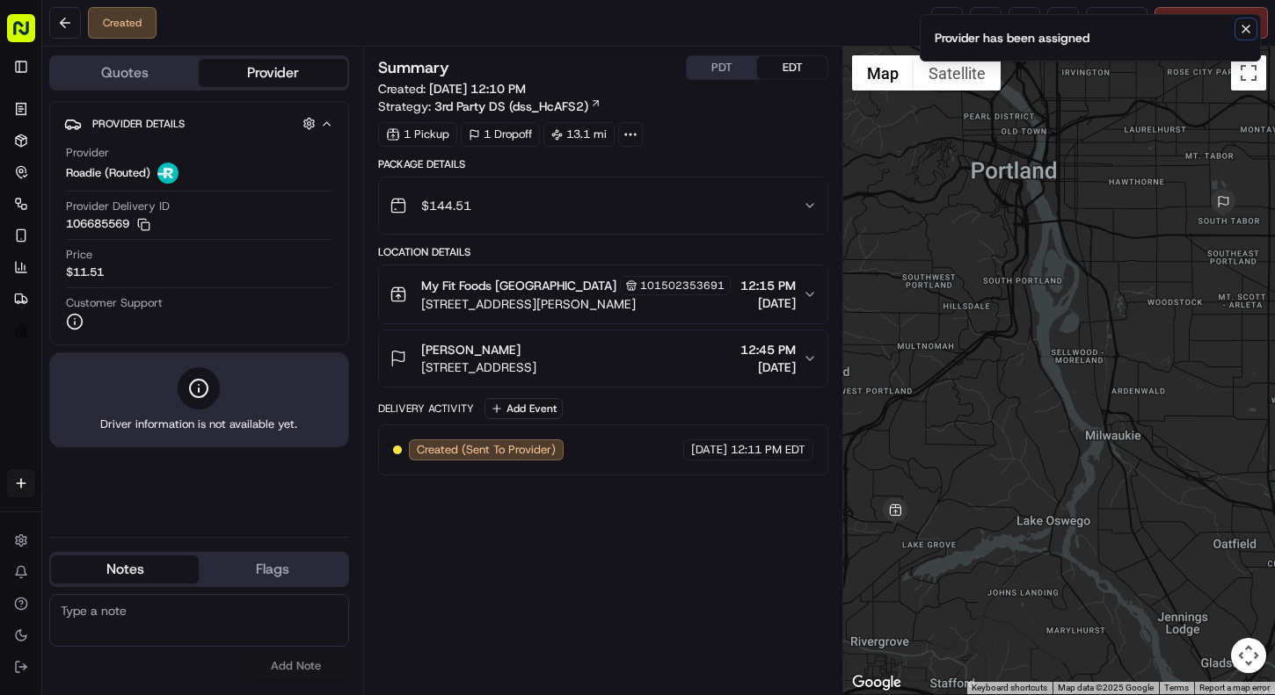
click at [1243, 30] on icon "Notifications (F8)" at bounding box center [1245, 28] width 7 height 7
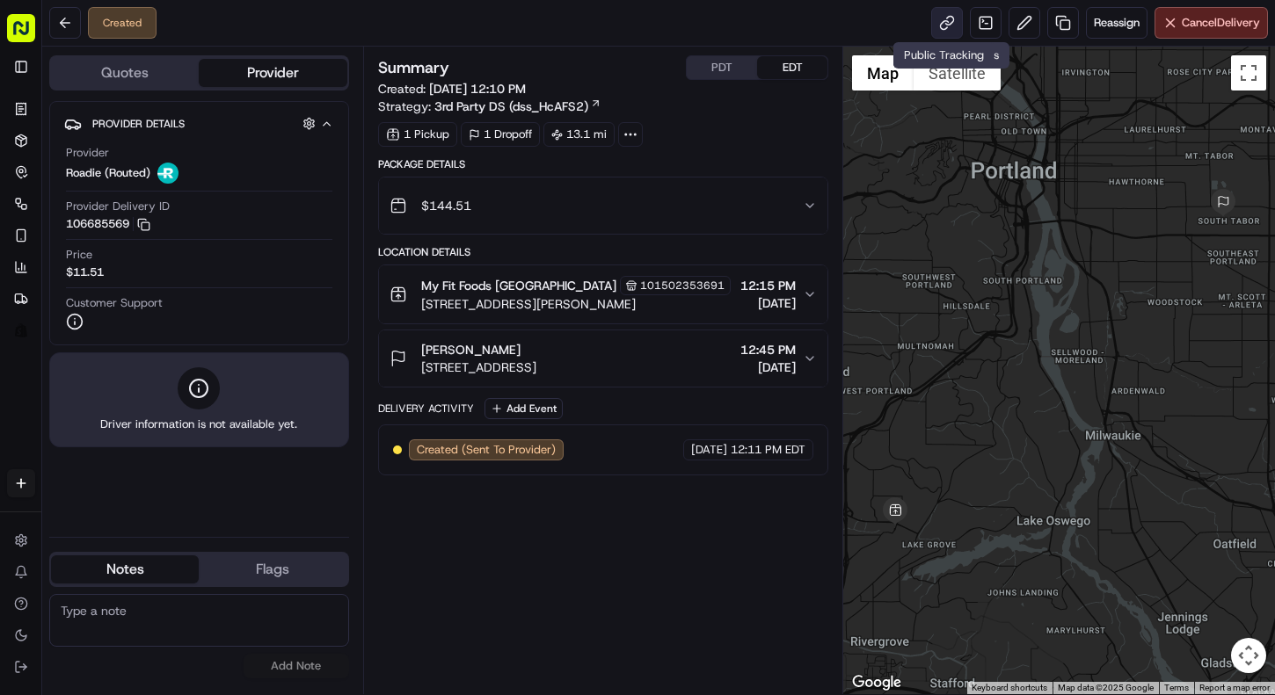
click at [950, 26] on link at bounding box center [947, 23] width 32 height 32
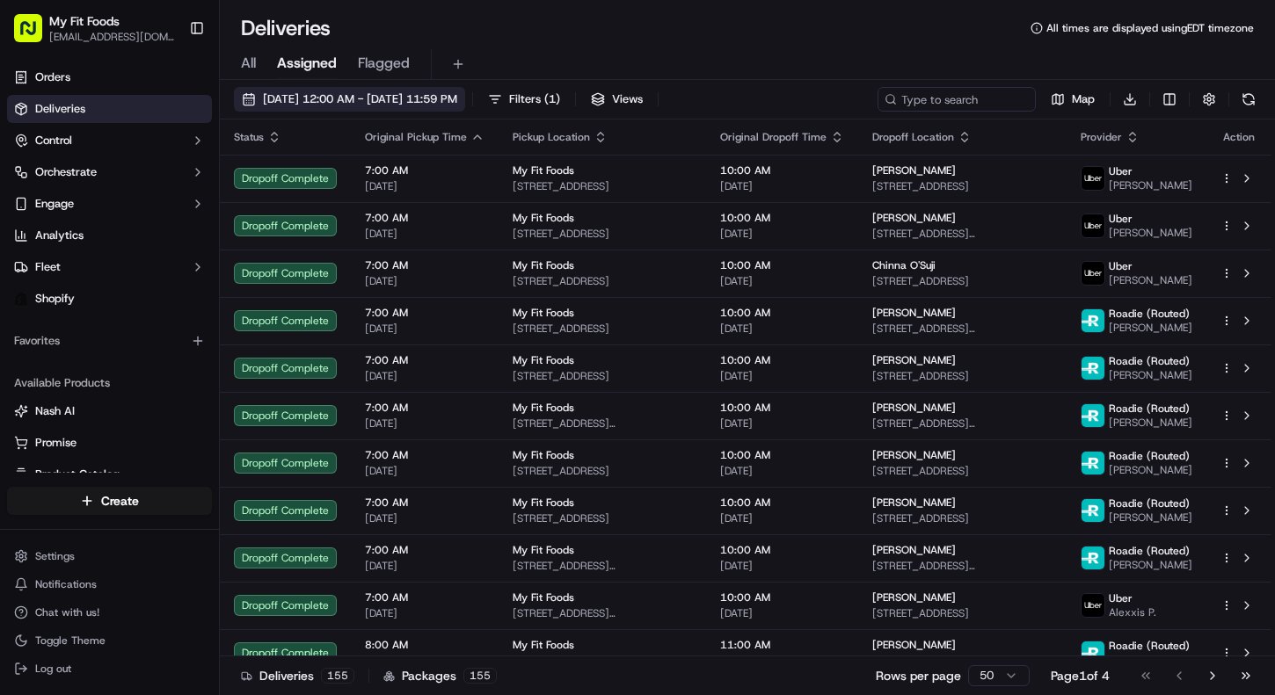
click at [269, 91] on button "[DATE] 12:00 AM - [DATE] 11:59 PM" at bounding box center [349, 99] width 231 height 25
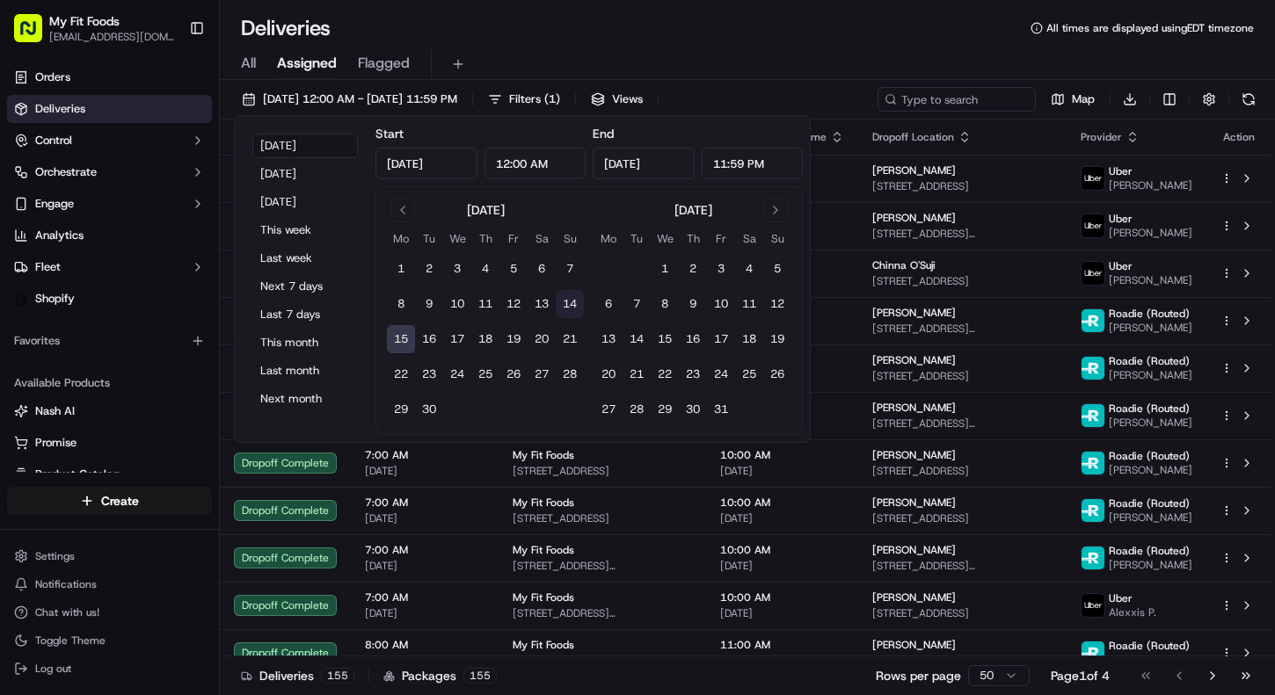
click at [564, 303] on button "14" at bounding box center [570, 304] width 28 height 28
type input "[DATE]"
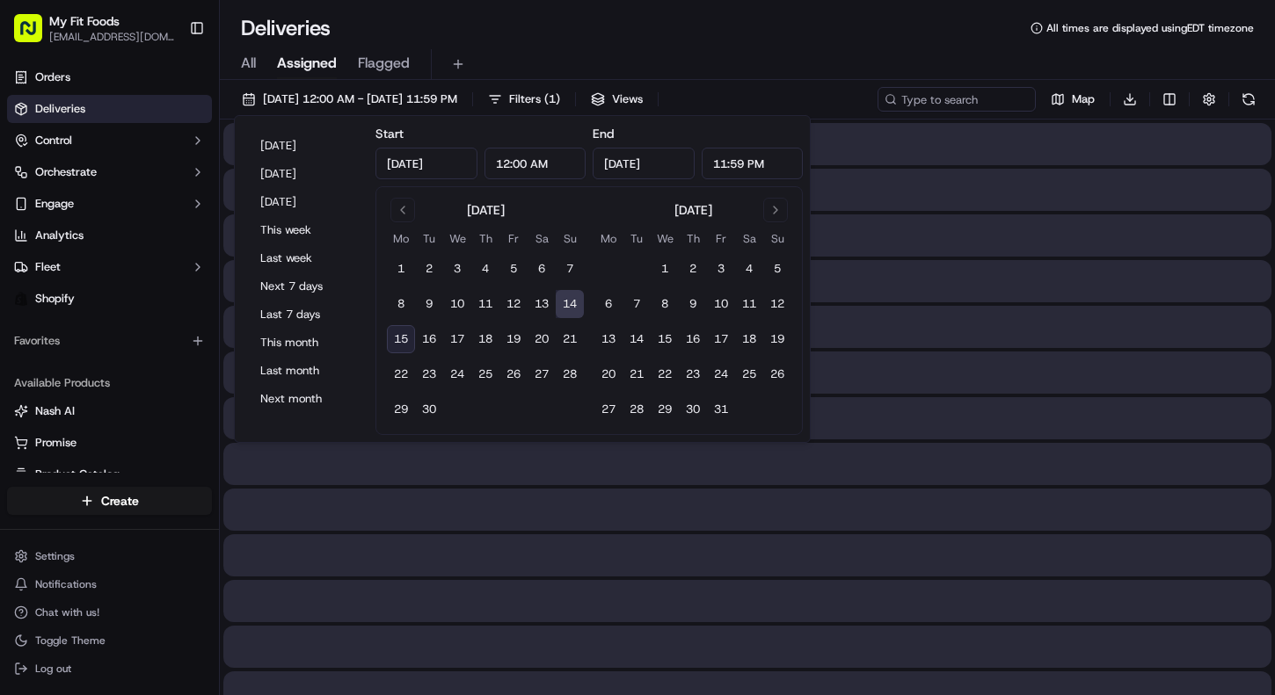
click at [564, 303] on button "14" at bounding box center [570, 304] width 28 height 28
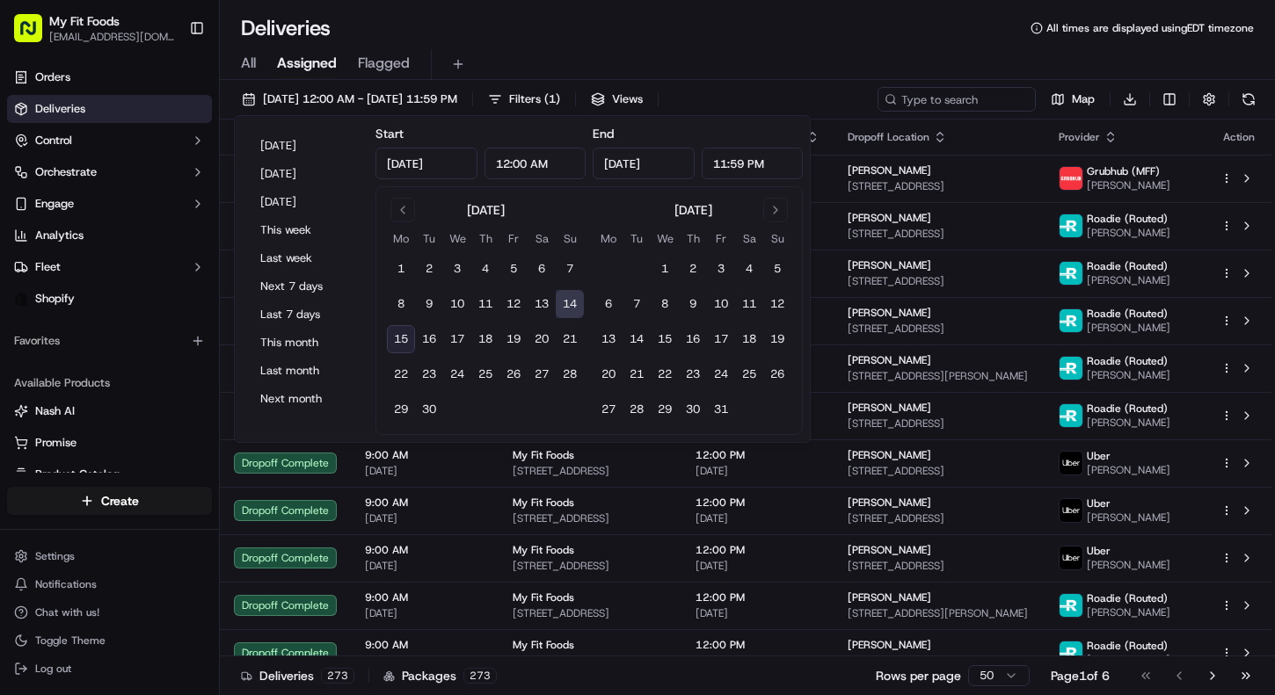
click at [752, 53] on div "All Assigned Flagged" at bounding box center [747, 64] width 1055 height 31
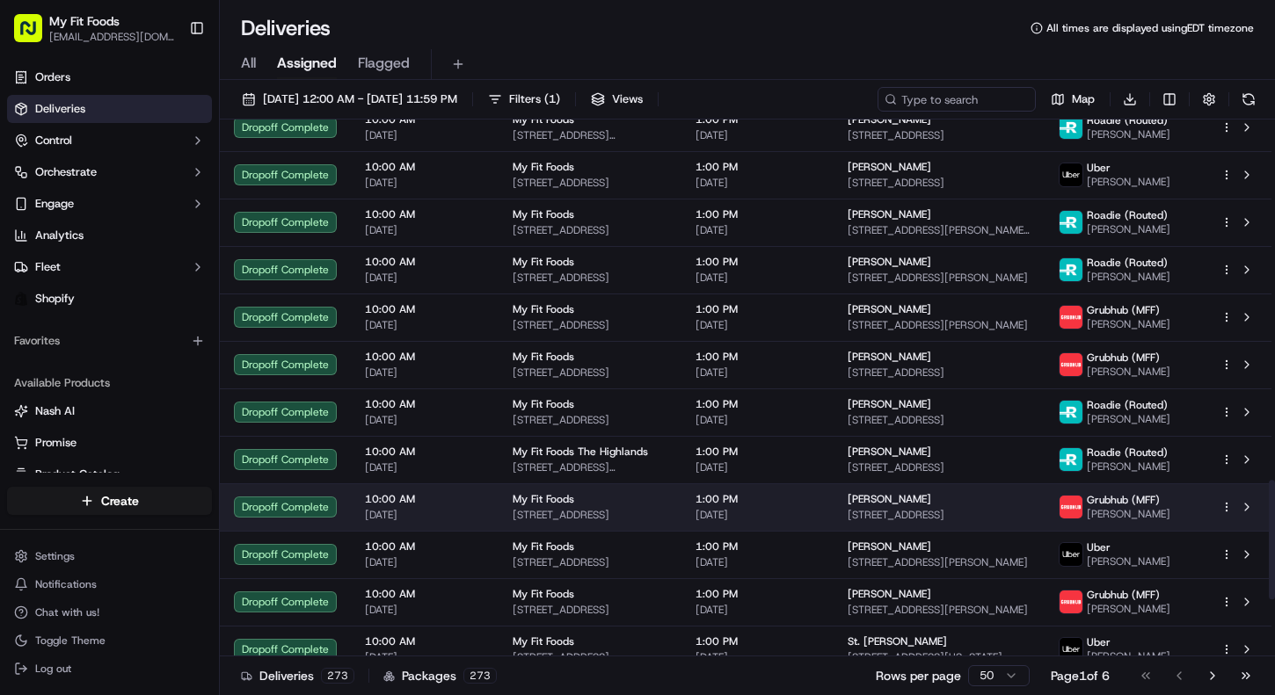
scroll to position [1872, 0]
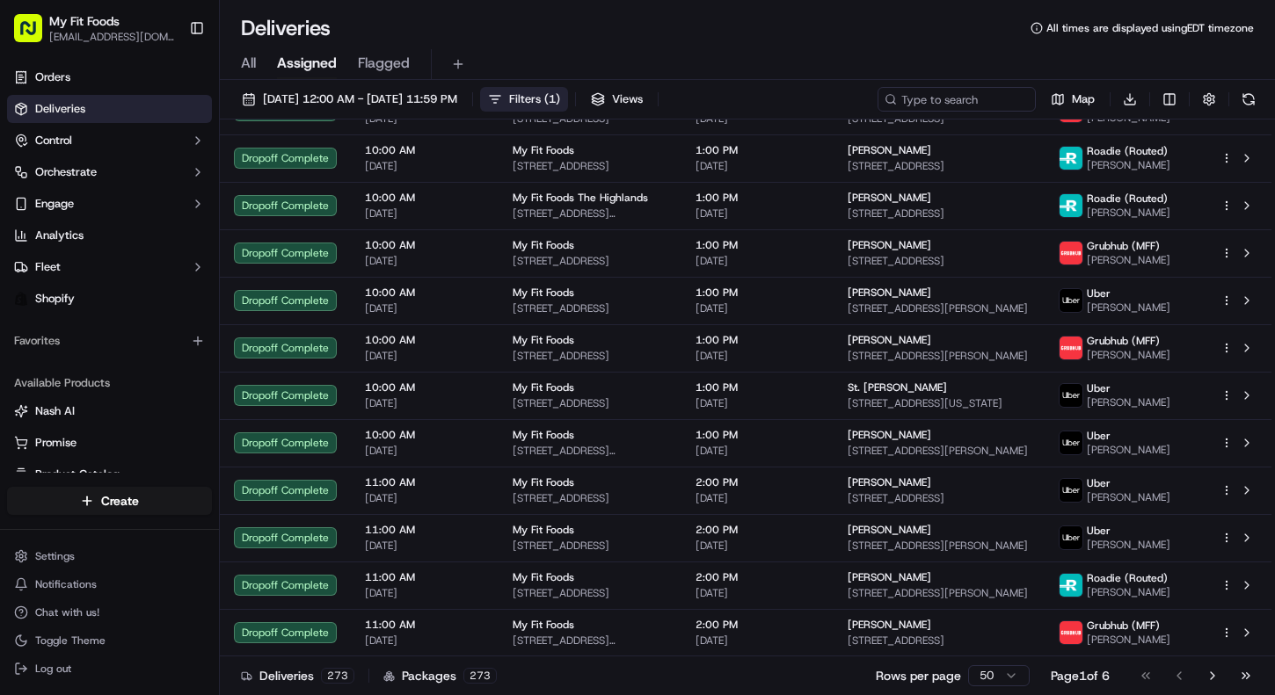
click at [568, 103] on button "Filters ( 1 )" at bounding box center [524, 99] width 88 height 25
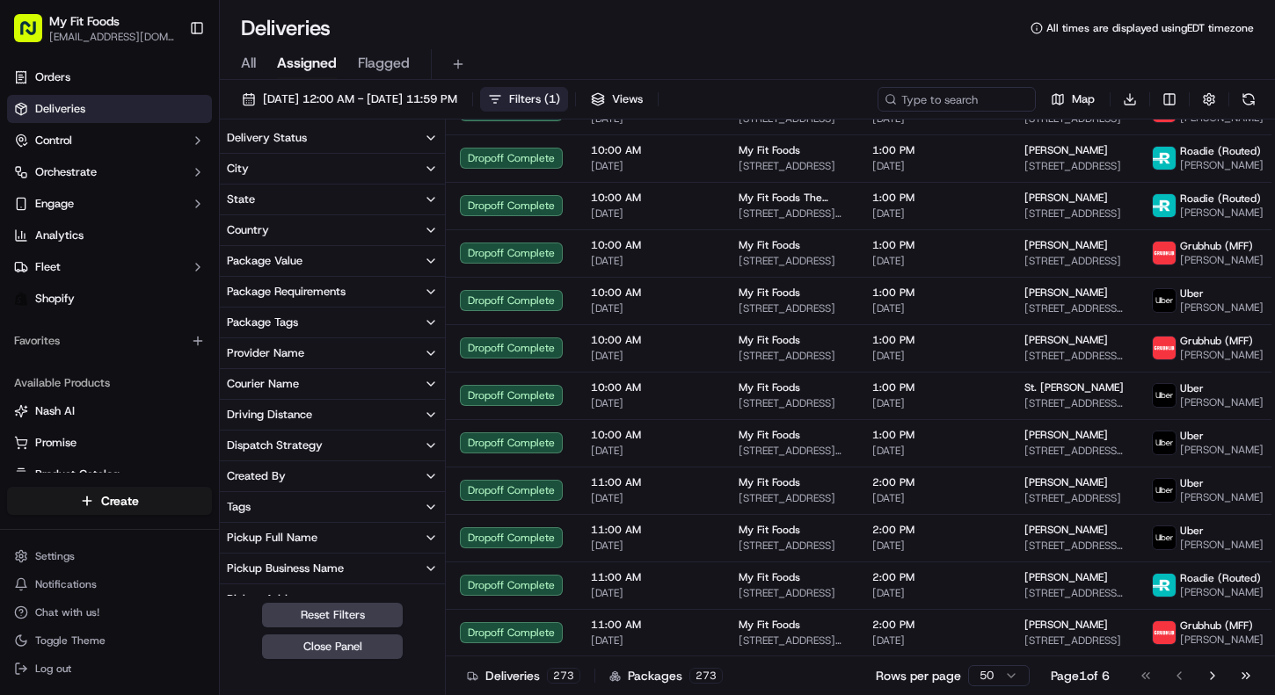
click at [301, 139] on div "Delivery Status" at bounding box center [267, 138] width 80 height 16
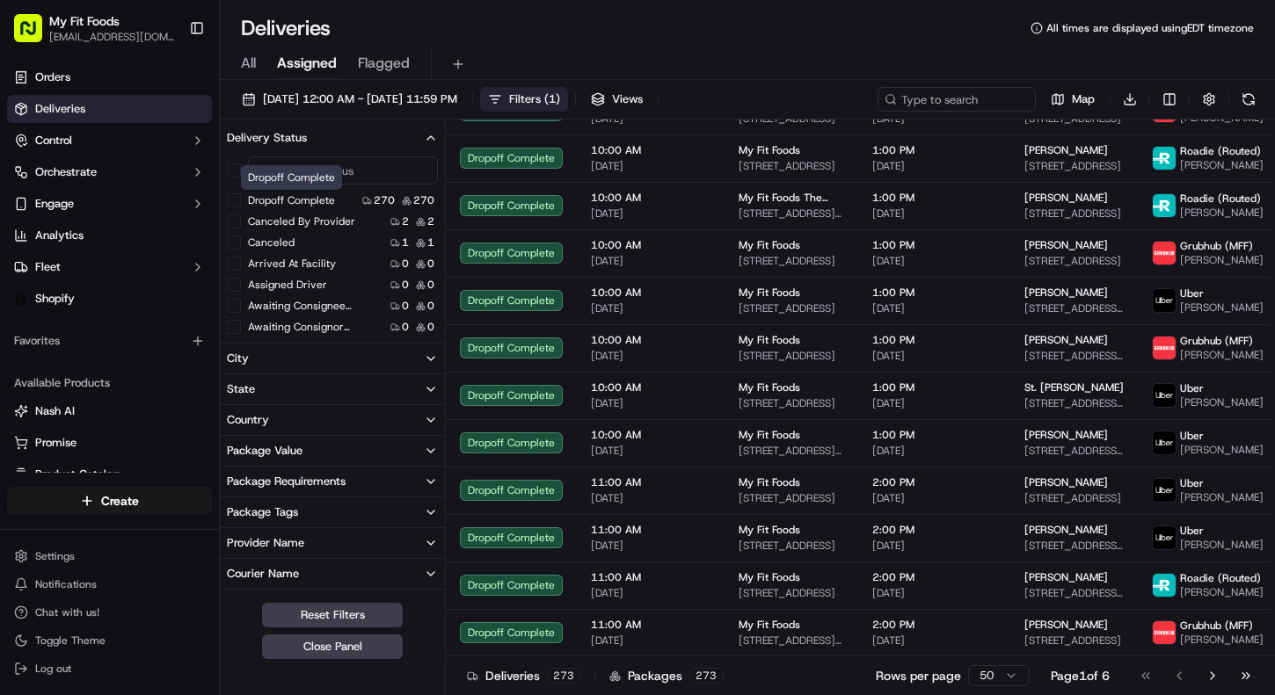
click at [289, 200] on label "Dropoff Complete" at bounding box center [291, 200] width 87 height 14
click at [241, 200] on button "Dropoff Complete" at bounding box center [234, 200] width 14 height 14
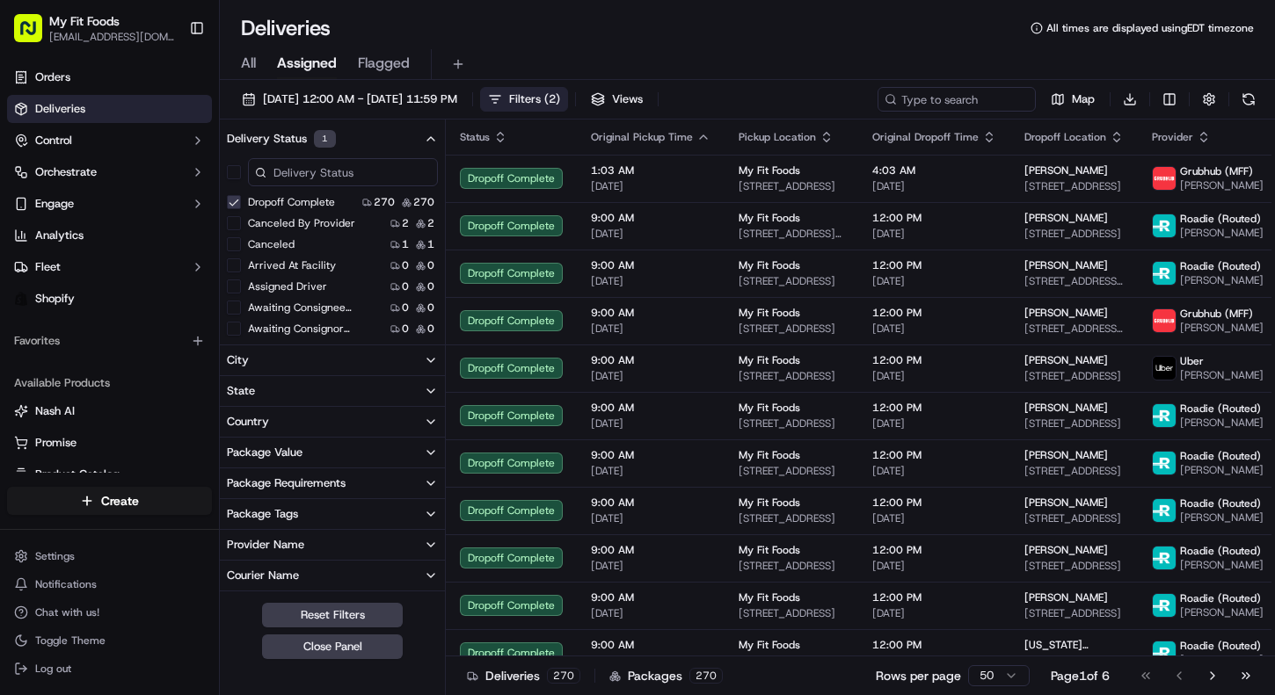
click at [280, 510] on div "Package Tags" at bounding box center [262, 514] width 71 height 16
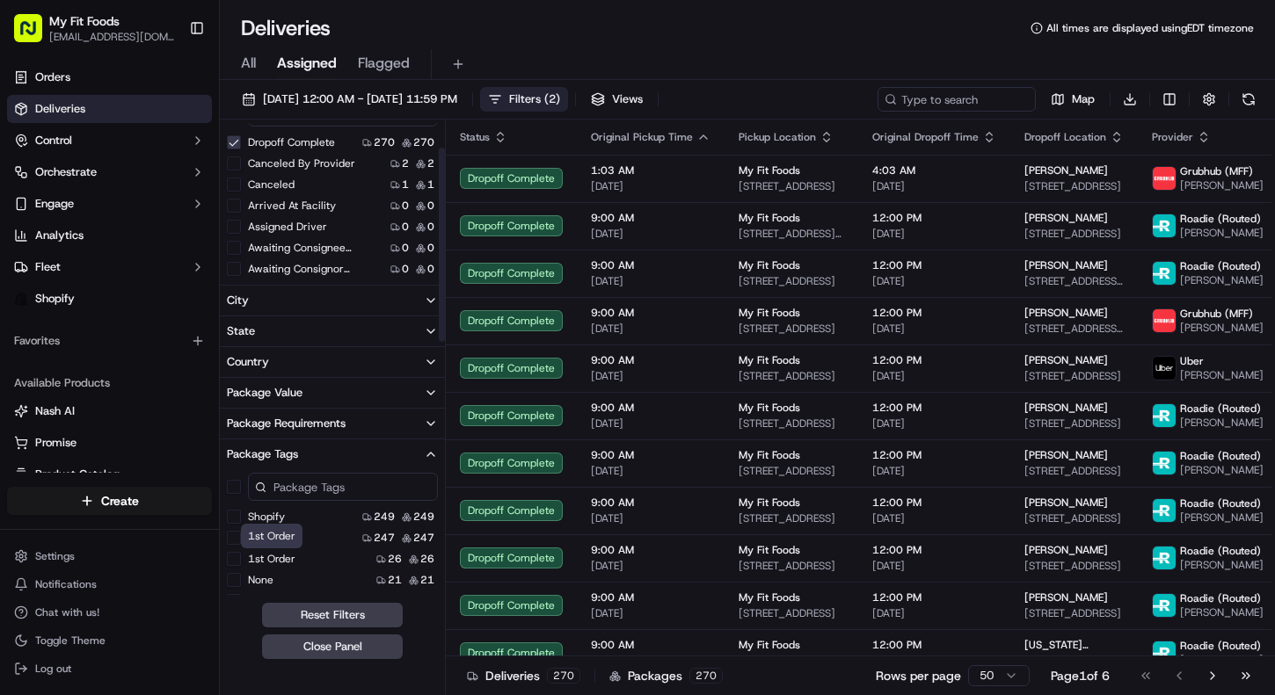
click at [280, 557] on label "1st Order" at bounding box center [271, 559] width 47 height 14
click at [241, 557] on Order "1st Order" at bounding box center [234, 559] width 14 height 14
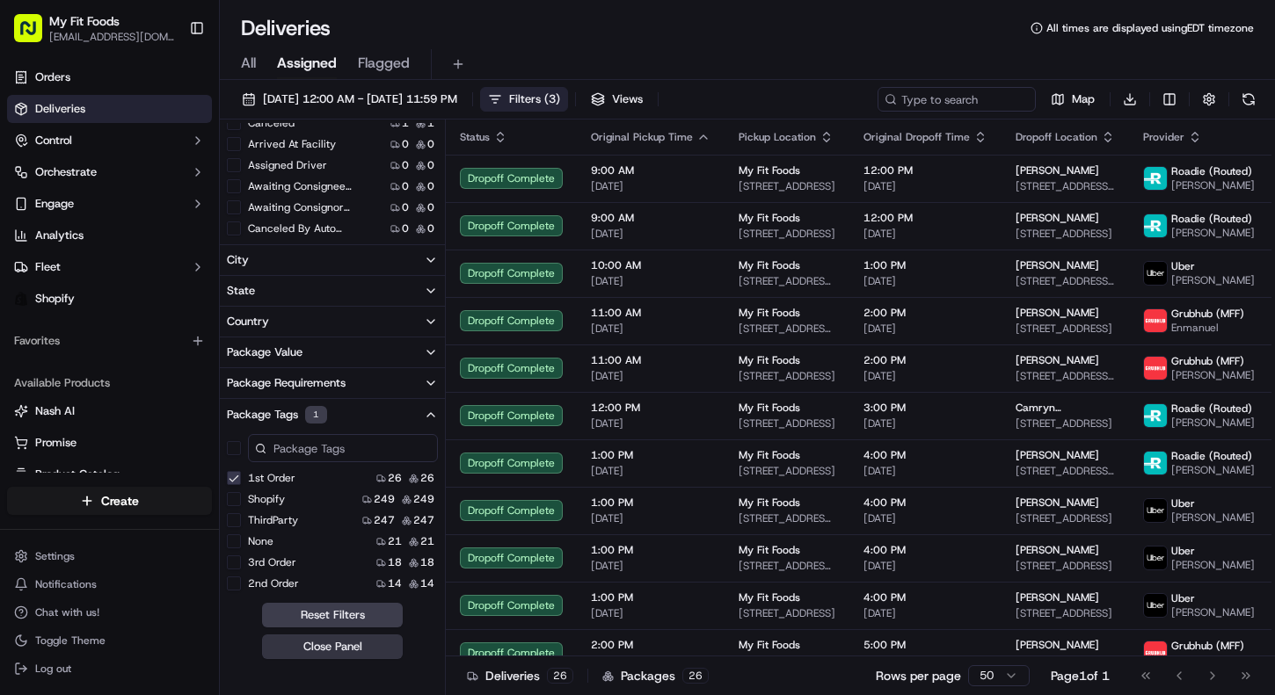
click at [322, 643] on button "Close Panel" at bounding box center [332, 647] width 141 height 25
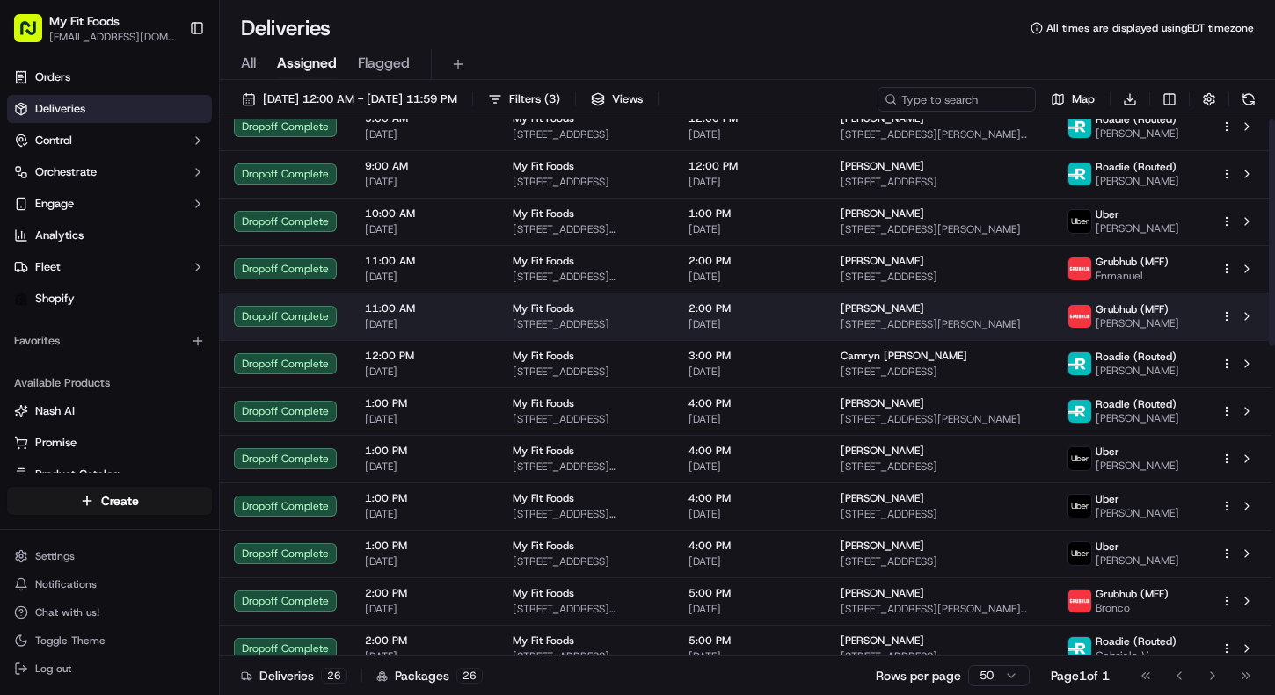
scroll to position [0, 0]
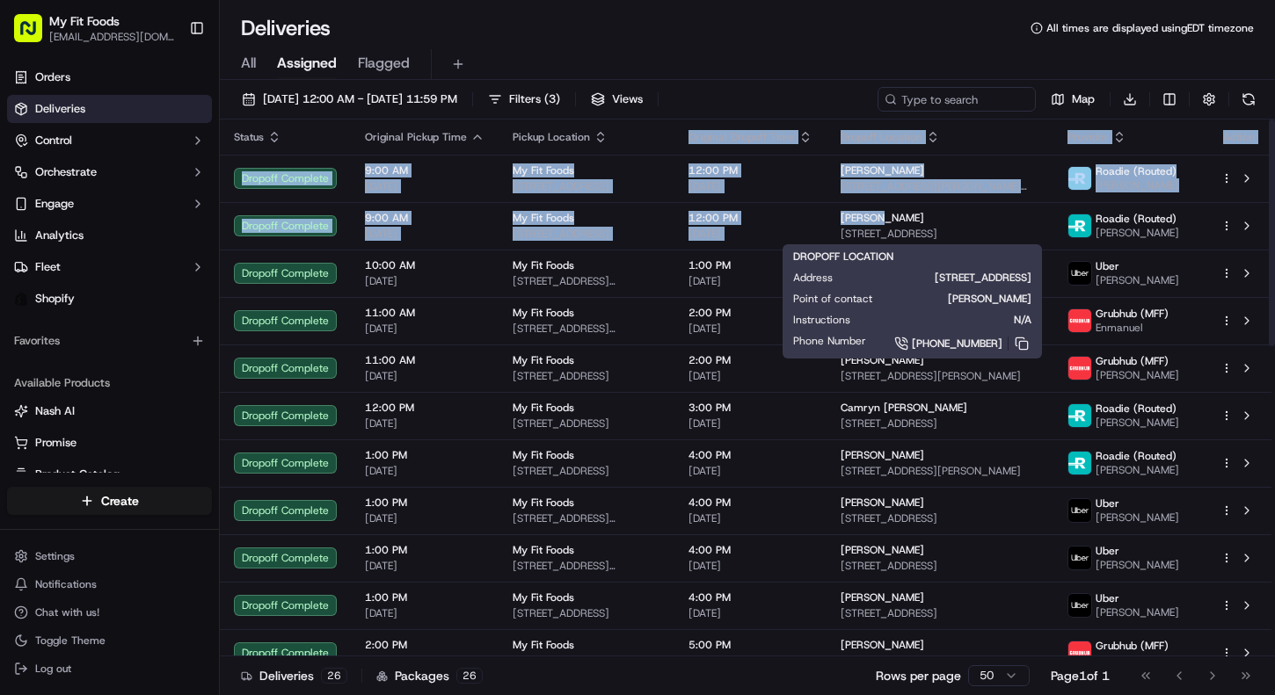
drag, startPoint x: 893, startPoint y: 220, endPoint x: 693, endPoint y: 117, distance: 225.3
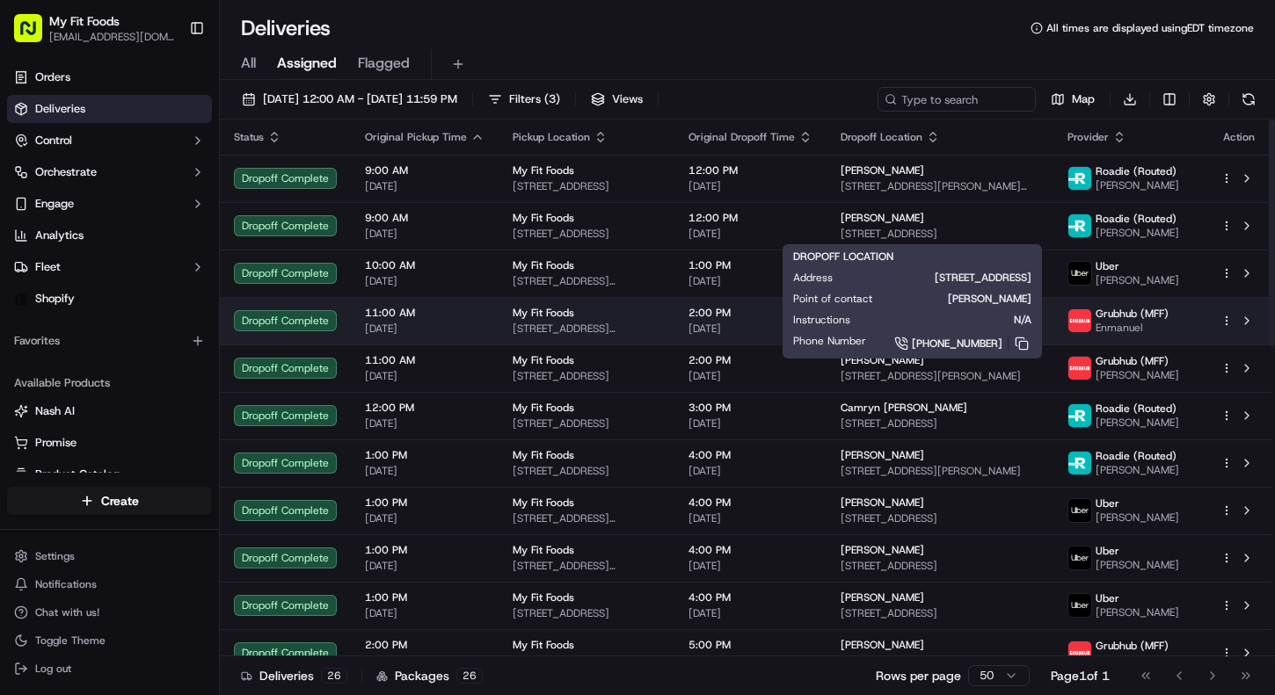
click at [659, 322] on span "[STREET_ADDRESS][PERSON_NAME]" at bounding box center [587, 329] width 148 height 14
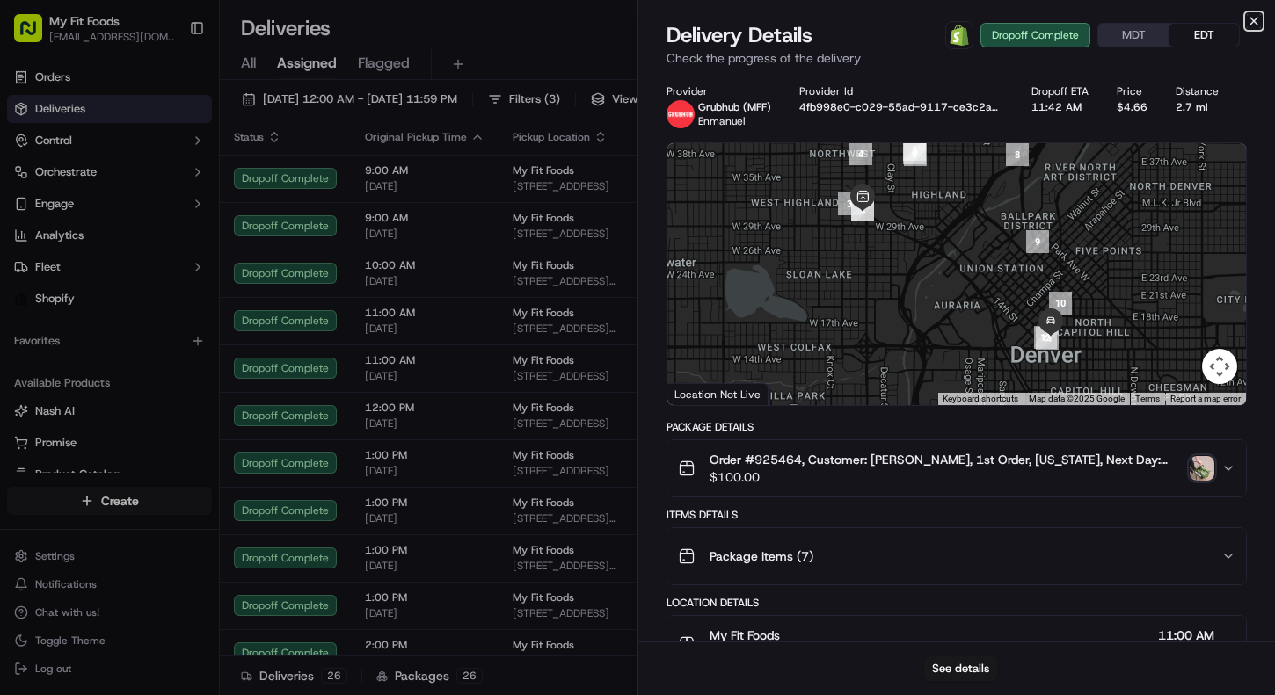
click at [1254, 18] on icon "button" at bounding box center [1254, 21] width 14 height 14
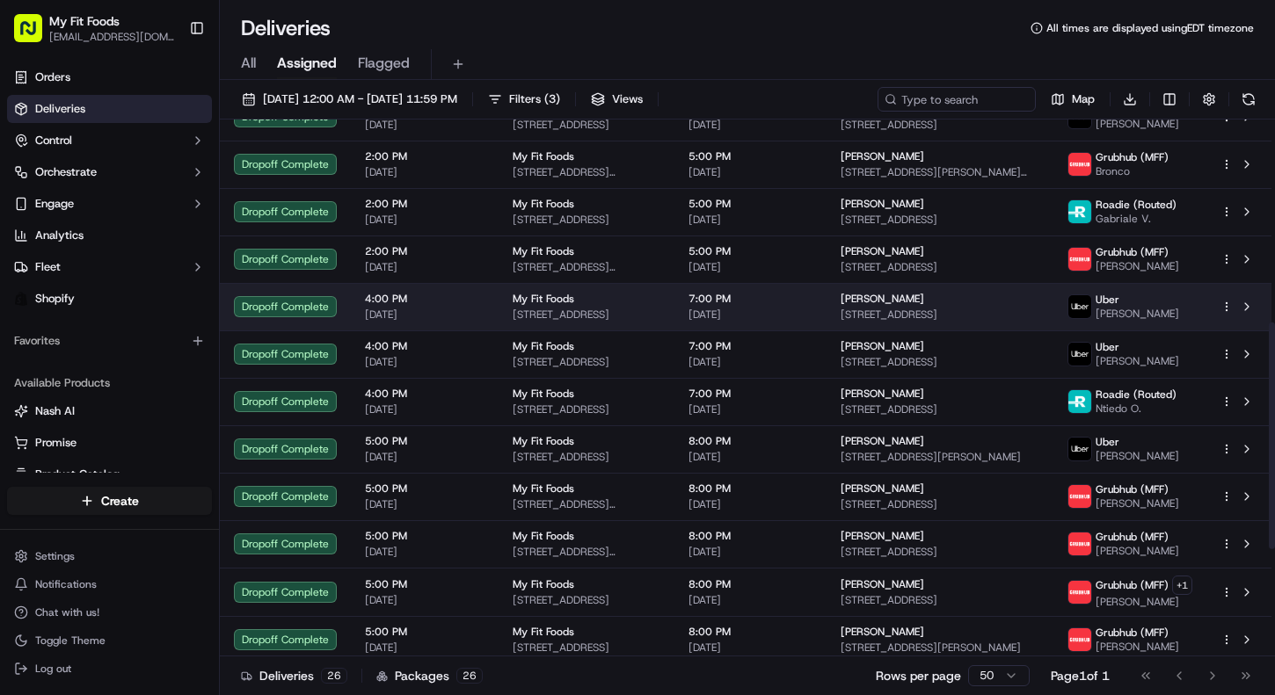
scroll to position [480, 0]
